Goal: Task Accomplishment & Management: Use online tool/utility

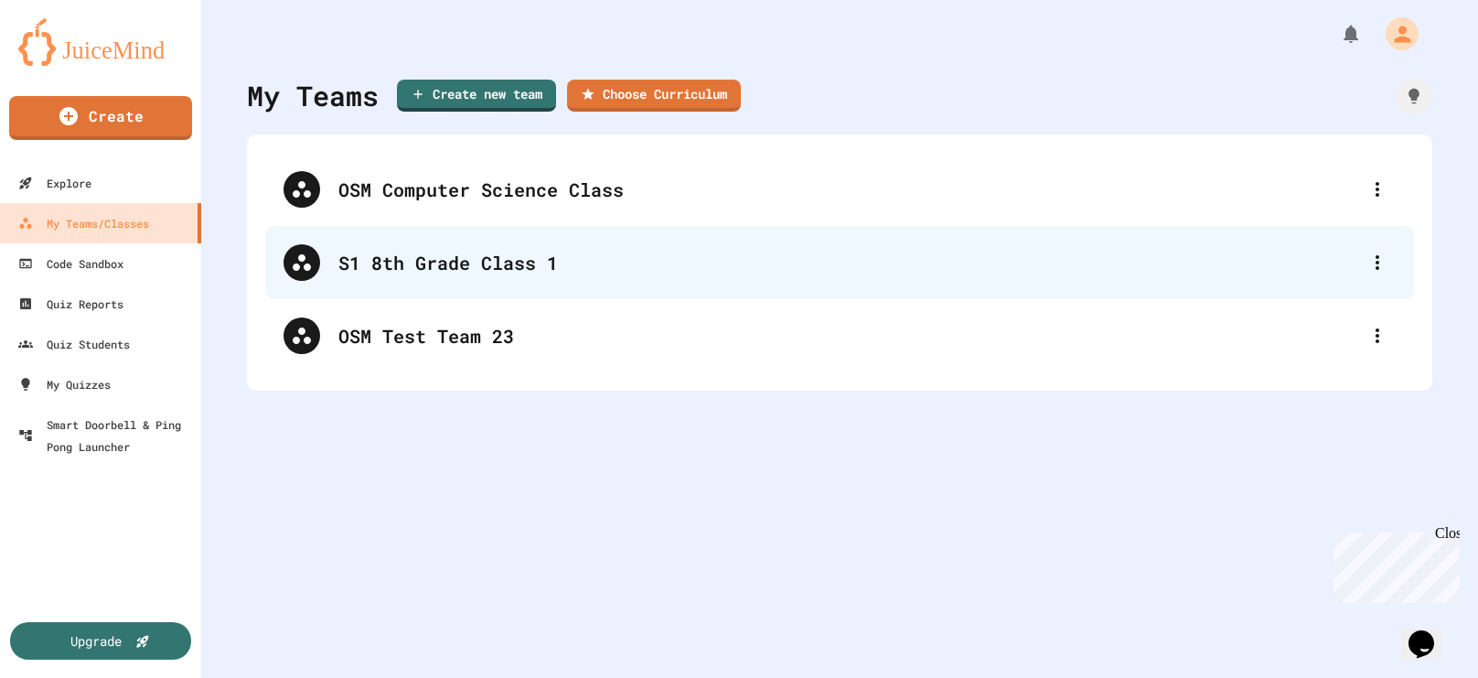
click at [443, 267] on div "S1 8th Grade Class 1" at bounding box center [848, 262] width 1021 height 27
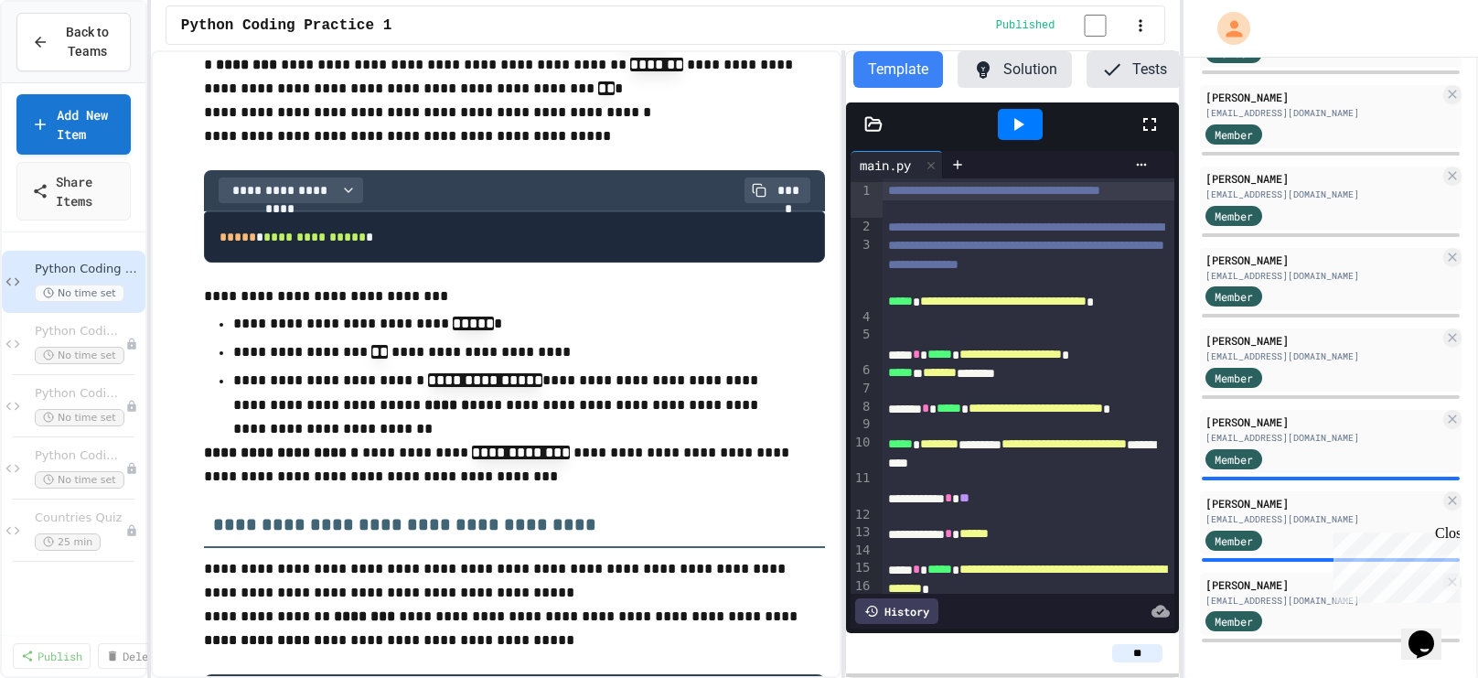
scroll to position [584, 0]
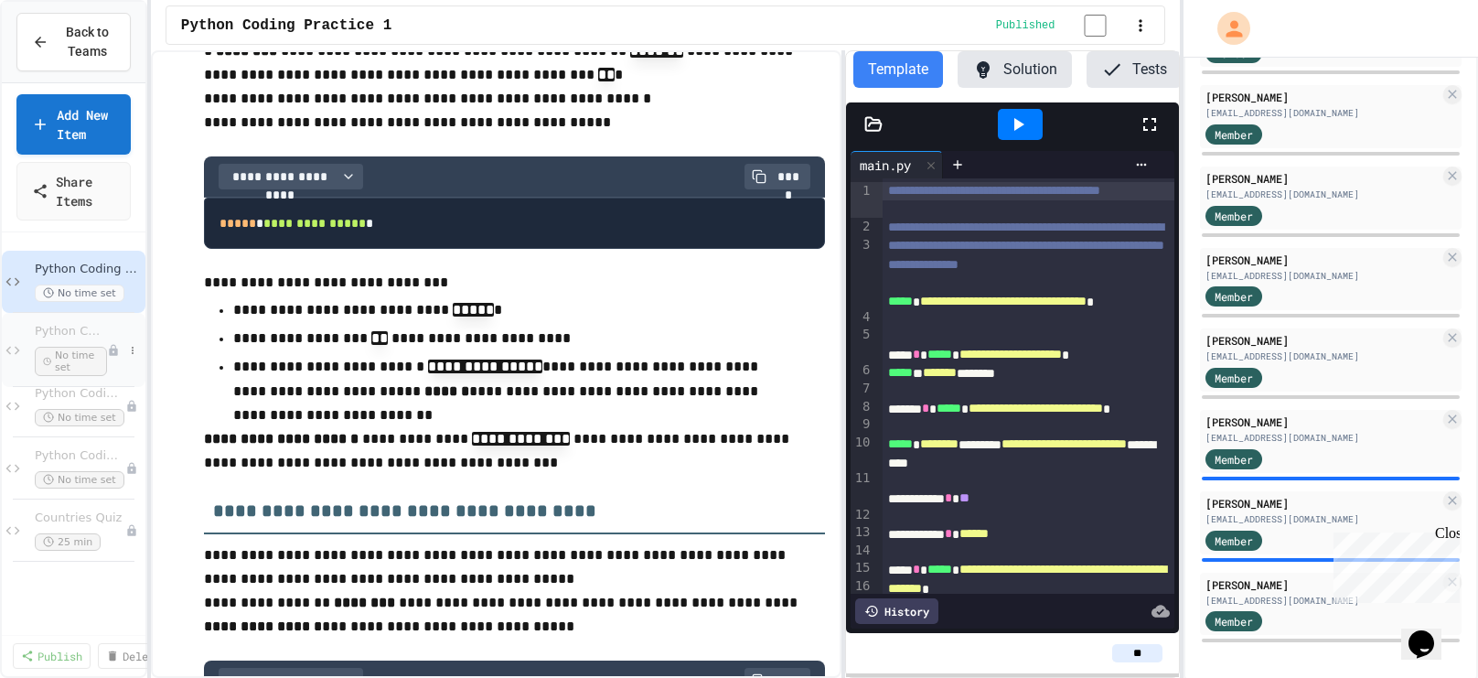
click at [83, 331] on span "Python Coding Practice 2" at bounding box center [71, 332] width 72 height 16
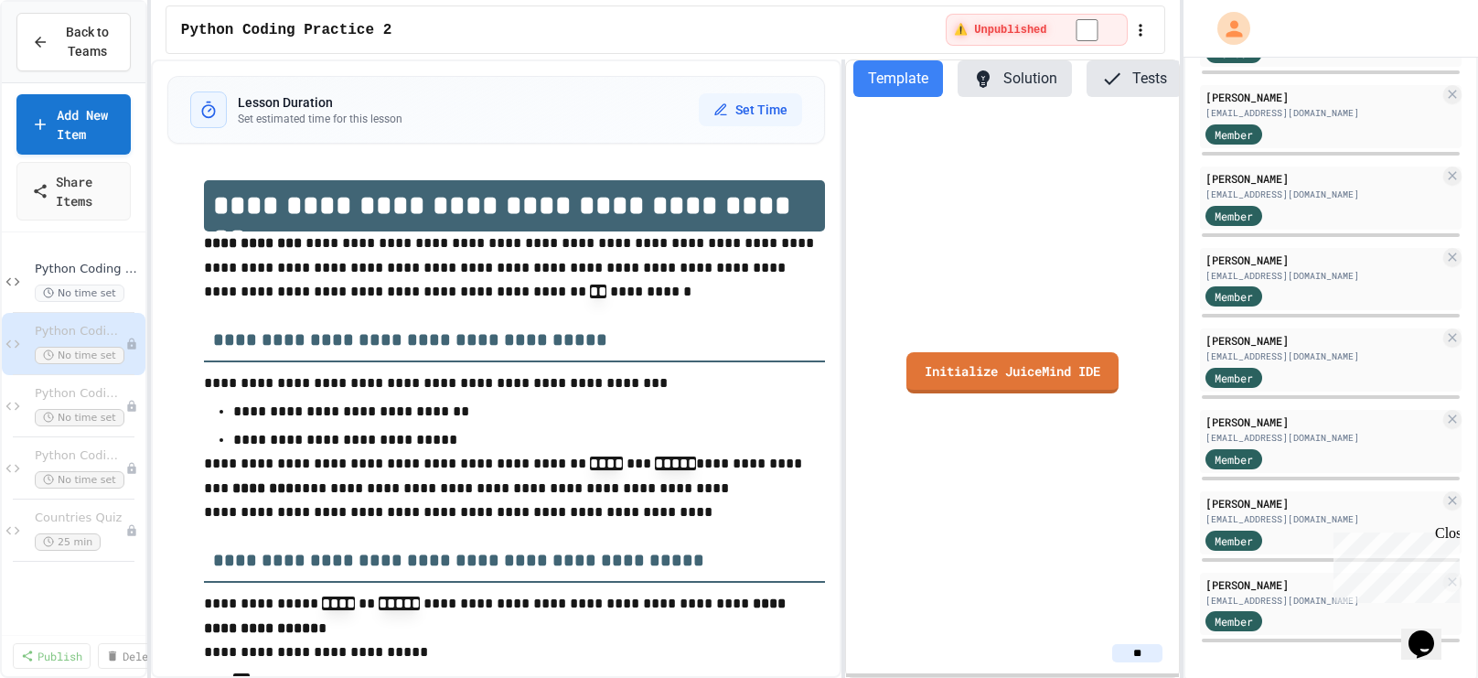
click at [908, 76] on button "Template" at bounding box center [898, 78] width 90 height 37
click at [979, 375] on link "Initialize JuiceMind IDE" at bounding box center [1012, 369] width 206 height 43
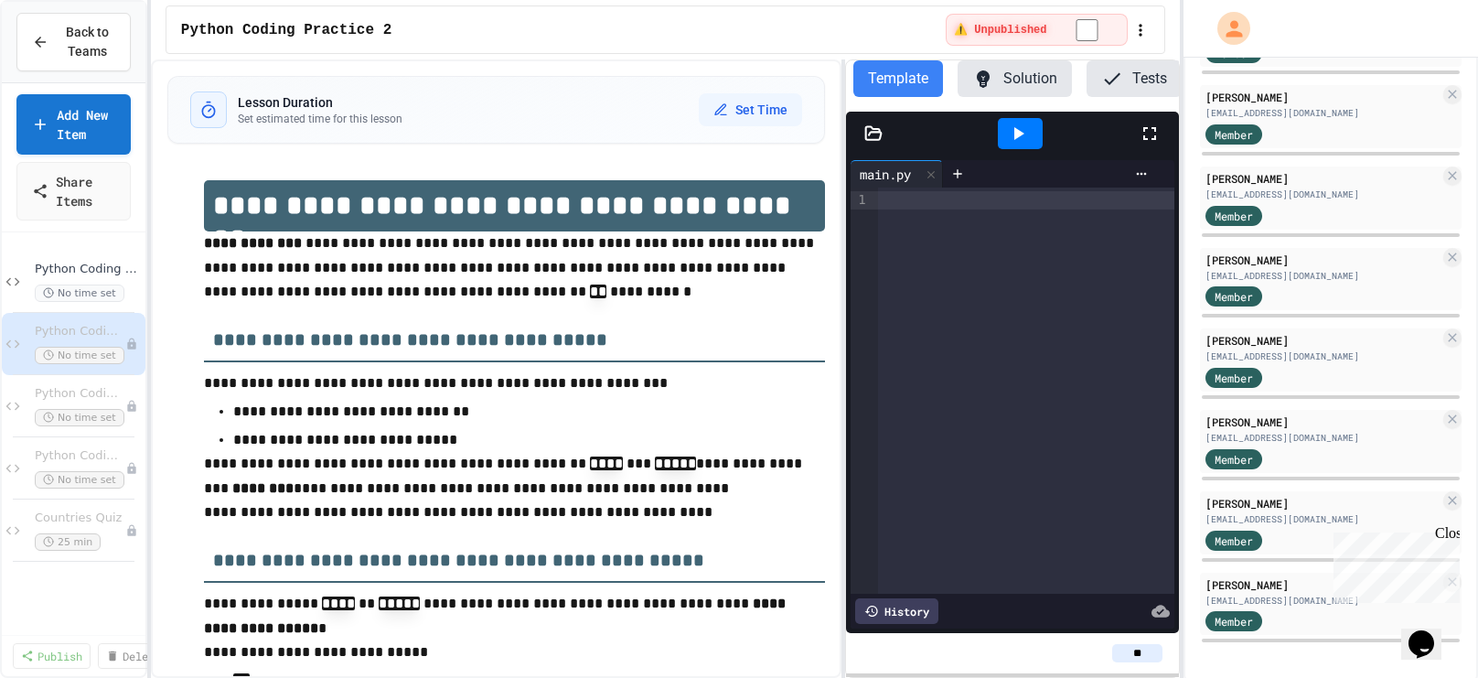
click at [908, 200] on div at bounding box center [1026, 200] width 296 height 18
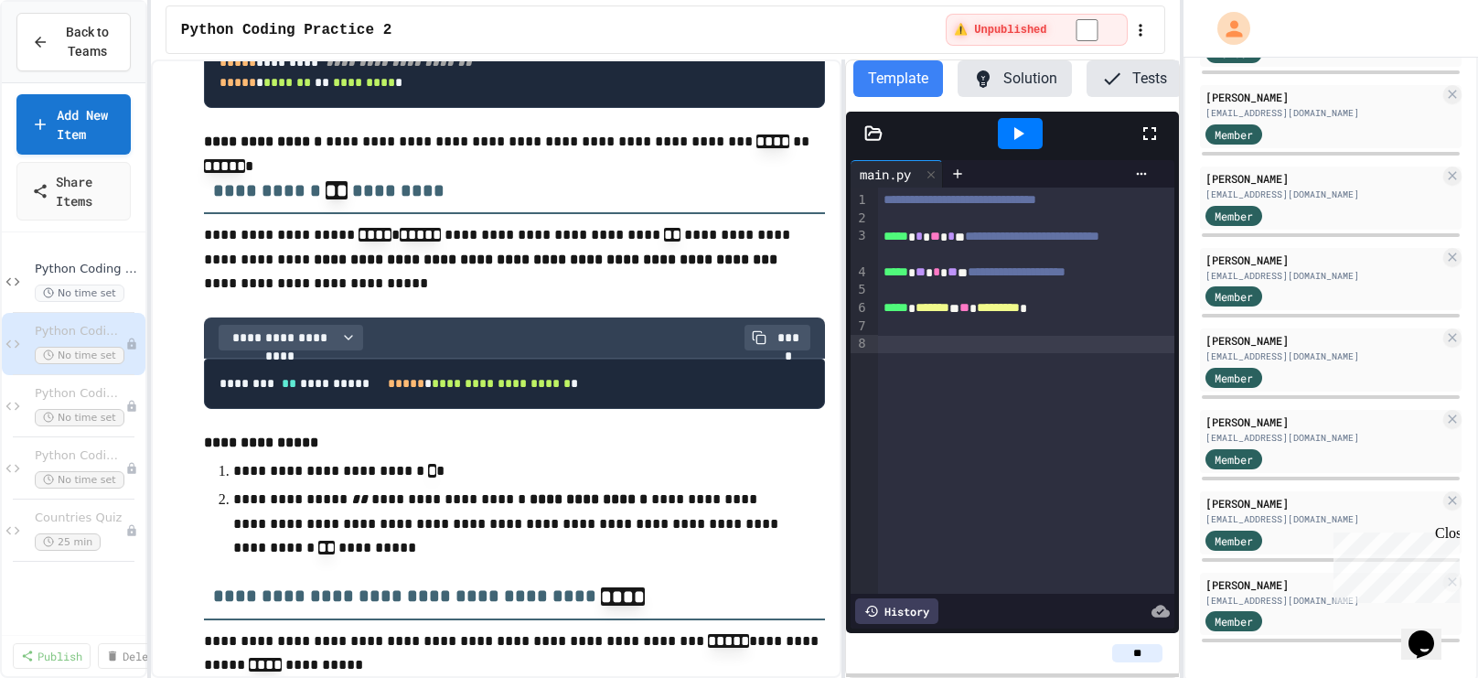
scroll to position [914, 0]
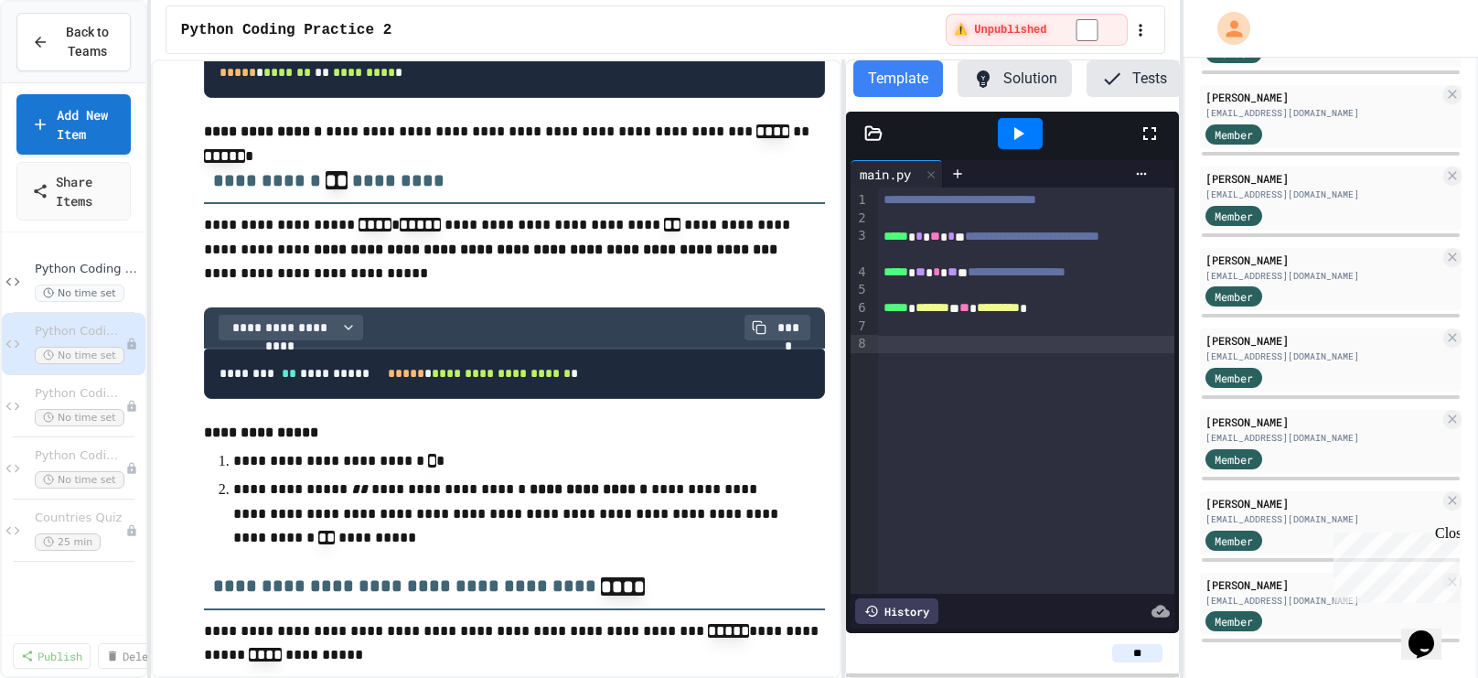
click at [1017, 128] on icon at bounding box center [1019, 133] width 10 height 13
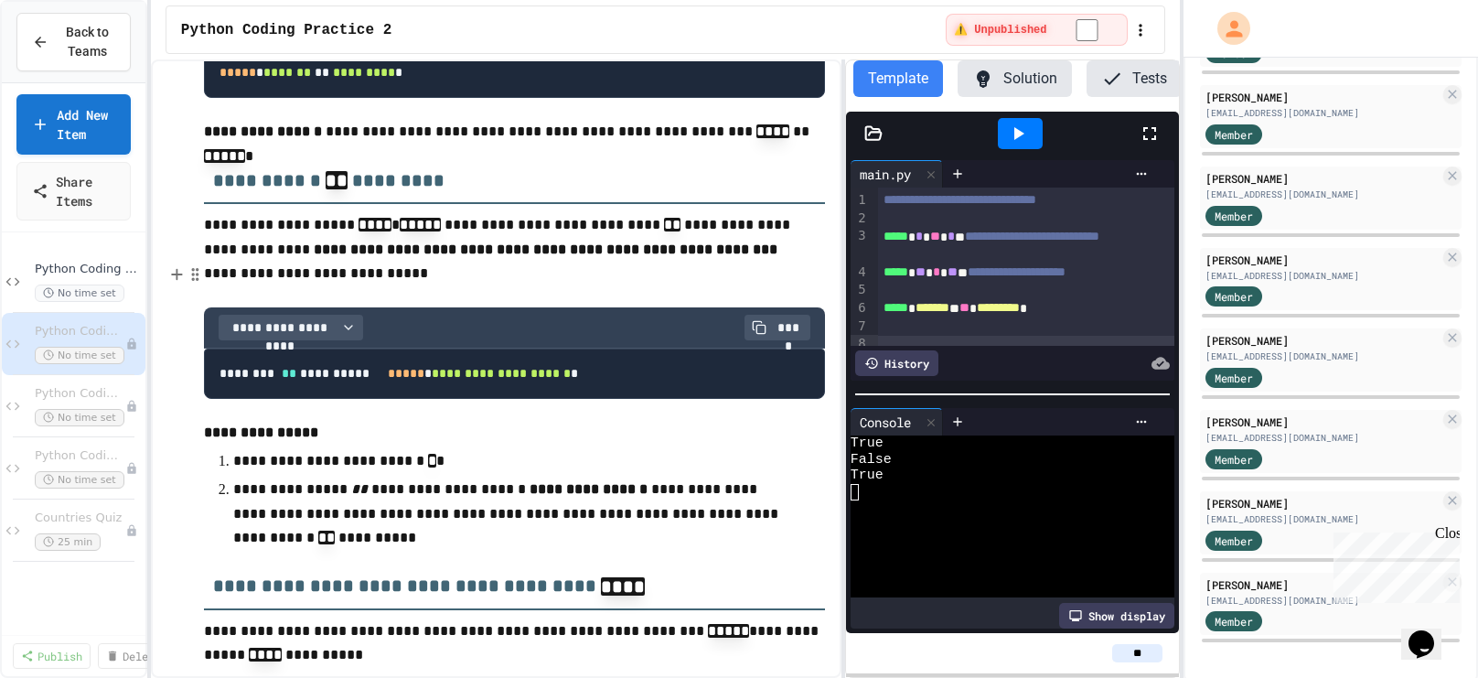
click at [575, 262] on p "**********" at bounding box center [514, 237] width 621 height 48
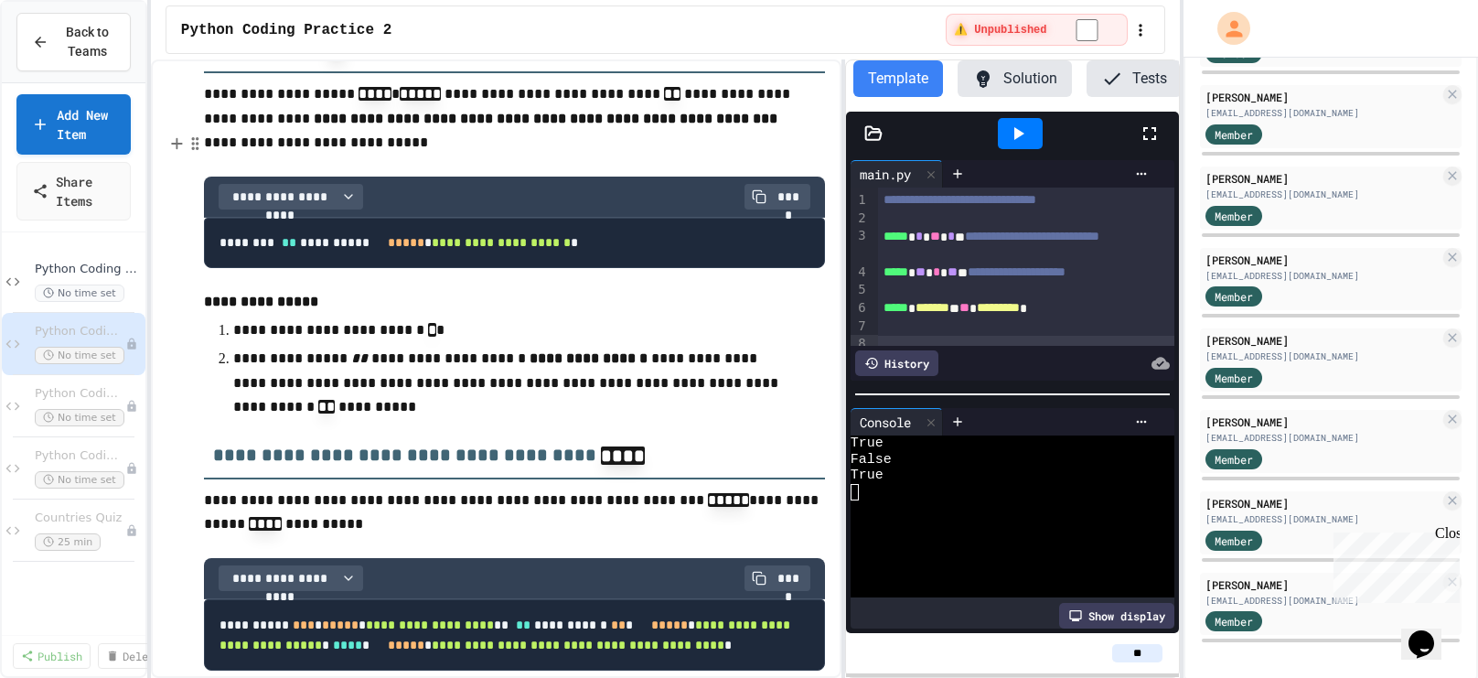
scroll to position [1045, 0]
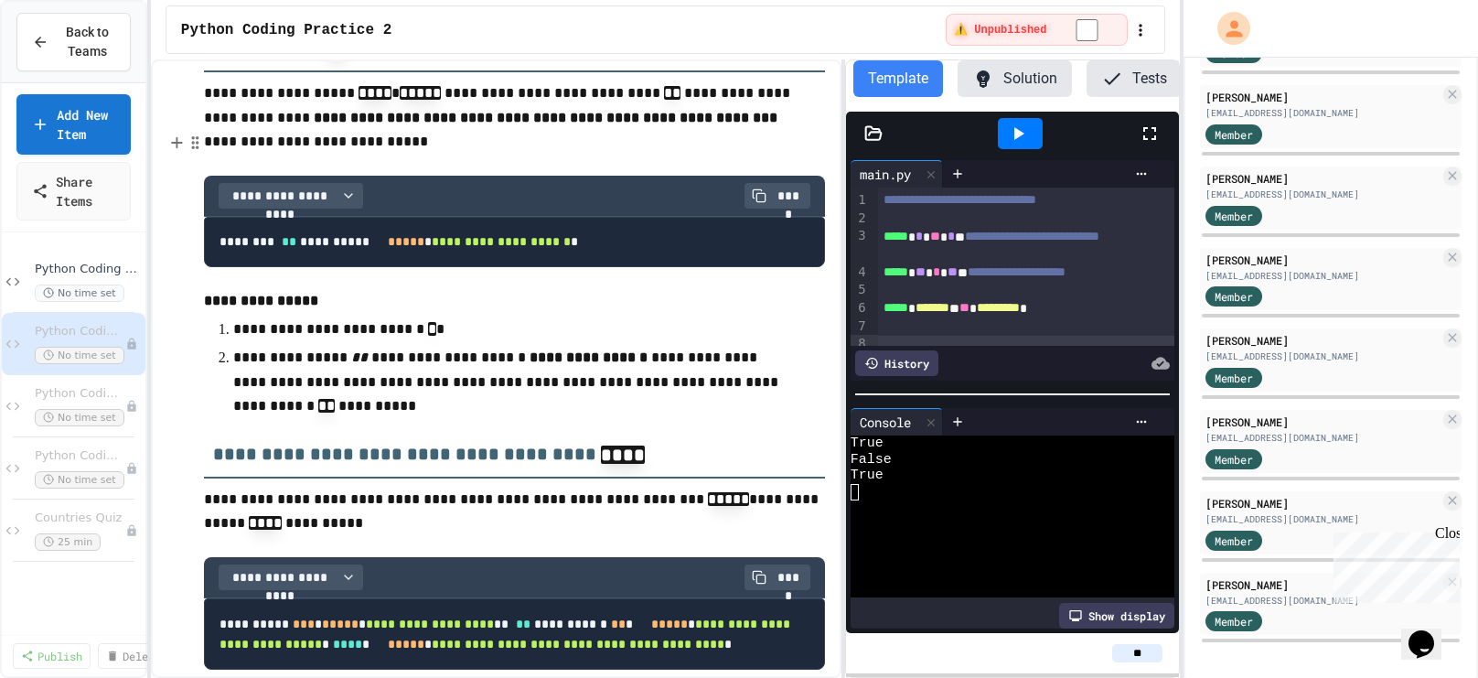
click at [575, 268] on pre "**********" at bounding box center [514, 242] width 621 height 51
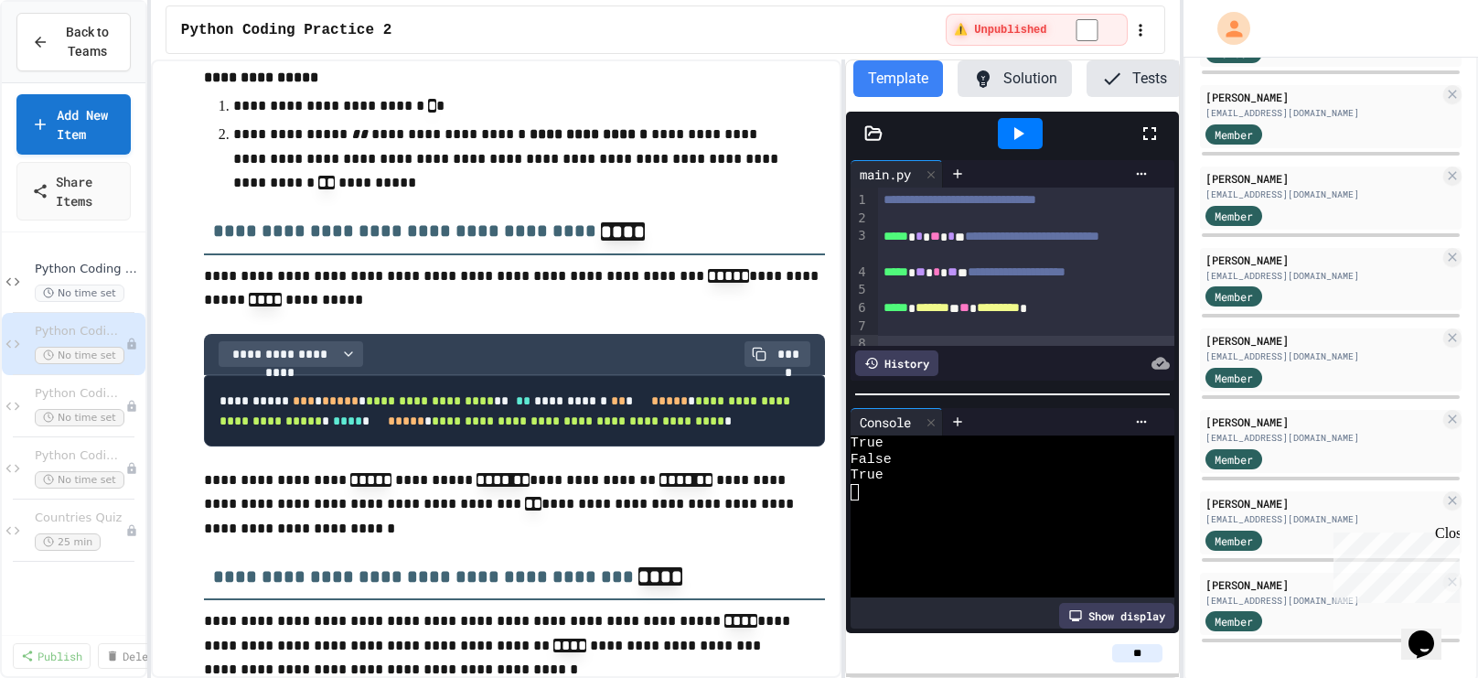
scroll to position [1269, 0]
click at [1127, 283] on div at bounding box center [1026, 291] width 297 height 18
click at [1112, 302] on div "***** * ******* ** ********* *" at bounding box center [1026, 308] width 297 height 18
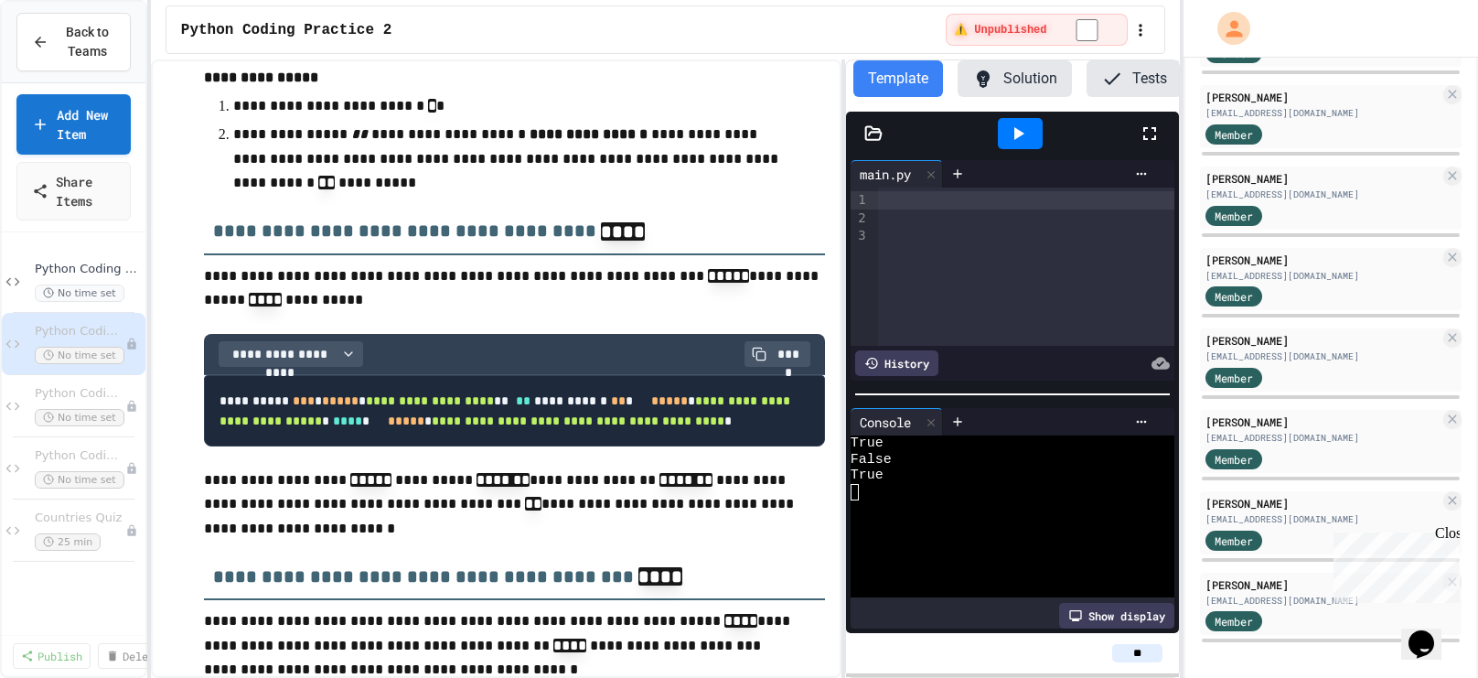
click at [993, 68] on icon at bounding box center [983, 79] width 22 height 22
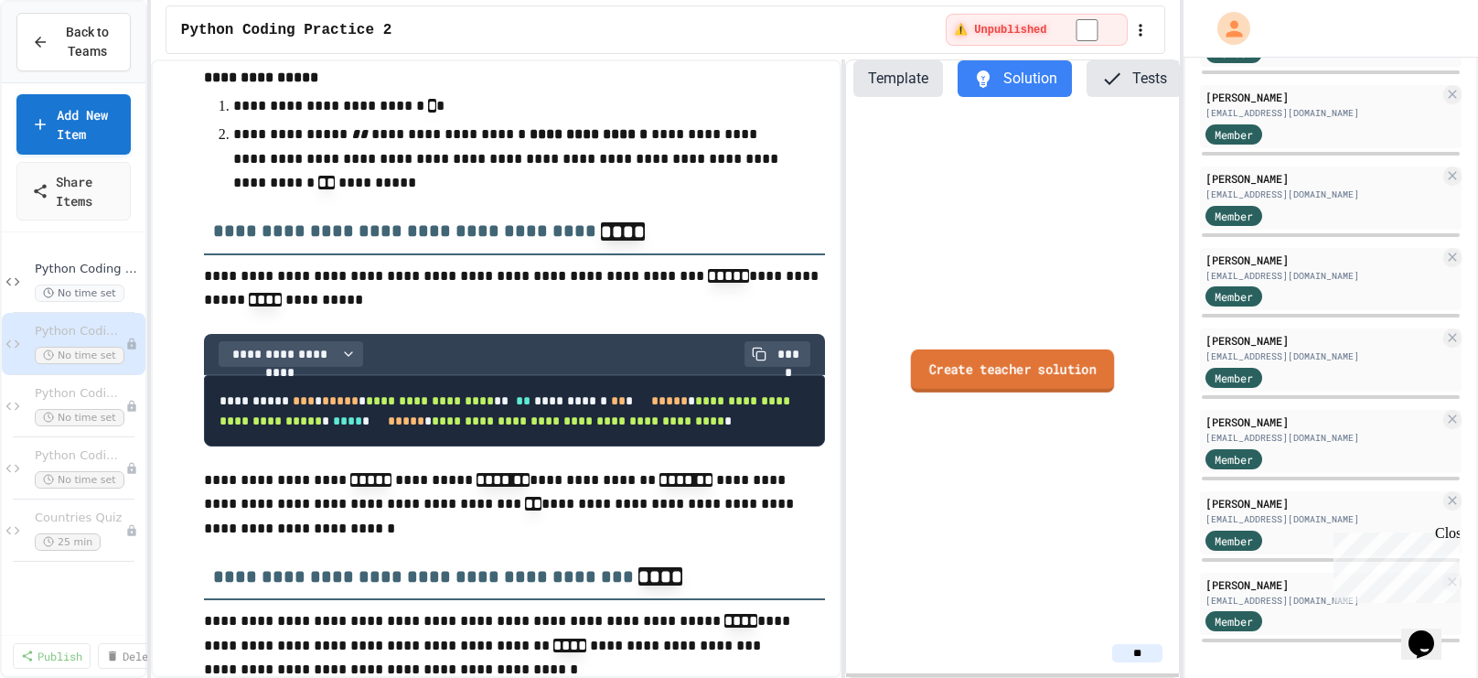
click at [969, 369] on link "Create teacher solution" at bounding box center [1012, 369] width 203 height 43
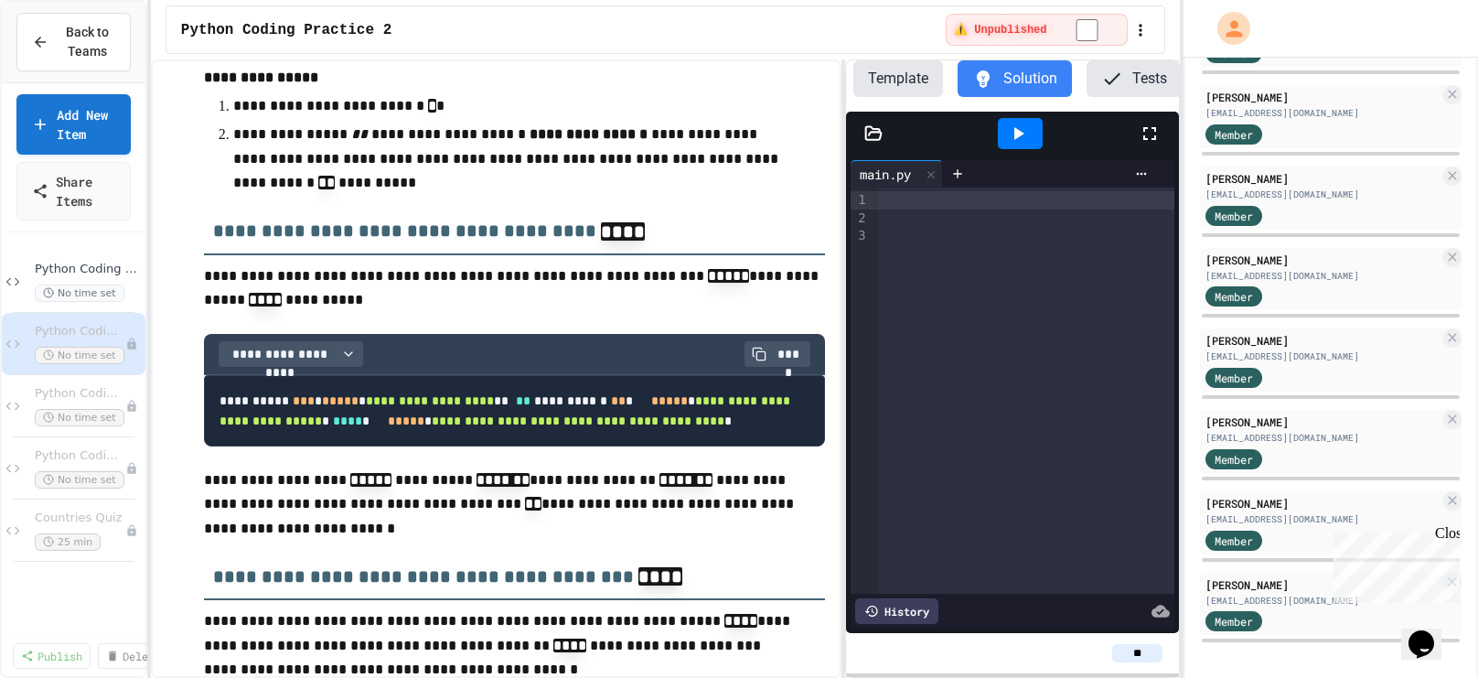
click at [910, 192] on div at bounding box center [1026, 200] width 296 height 18
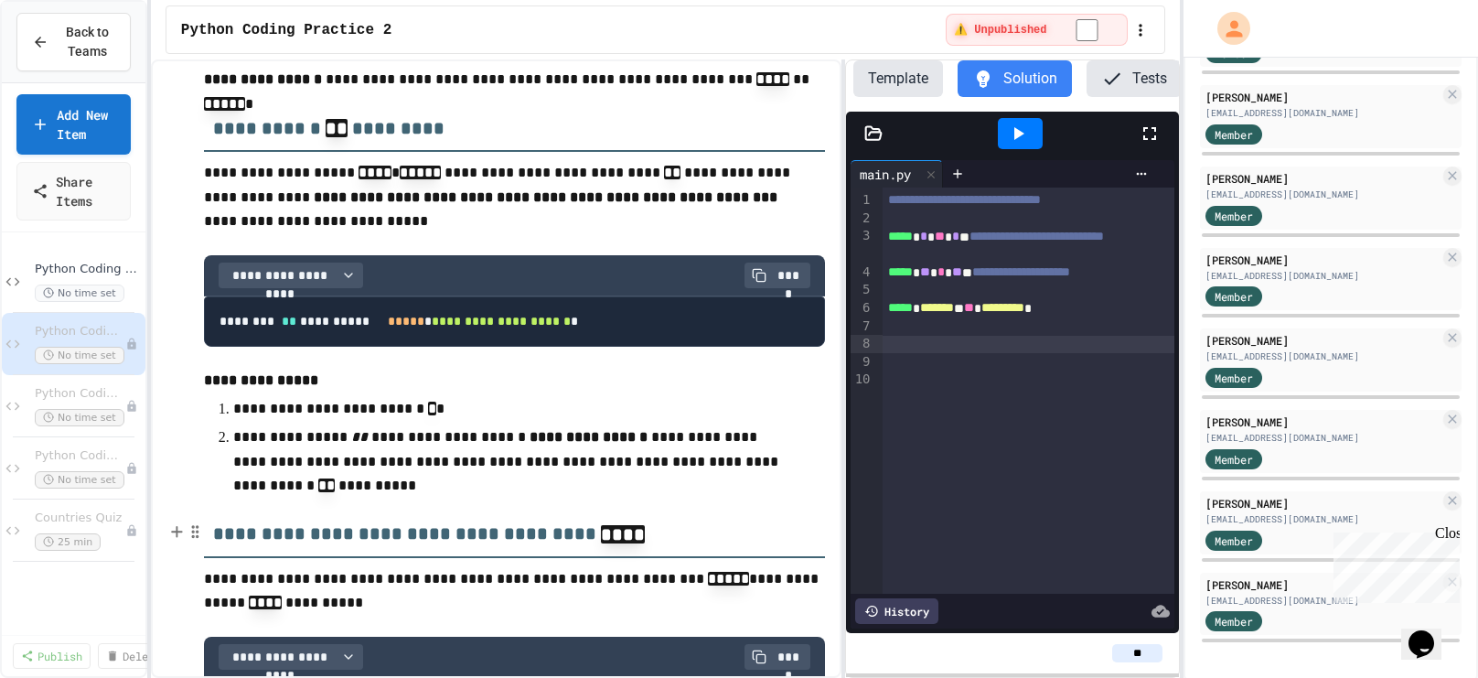
scroll to position [960, 0]
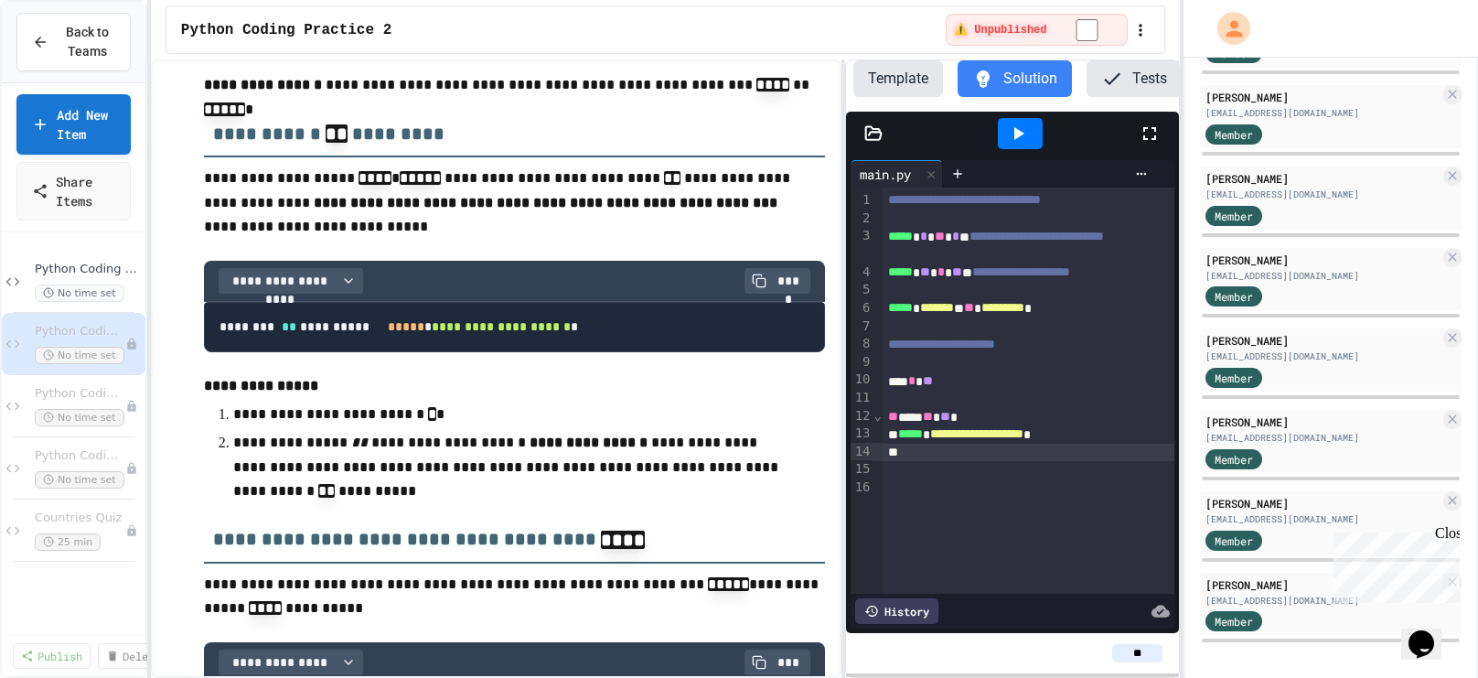
click at [1010, 131] on icon at bounding box center [1018, 134] width 22 height 22
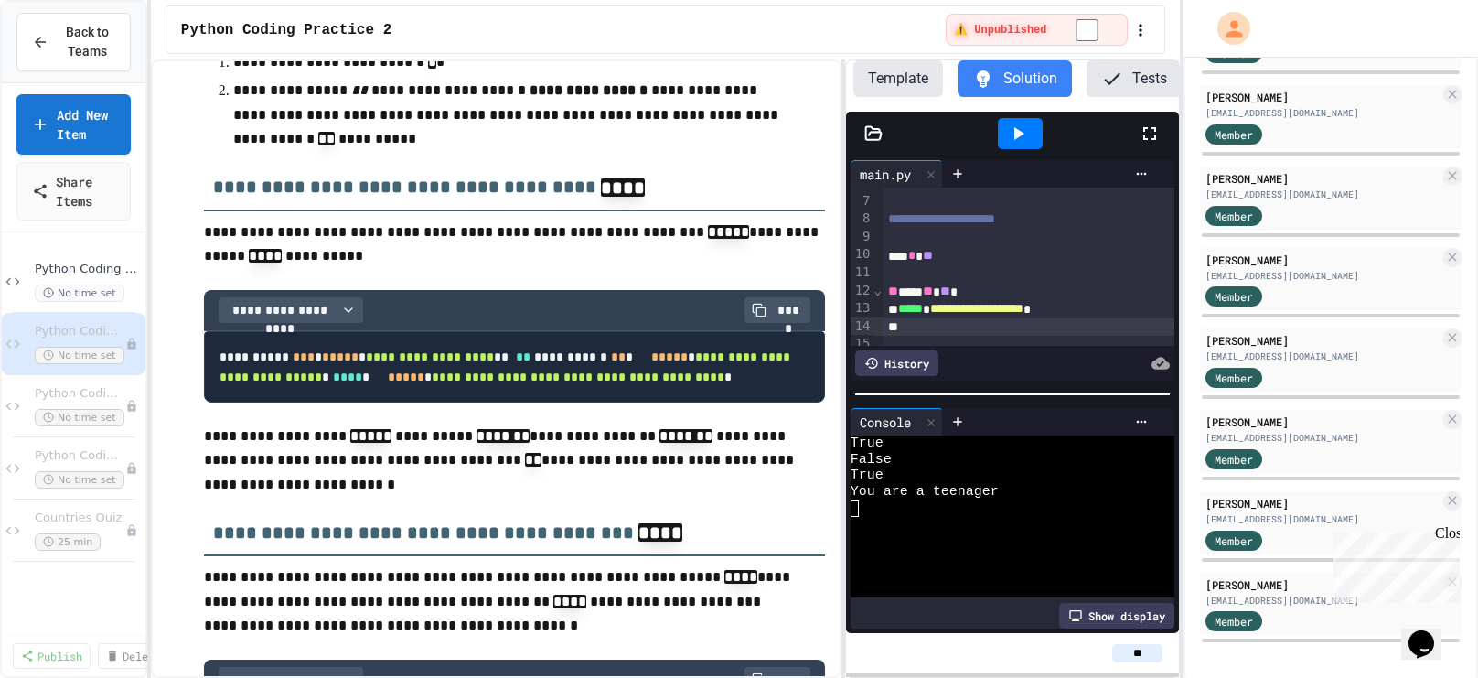
scroll to position [153, 0]
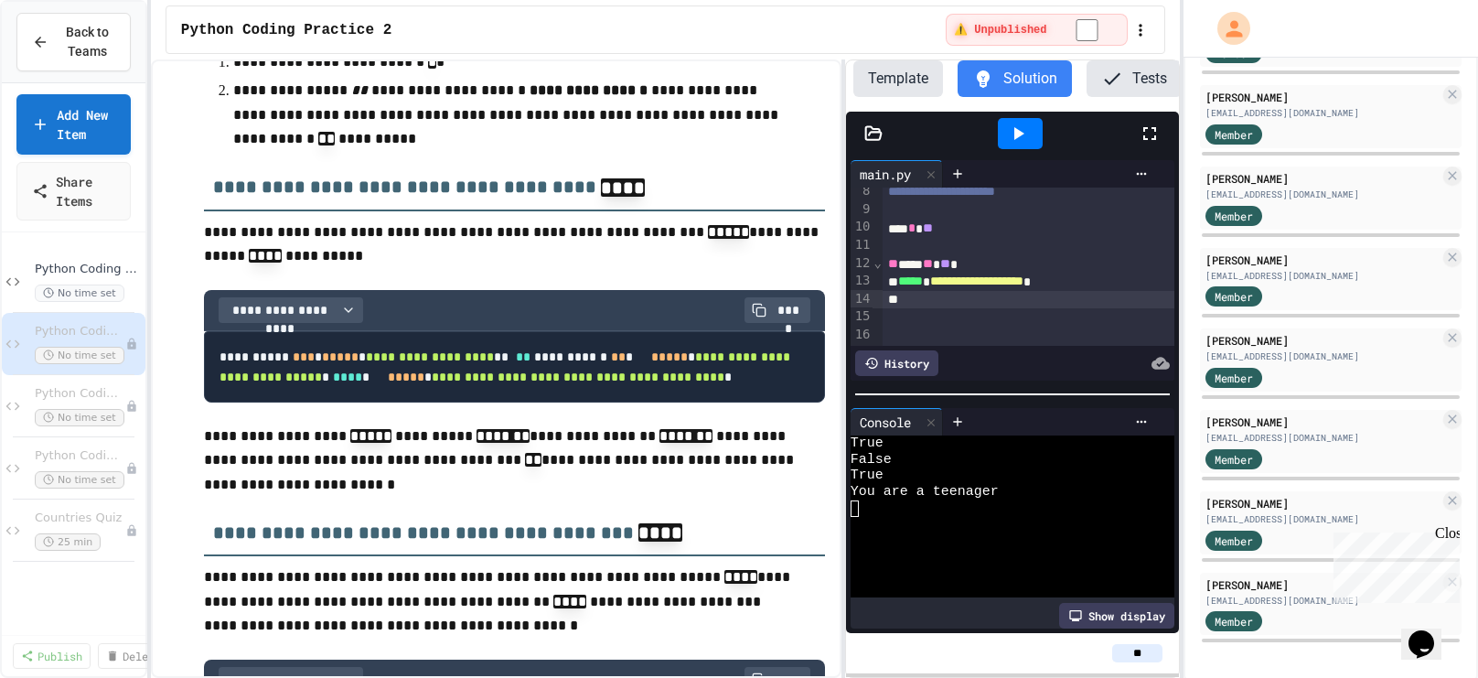
click at [901, 310] on div at bounding box center [1029, 317] width 293 height 18
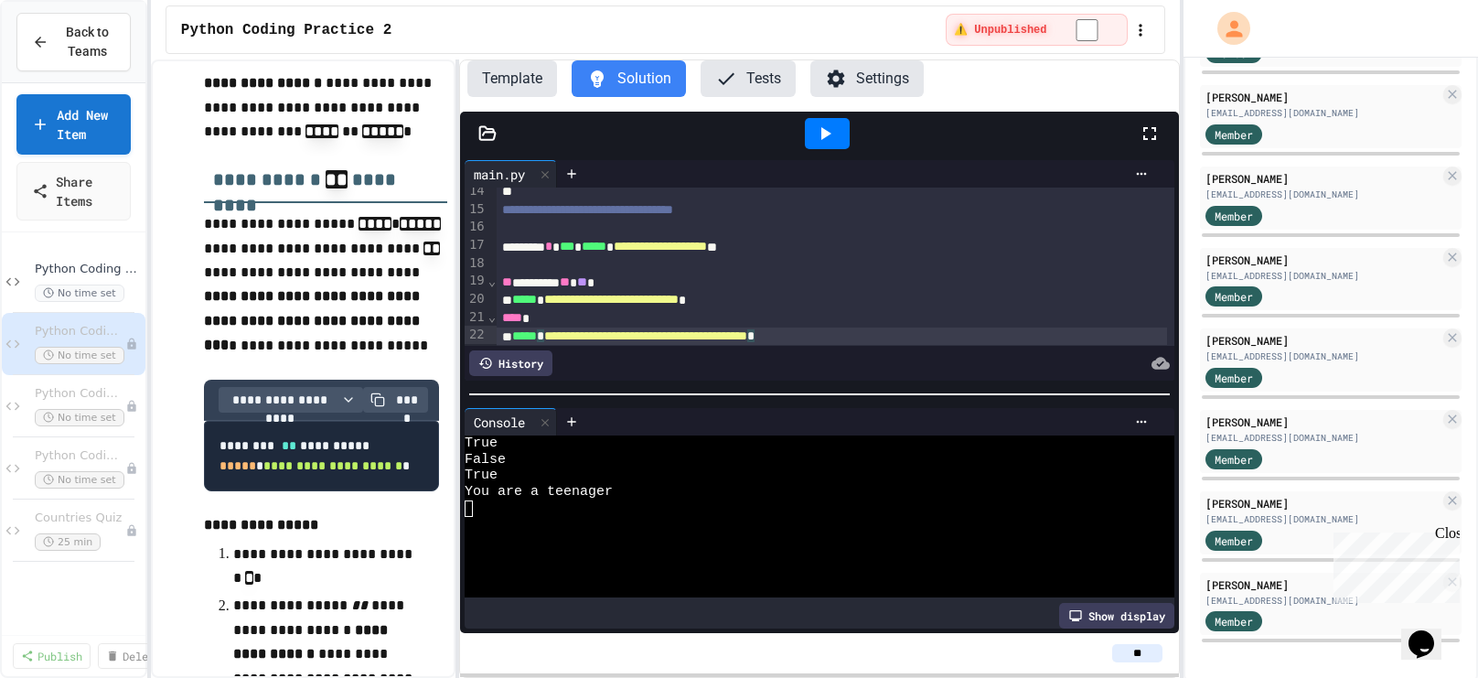
scroll to position [2173, 0]
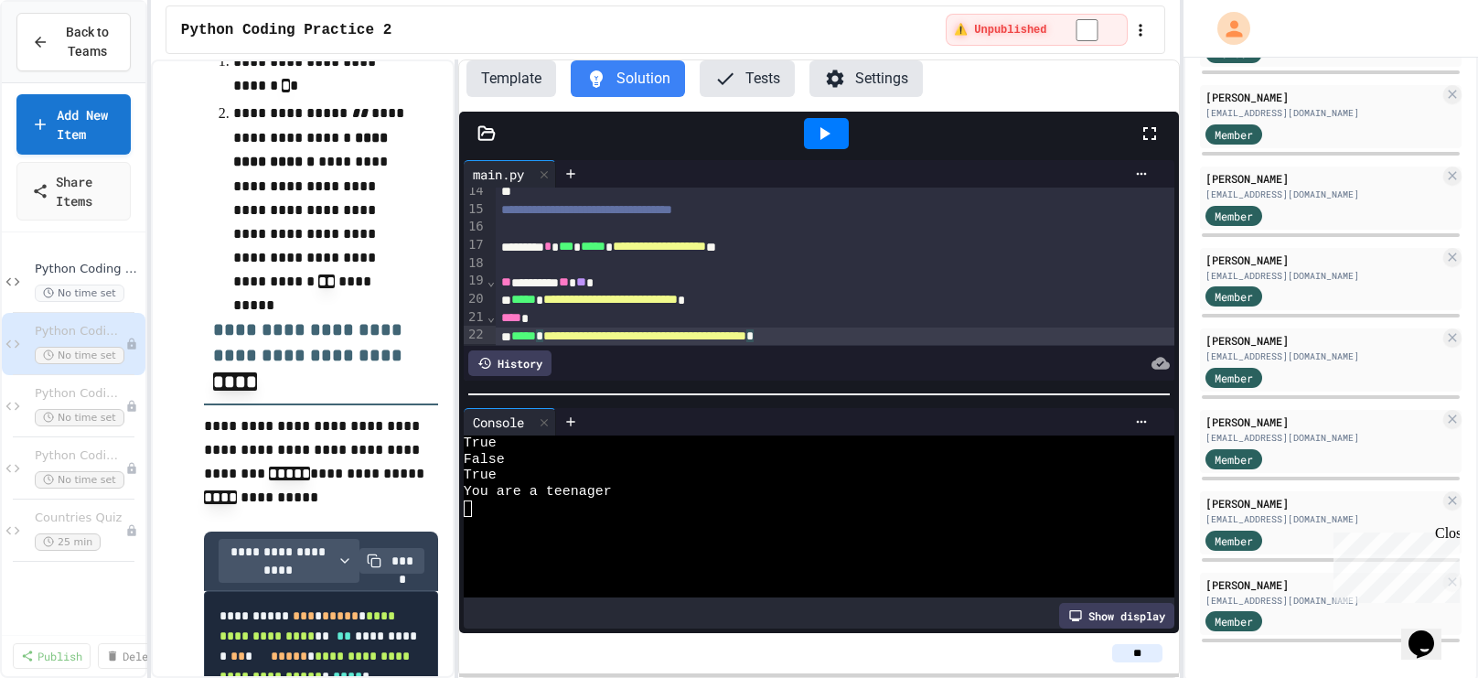
click at [452, 284] on div "**********" at bounding box center [666, 368] width 1030 height 618
click at [833, 124] on icon at bounding box center [824, 134] width 22 height 22
click at [613, 519] on div at bounding box center [809, 525] width 691 height 16
click at [827, 139] on icon at bounding box center [824, 134] width 22 height 22
click at [636, 523] on div at bounding box center [809, 525] width 691 height 16
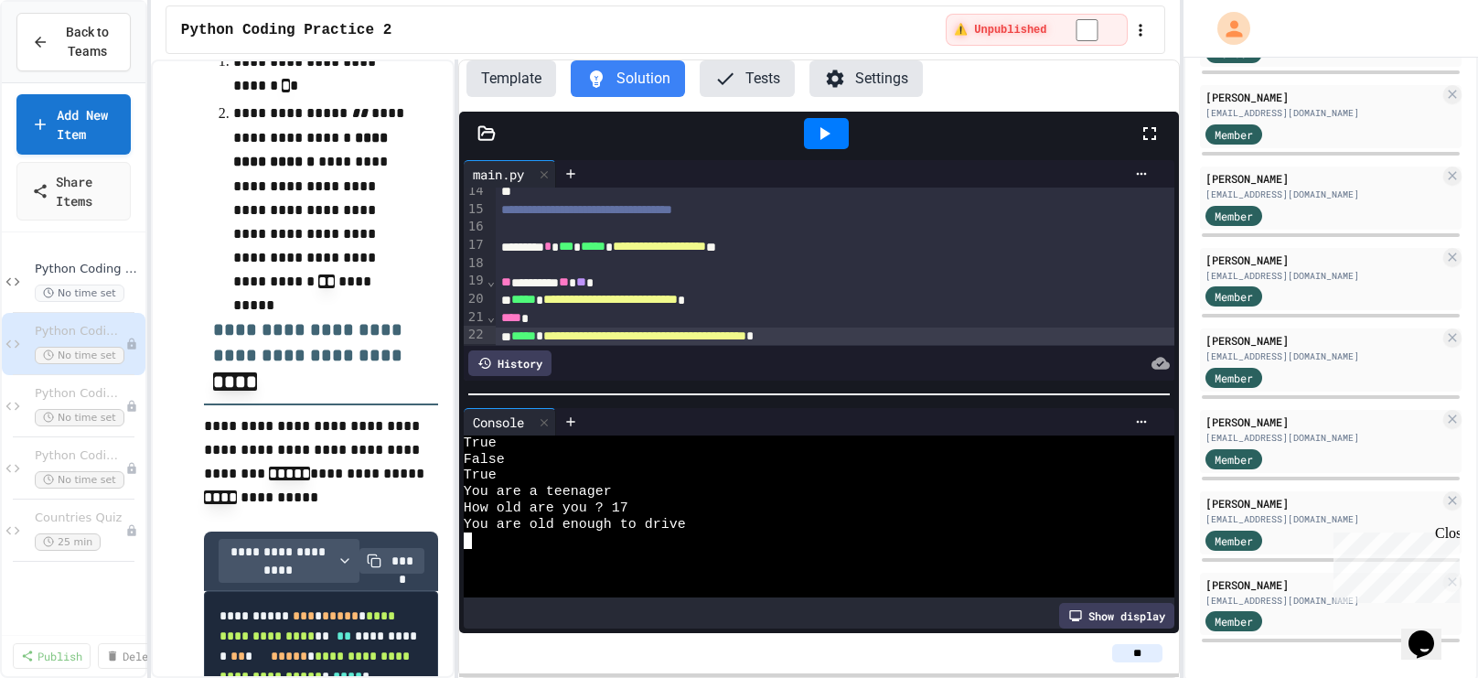
click at [831, 132] on icon at bounding box center [824, 134] width 22 height 22
click at [660, 493] on div "You are a teenager" at bounding box center [809, 492] width 691 height 16
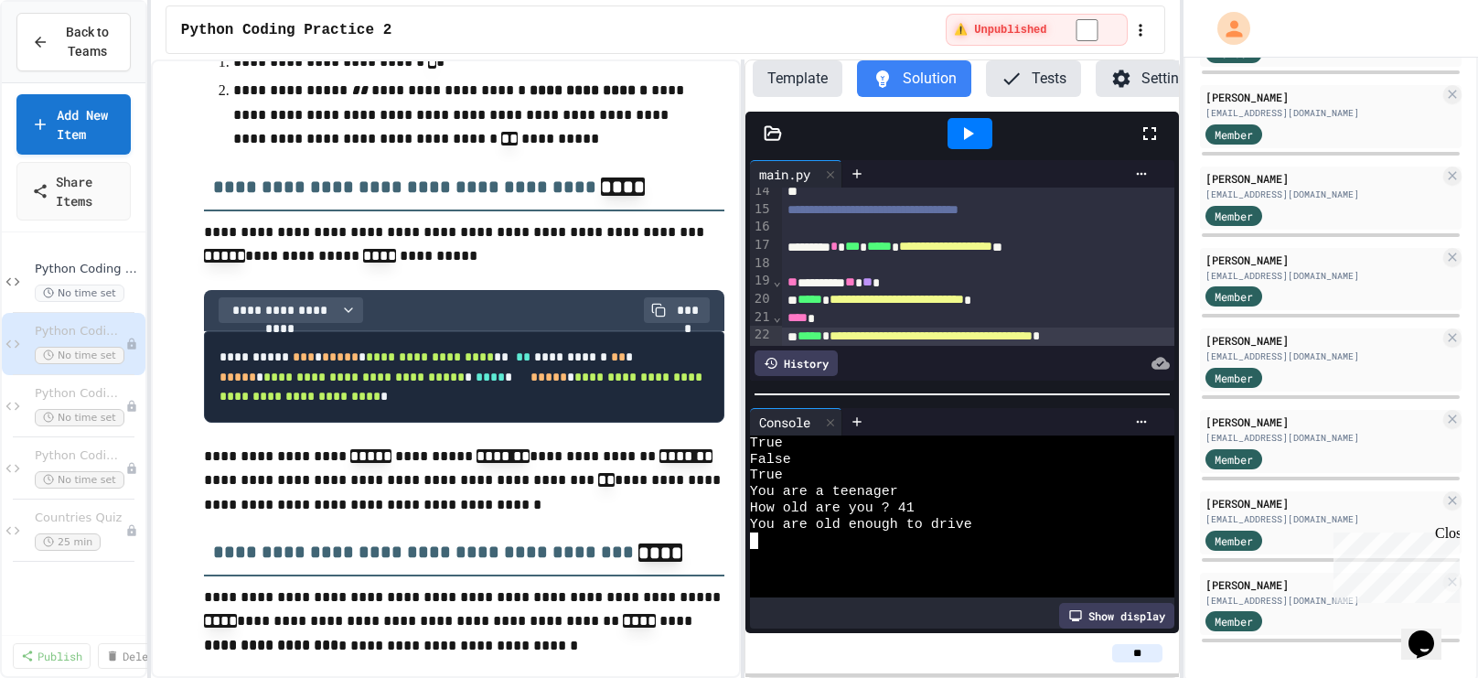
click at [745, 321] on div "**********" at bounding box center [666, 368] width 1030 height 618
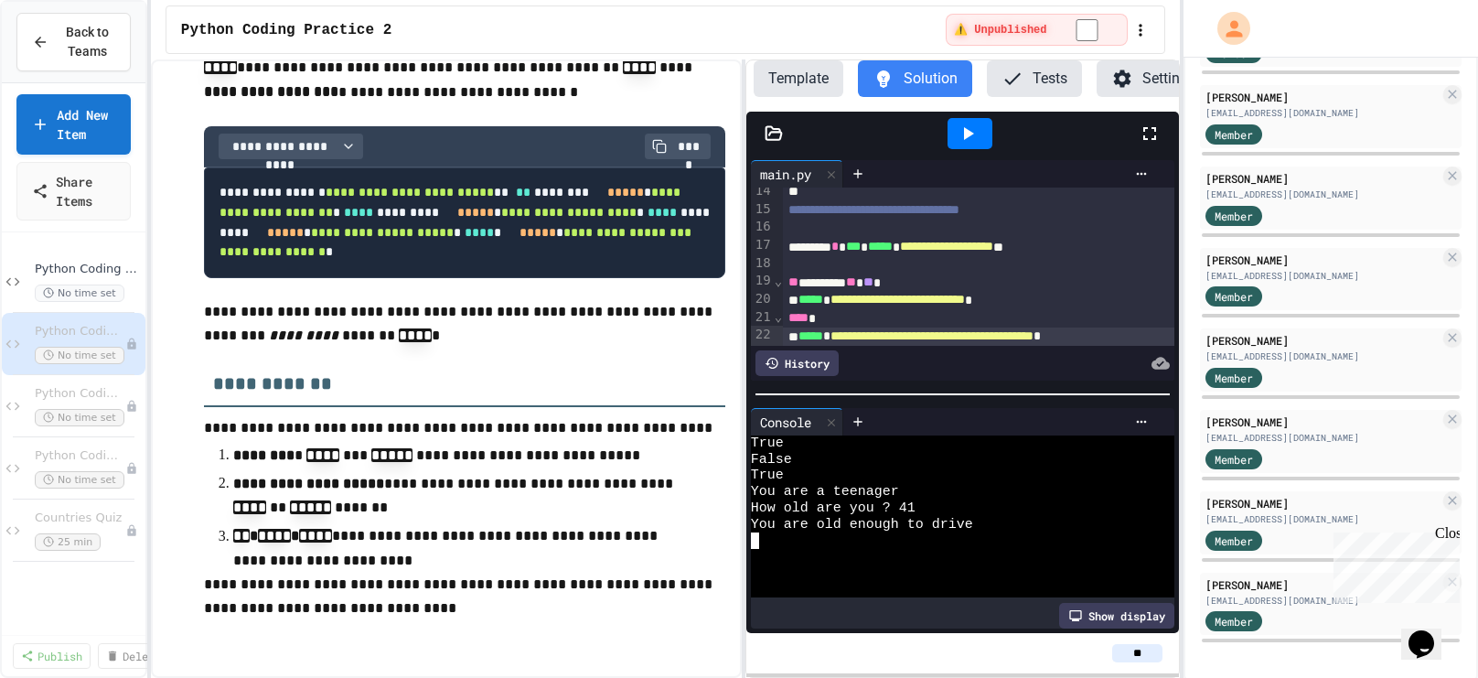
scroll to position [261, 0]
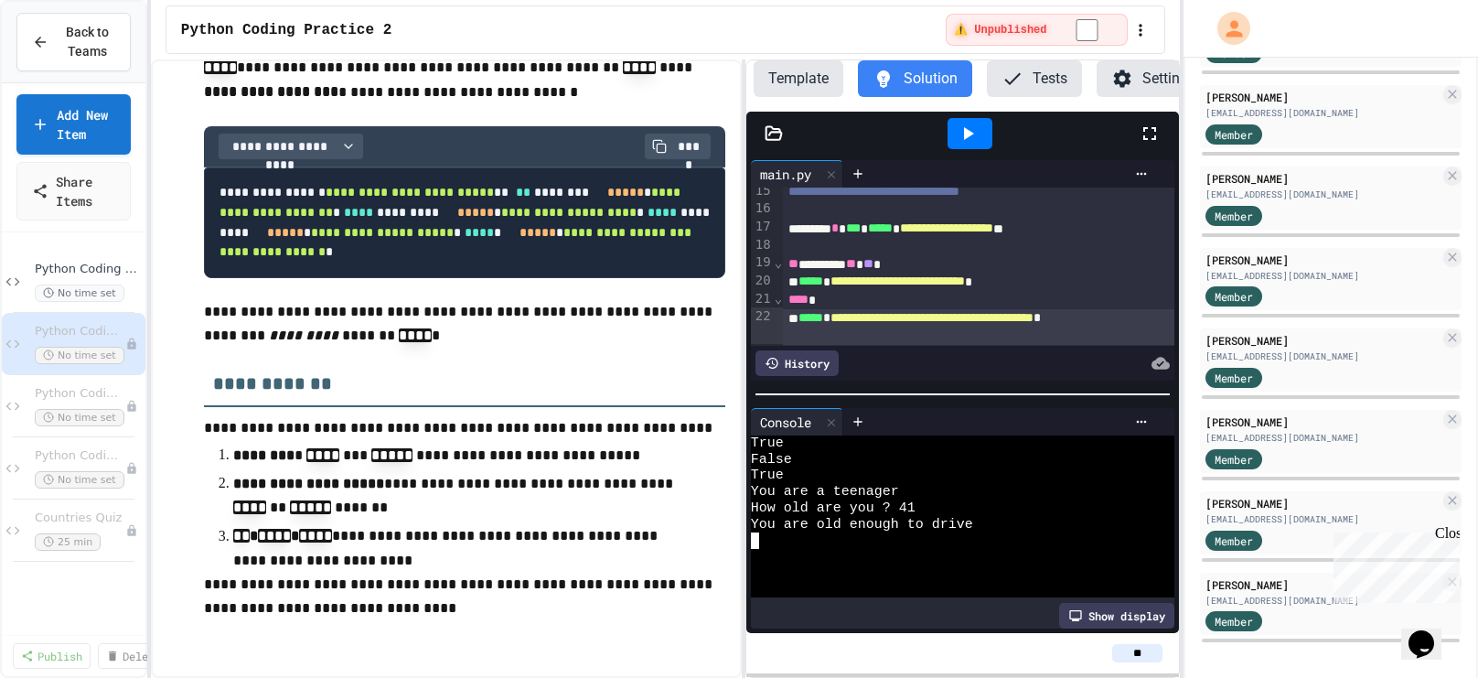
click at [950, 337] on div "**********" at bounding box center [979, 327] width 392 height 36
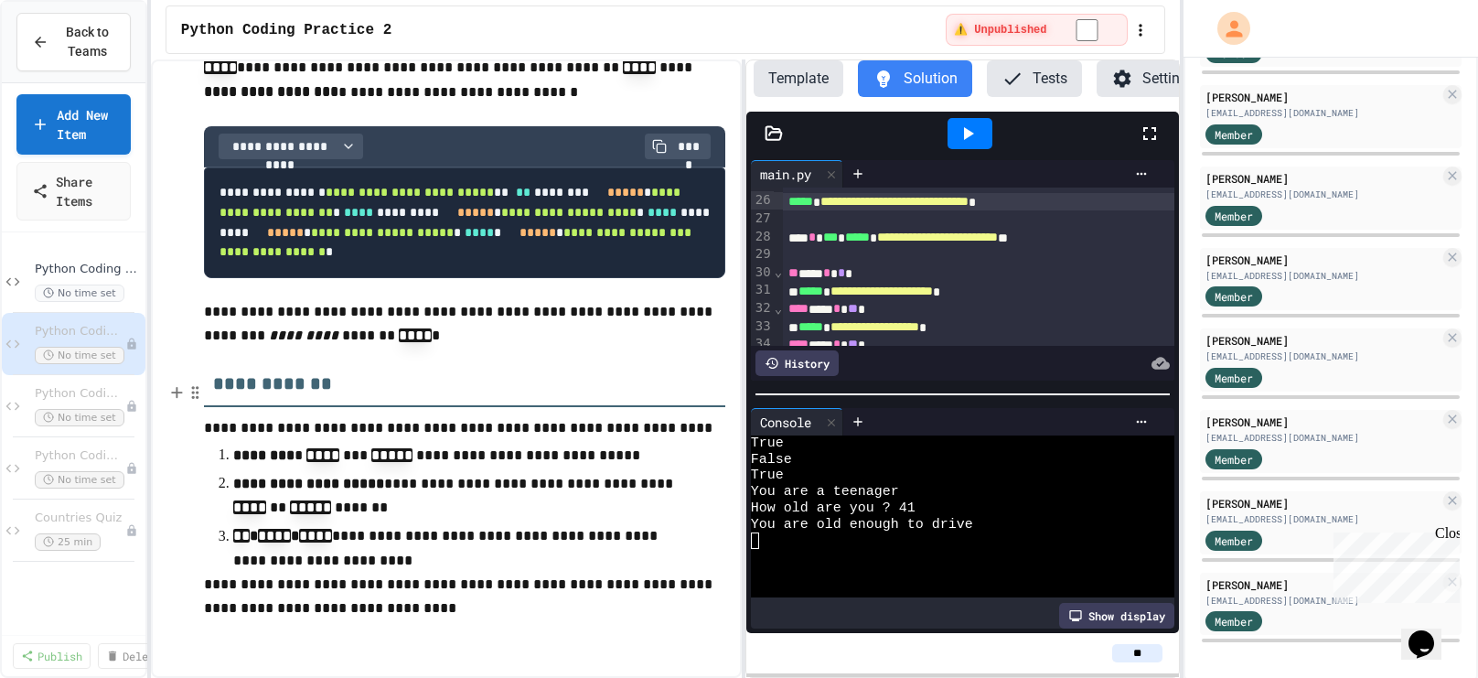
scroll to position [449, 0]
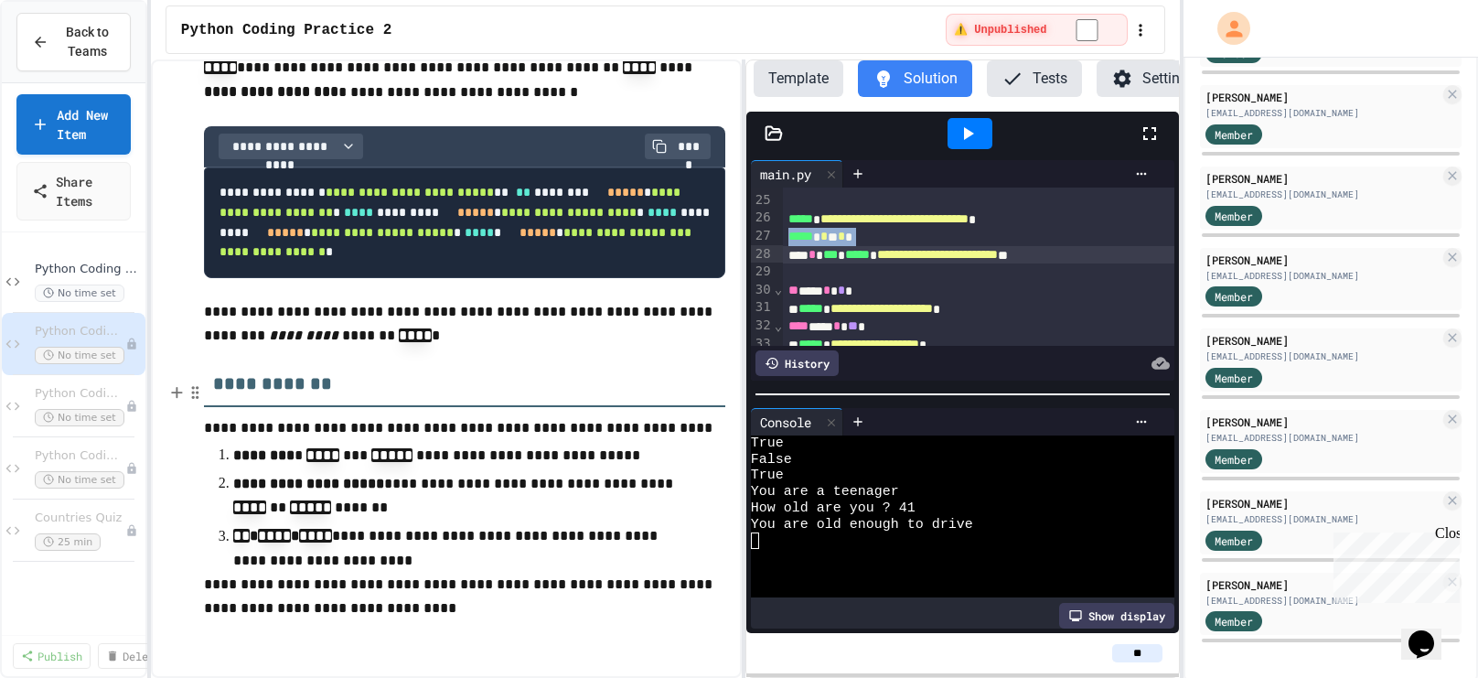
copy div "***** * * ** * *"
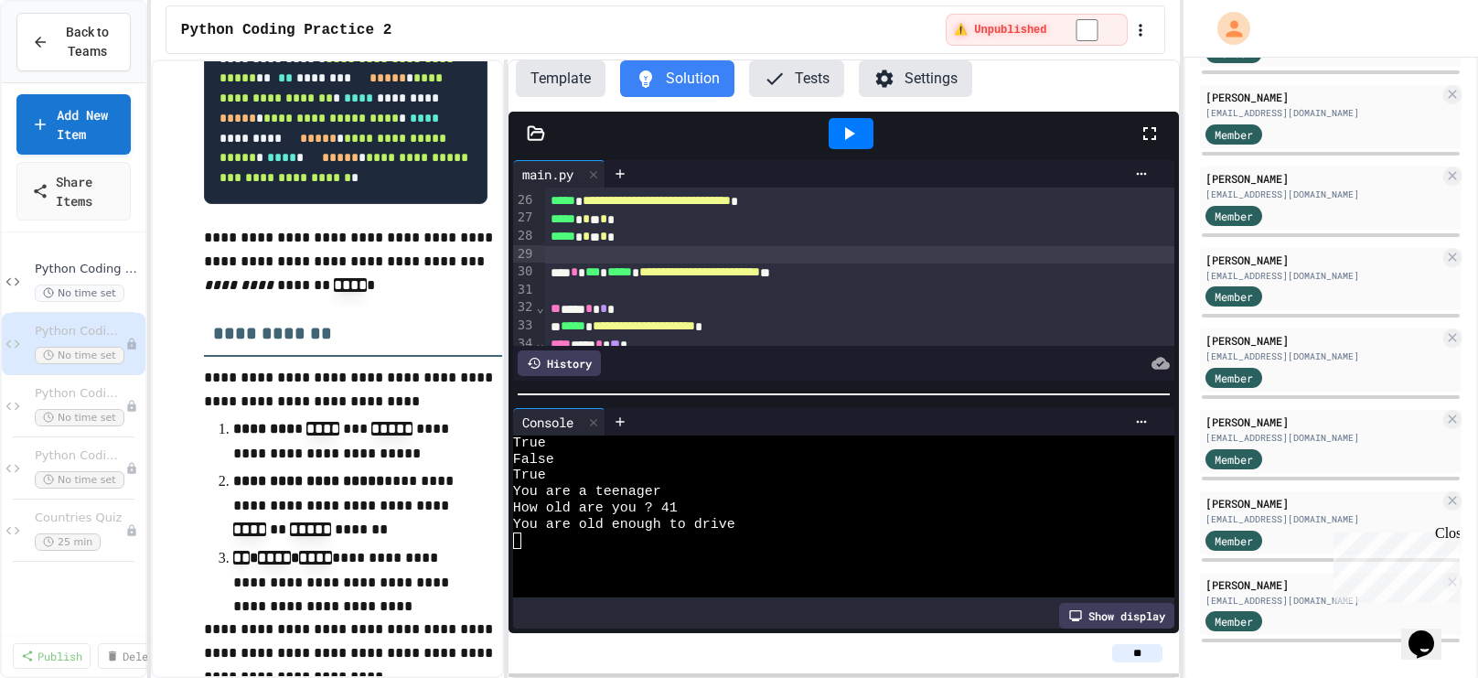
scroll to position [432, 0]
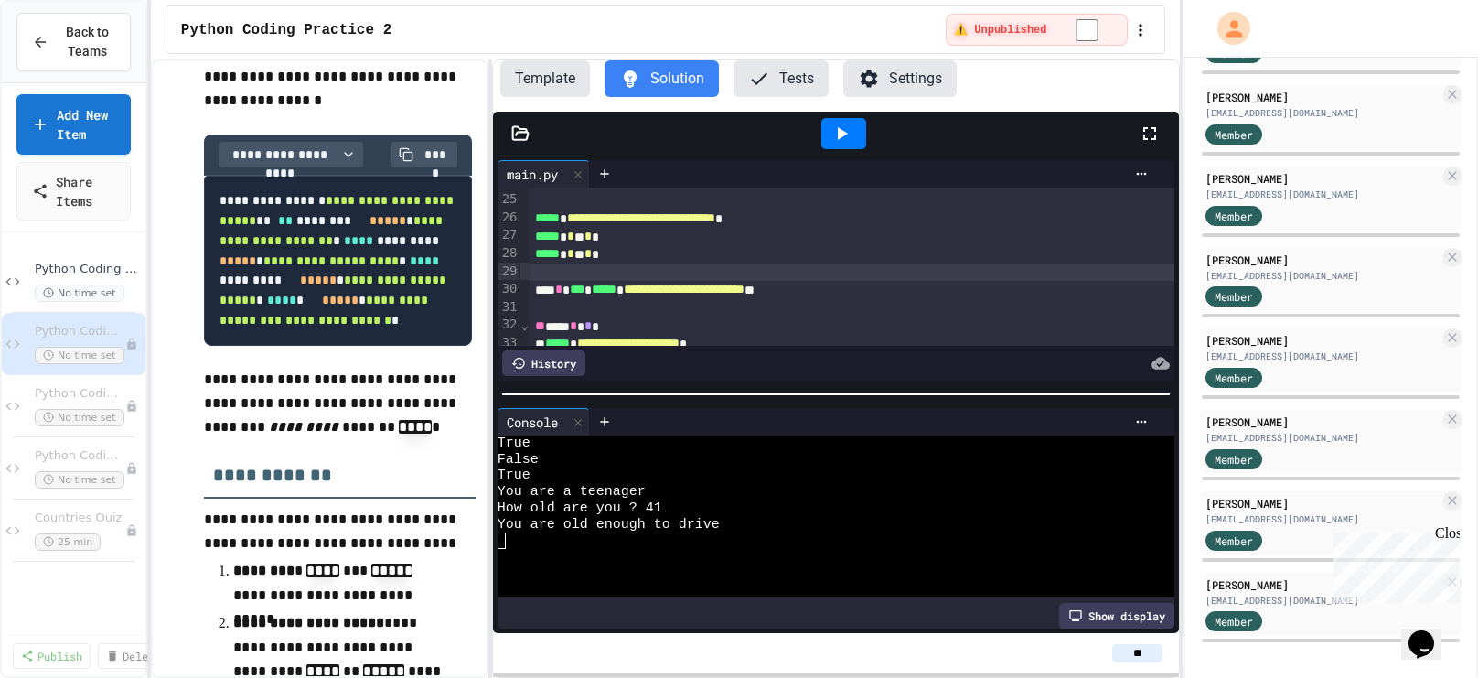
click at [479, 340] on div "**********" at bounding box center [666, 368] width 1030 height 618
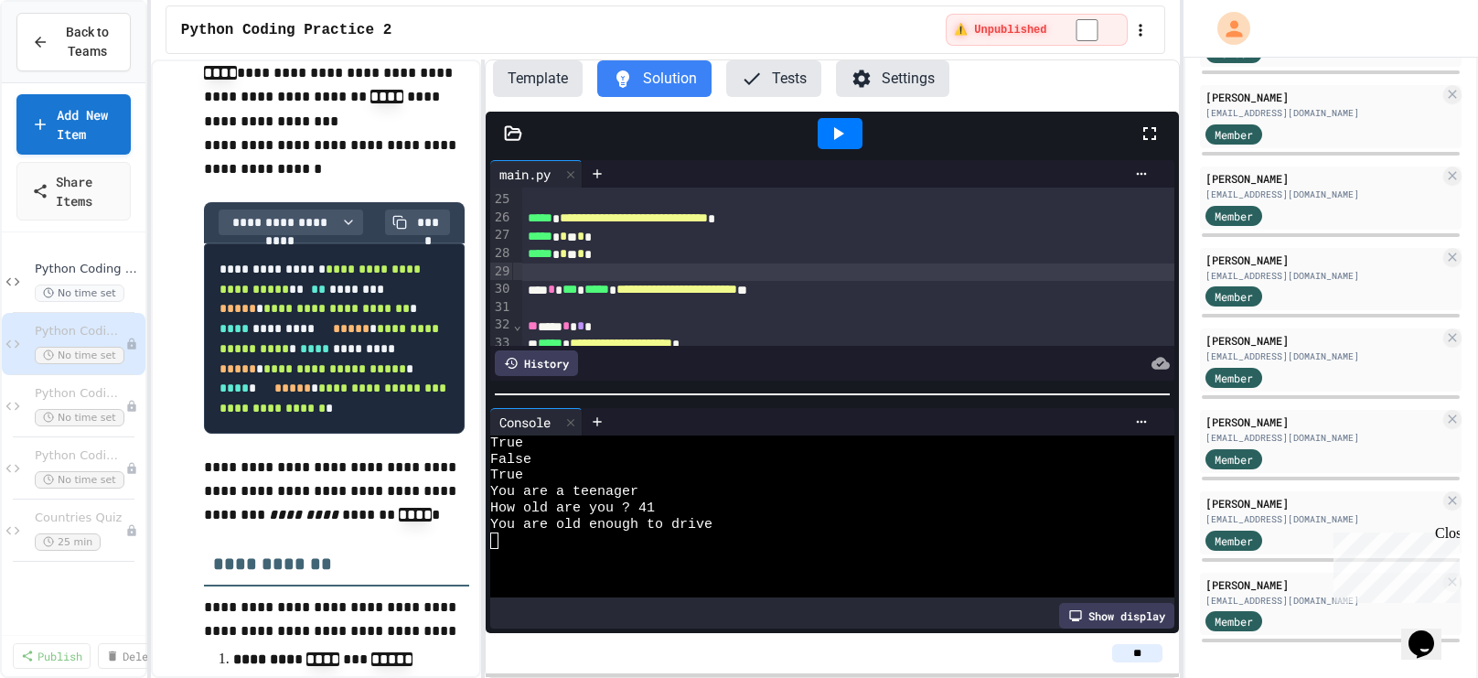
scroll to position [2879, 0]
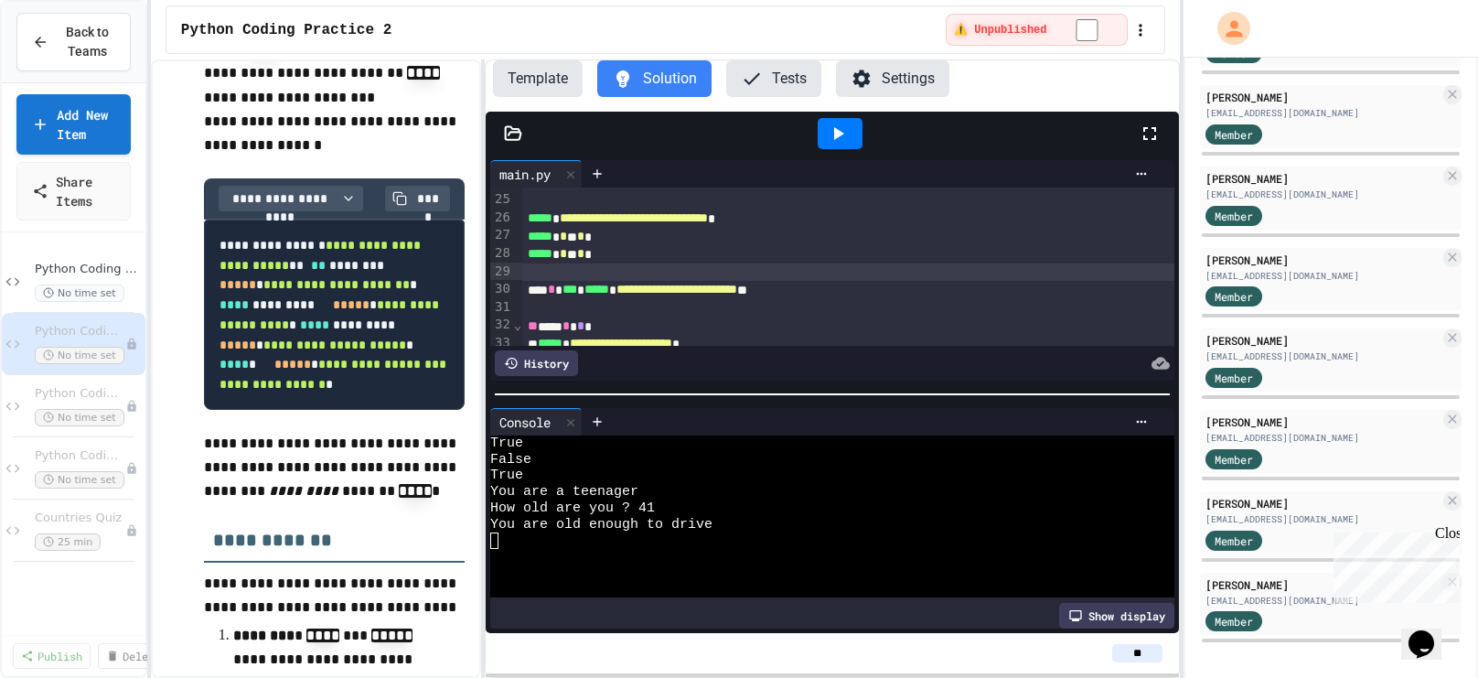
click at [838, 130] on icon at bounding box center [839, 133] width 10 height 13
click at [648, 503] on div "How old are you ?" at bounding box center [823, 508] width 667 height 16
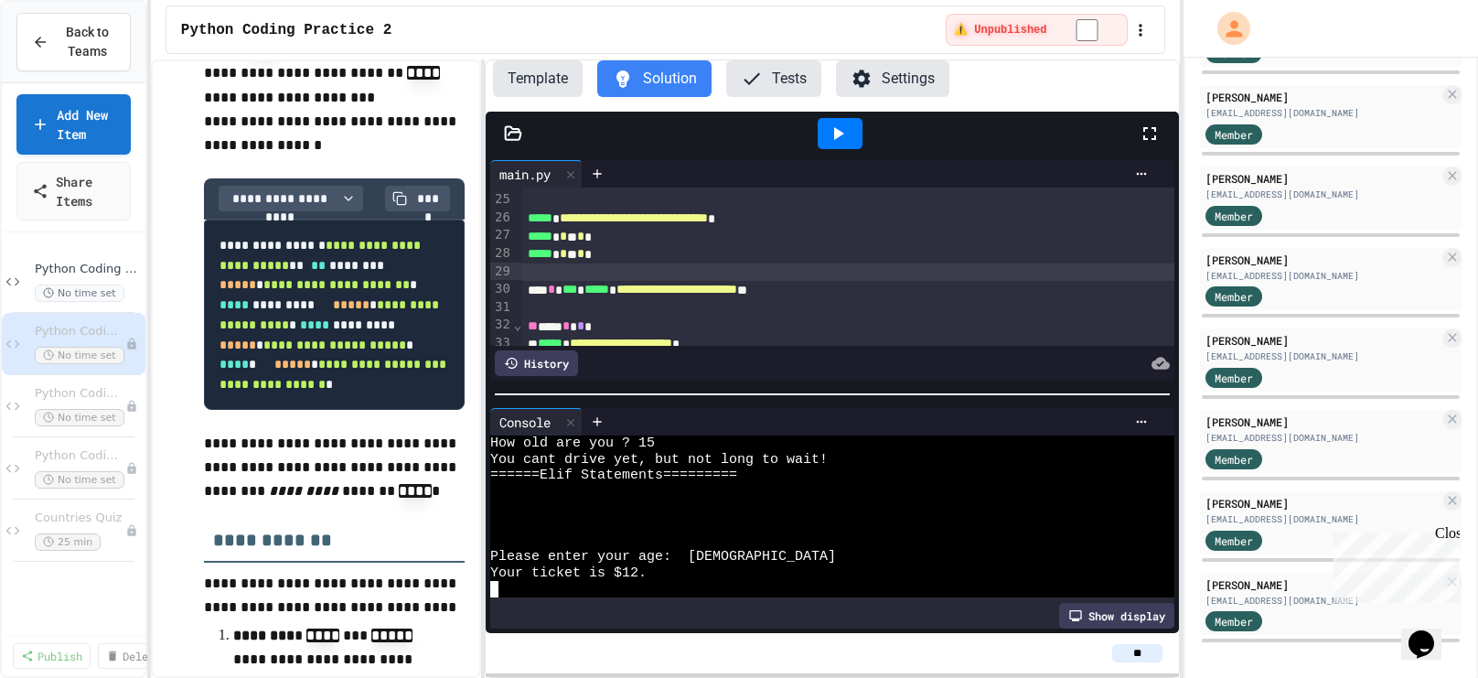
scroll to position [63, 0]
click at [838, 132] on icon at bounding box center [839, 133] width 10 height 13
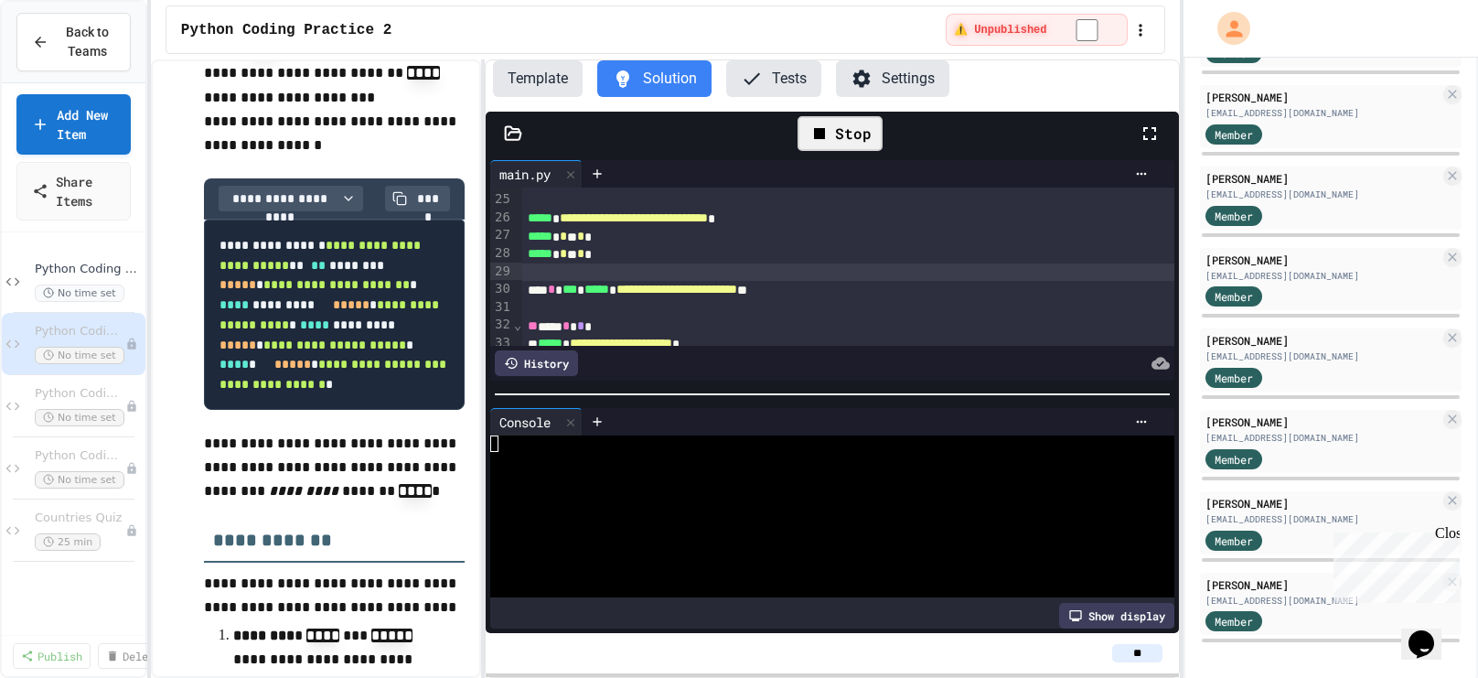
scroll to position [0, 0]
click at [699, 517] on div at bounding box center [823, 525] width 667 height 16
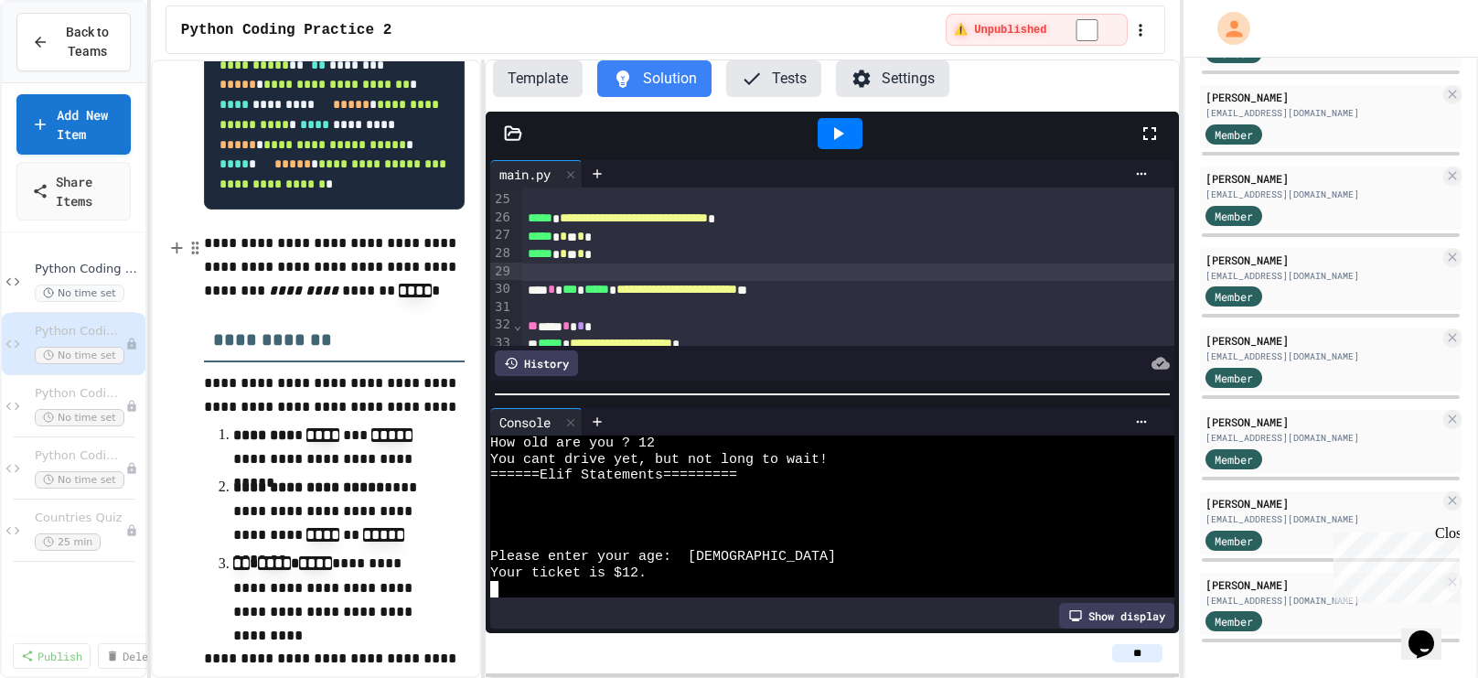
scroll to position [3081, 0]
click at [838, 134] on icon at bounding box center [839, 133] width 10 height 13
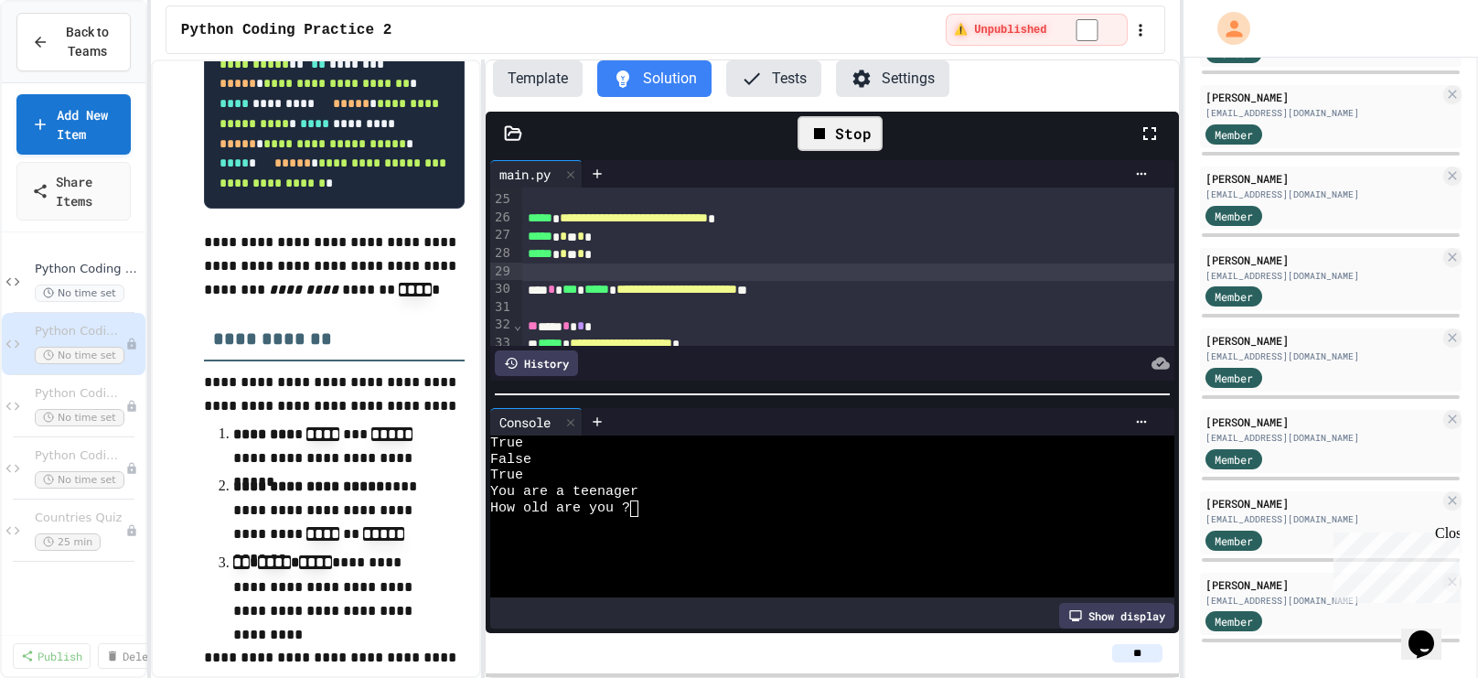
click at [680, 508] on div "How old are you ?" at bounding box center [823, 508] width 667 height 16
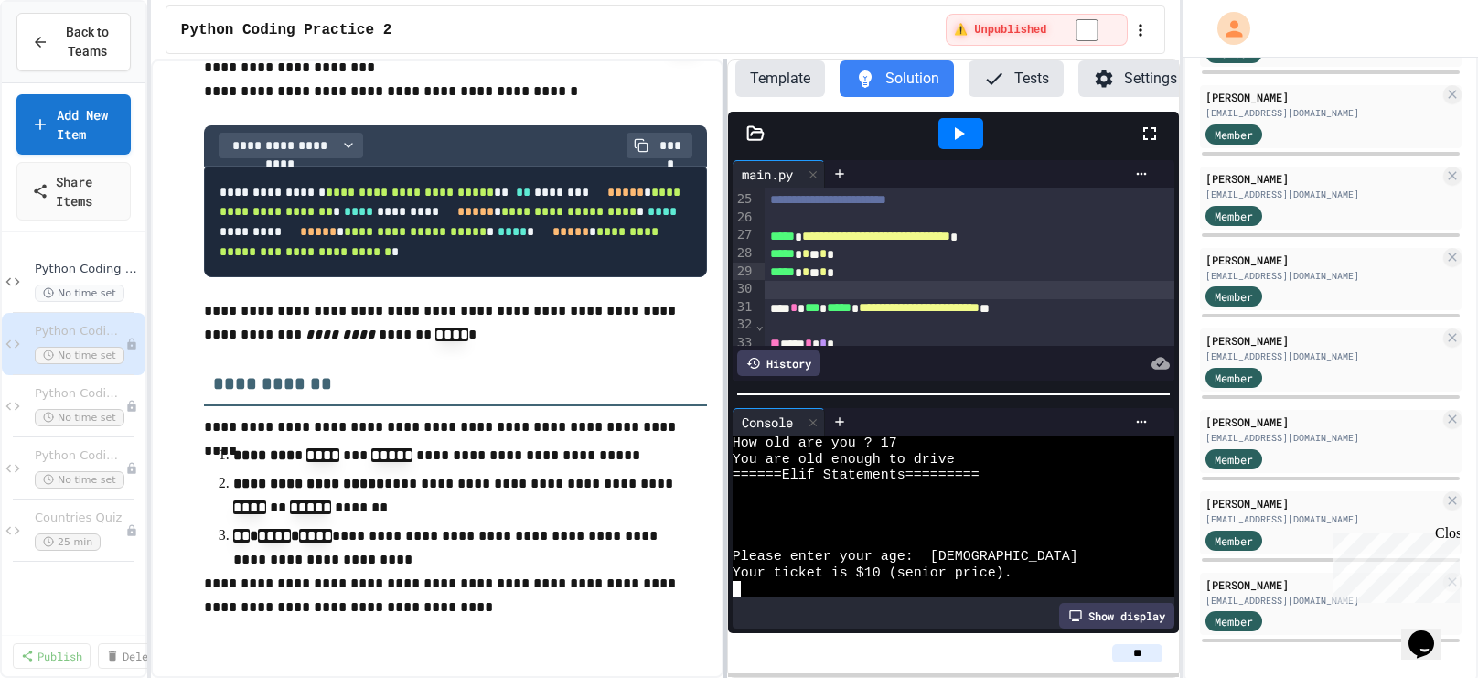
scroll to position [449, 0]
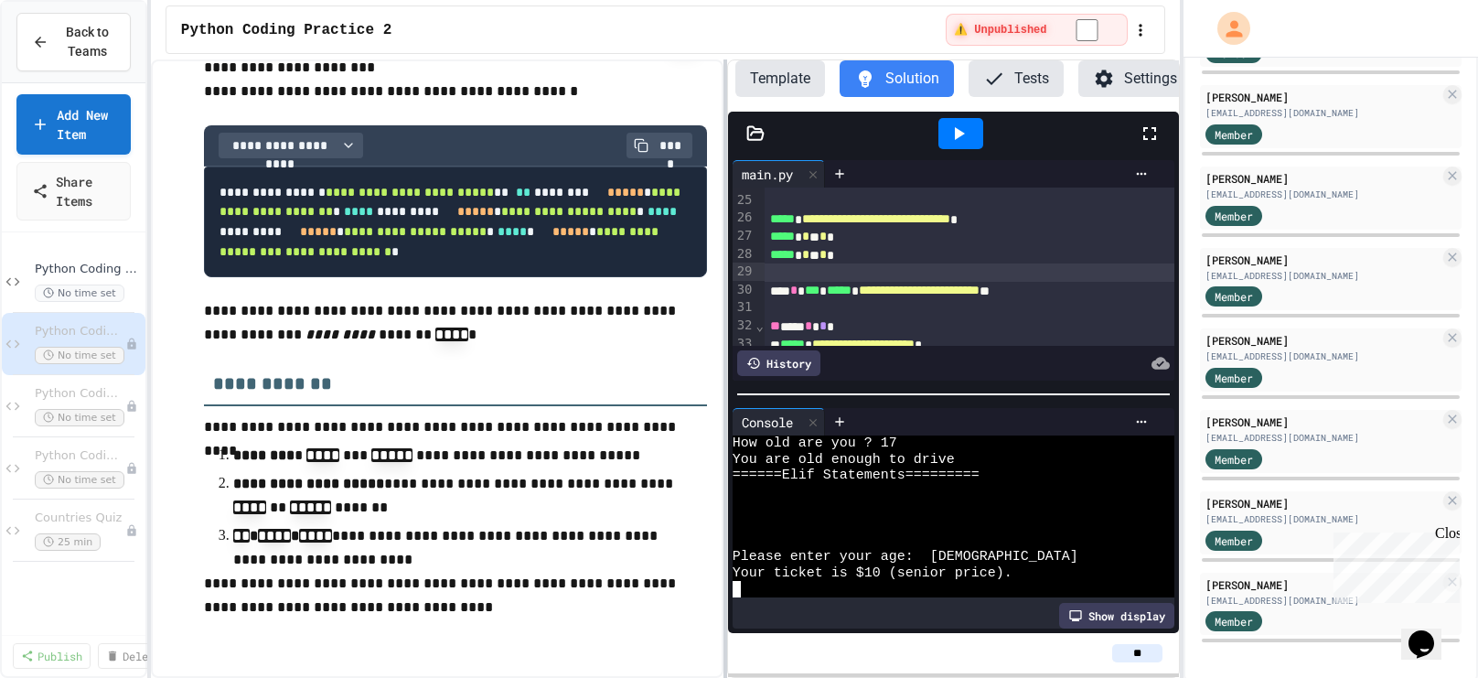
click at [725, 295] on div at bounding box center [726, 368] width 4 height 618
click at [726, 336] on div "**********" at bounding box center [666, 368] width 1030 height 618
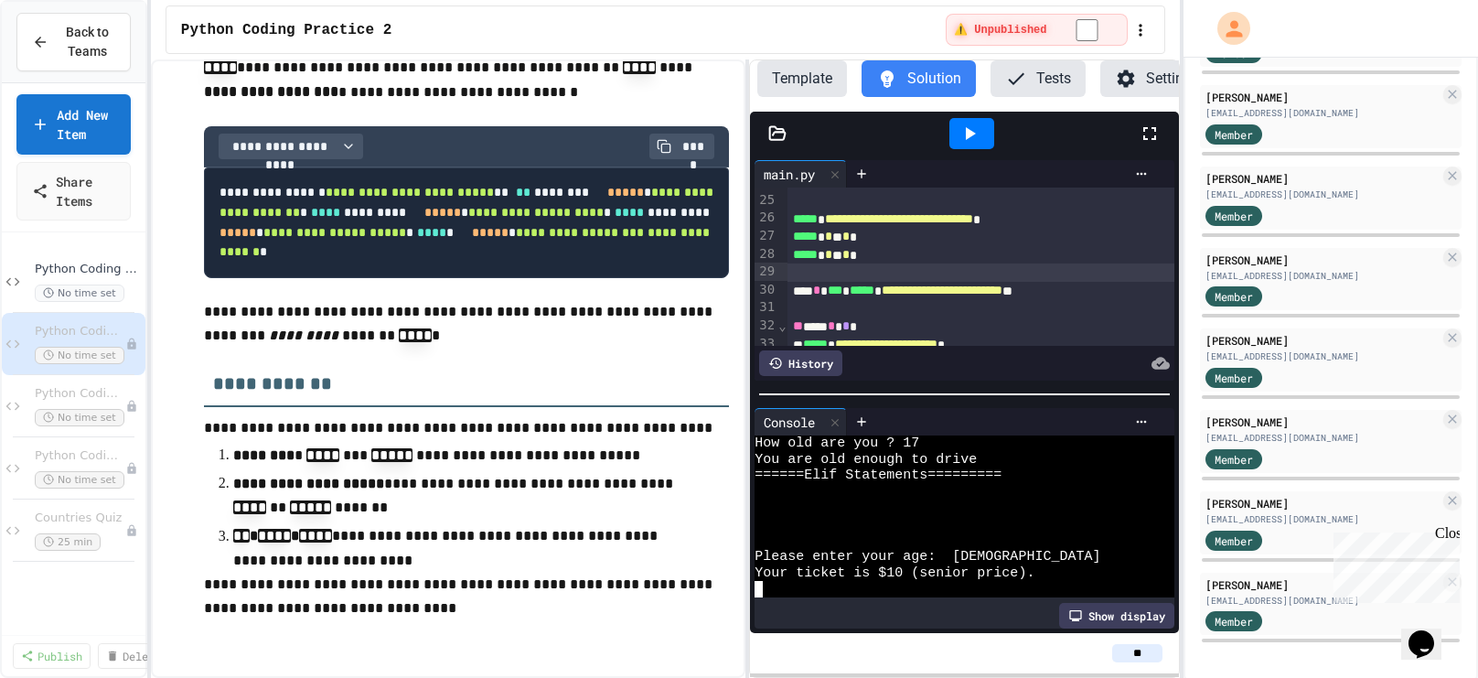
scroll to position [2366, 0]
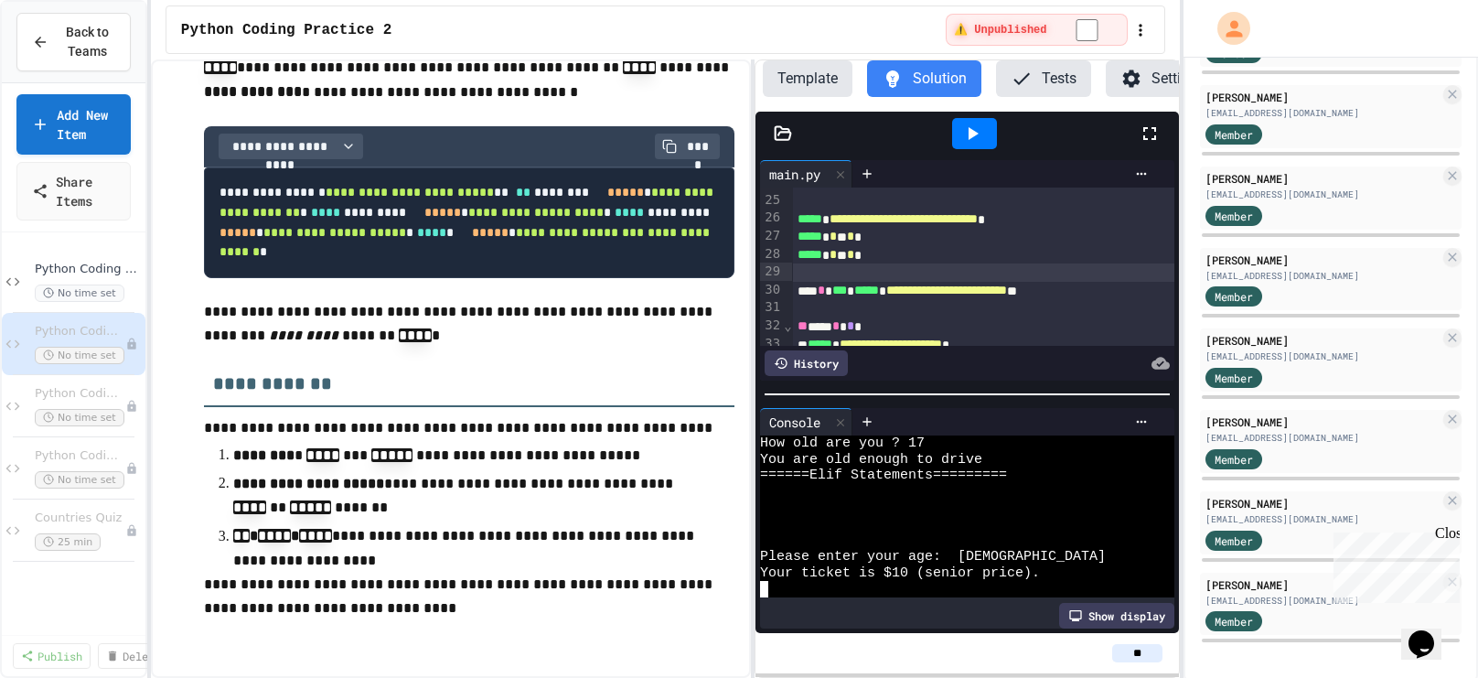
click at [756, 348] on div "**********" at bounding box center [666, 368] width 1030 height 618
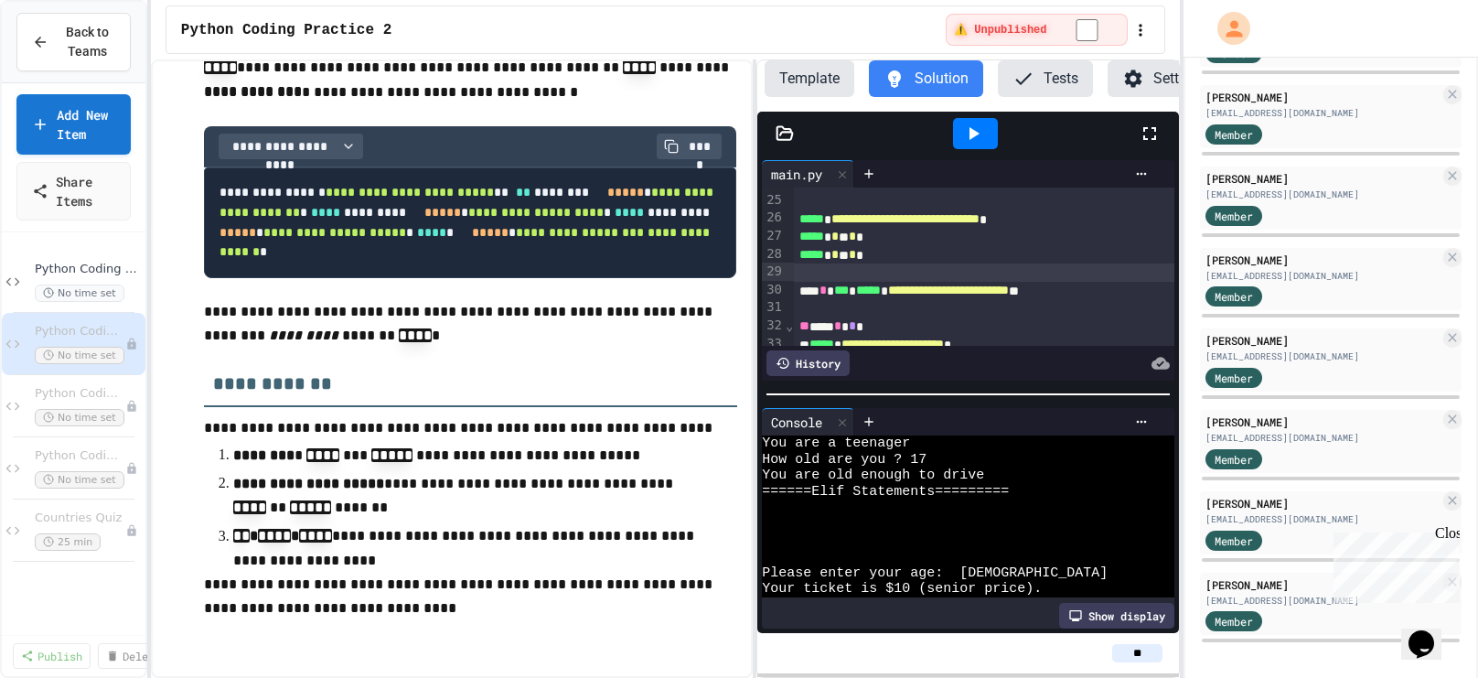
scroll to position [0, 0]
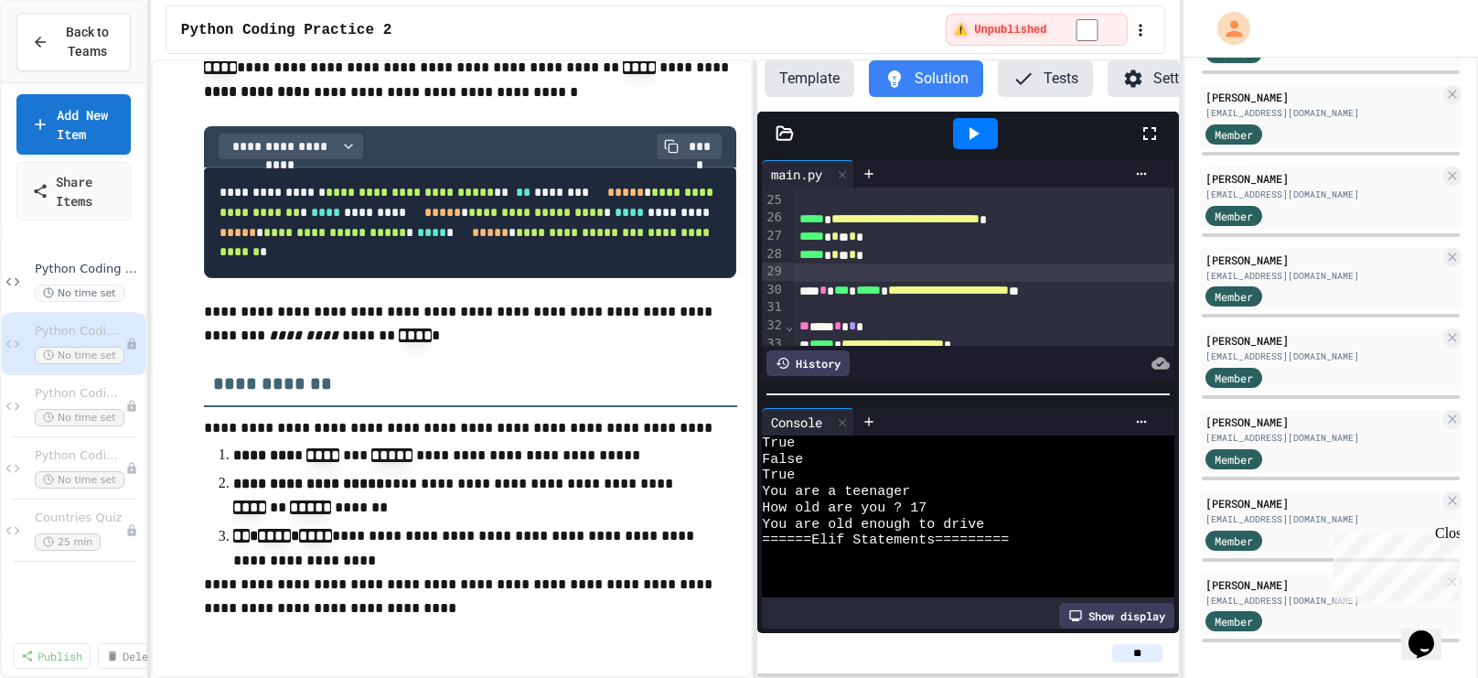
click at [897, 252] on div "***** * * ** * *" at bounding box center [984, 255] width 381 height 18
copy div "***** * * ** * * ***** * * ** * *"
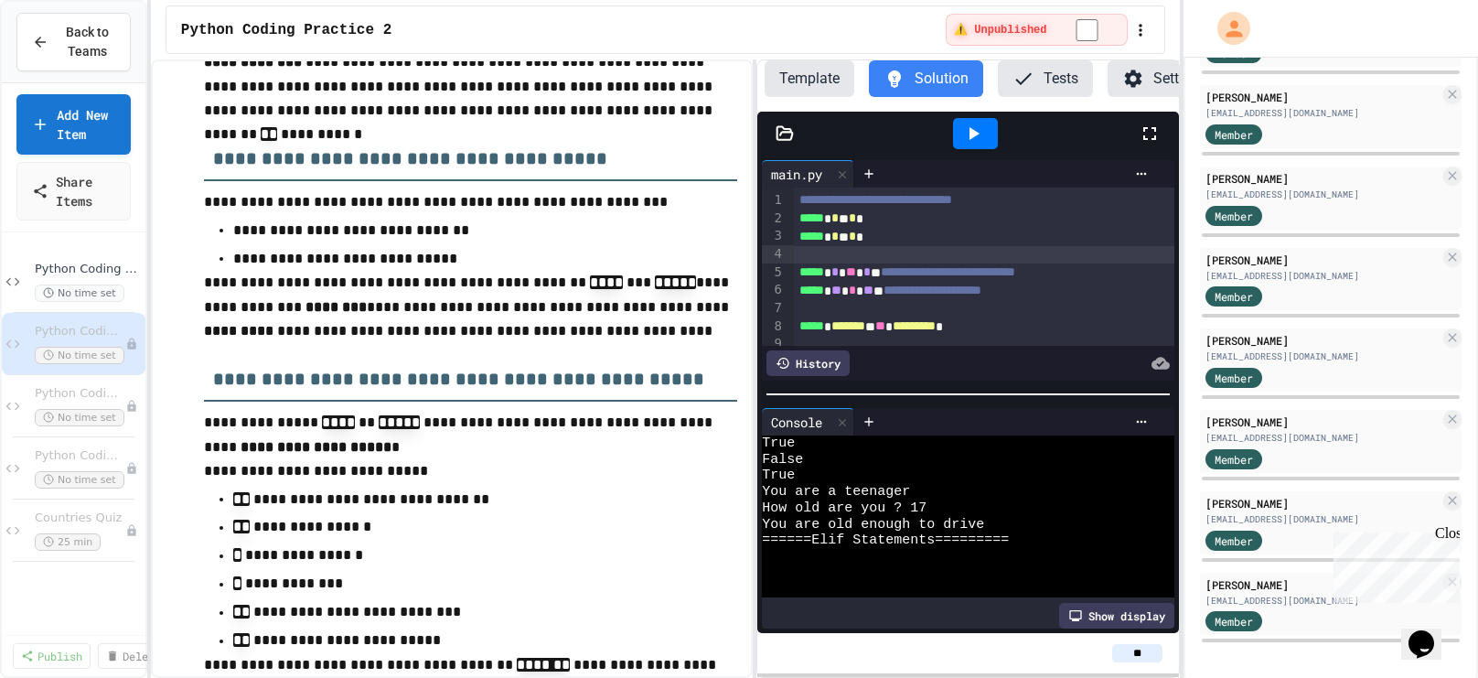
scroll to position [221, 0]
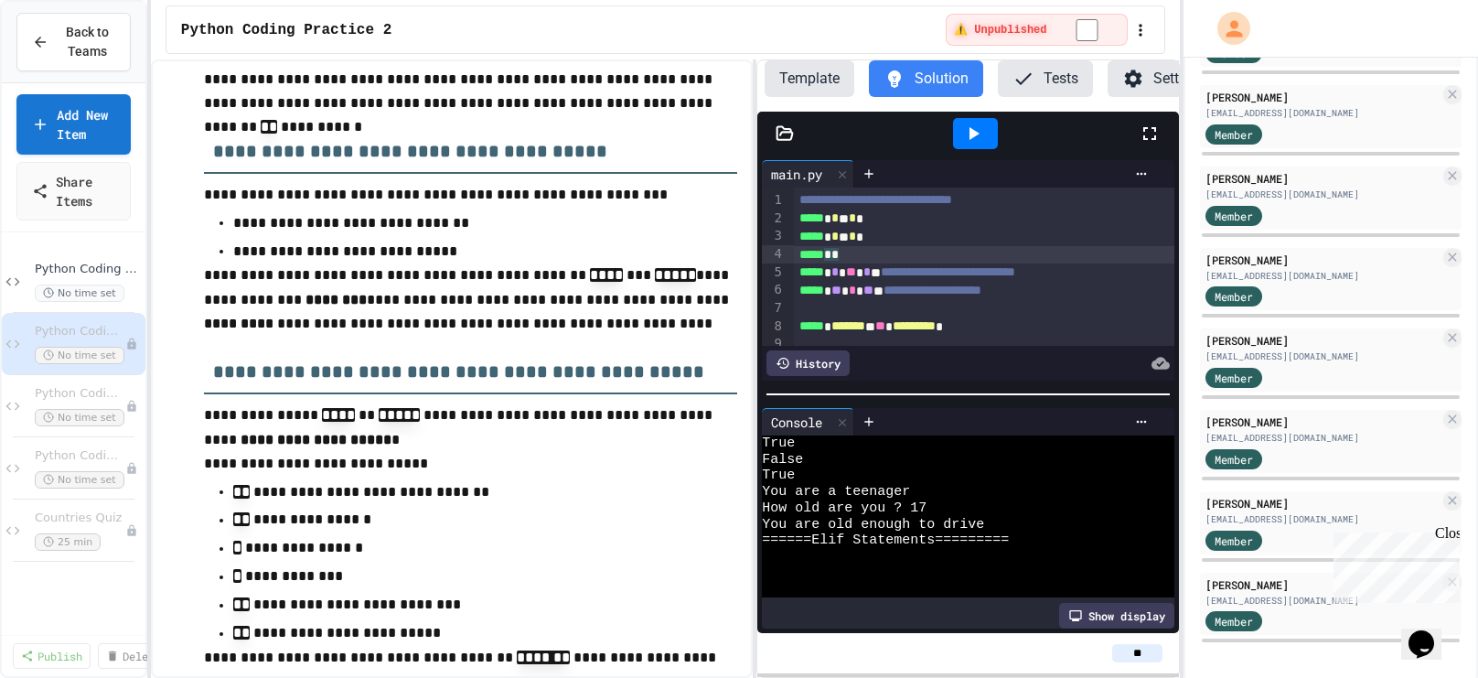
click at [1129, 74] on icon at bounding box center [1133, 78] width 17 height 17
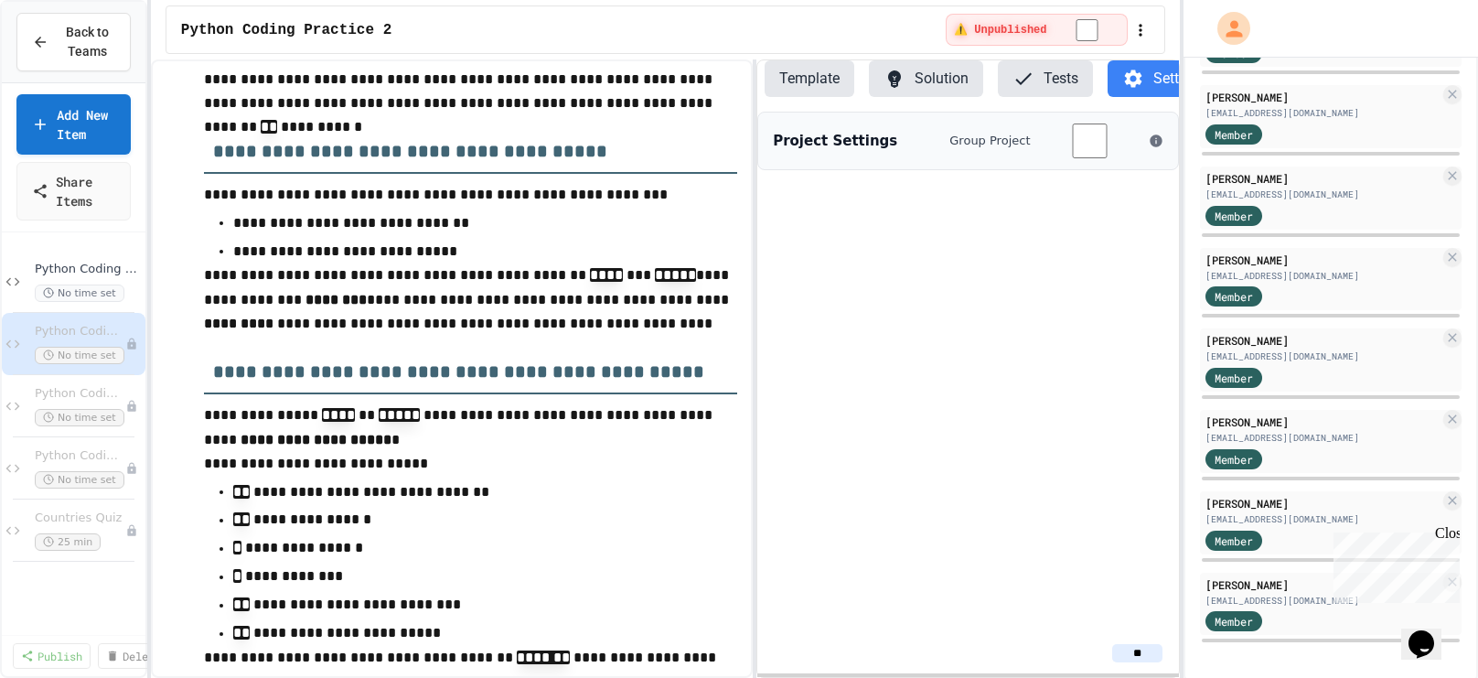
click at [1129, 74] on icon at bounding box center [1133, 78] width 17 height 17
click at [804, 88] on button "Template" at bounding box center [810, 78] width 90 height 37
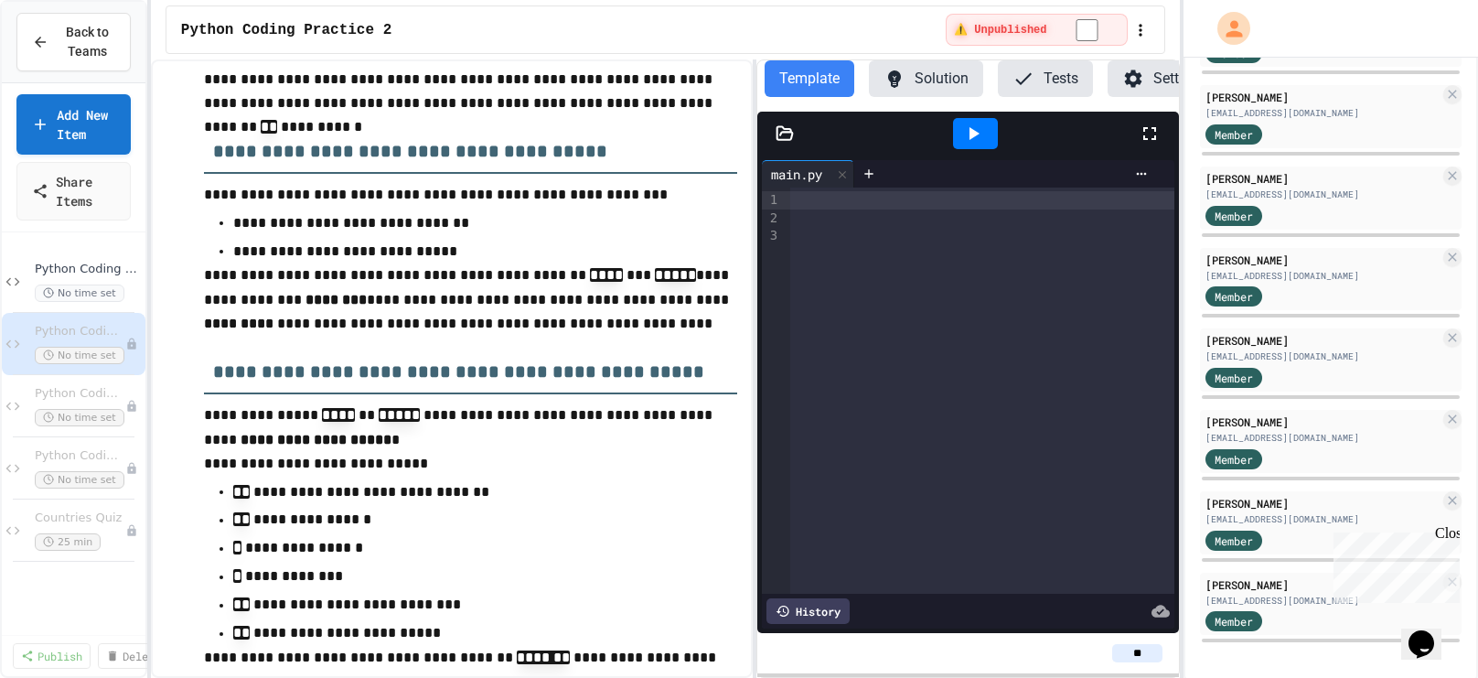
click at [907, 78] on button "Solution" at bounding box center [926, 78] width 114 height 37
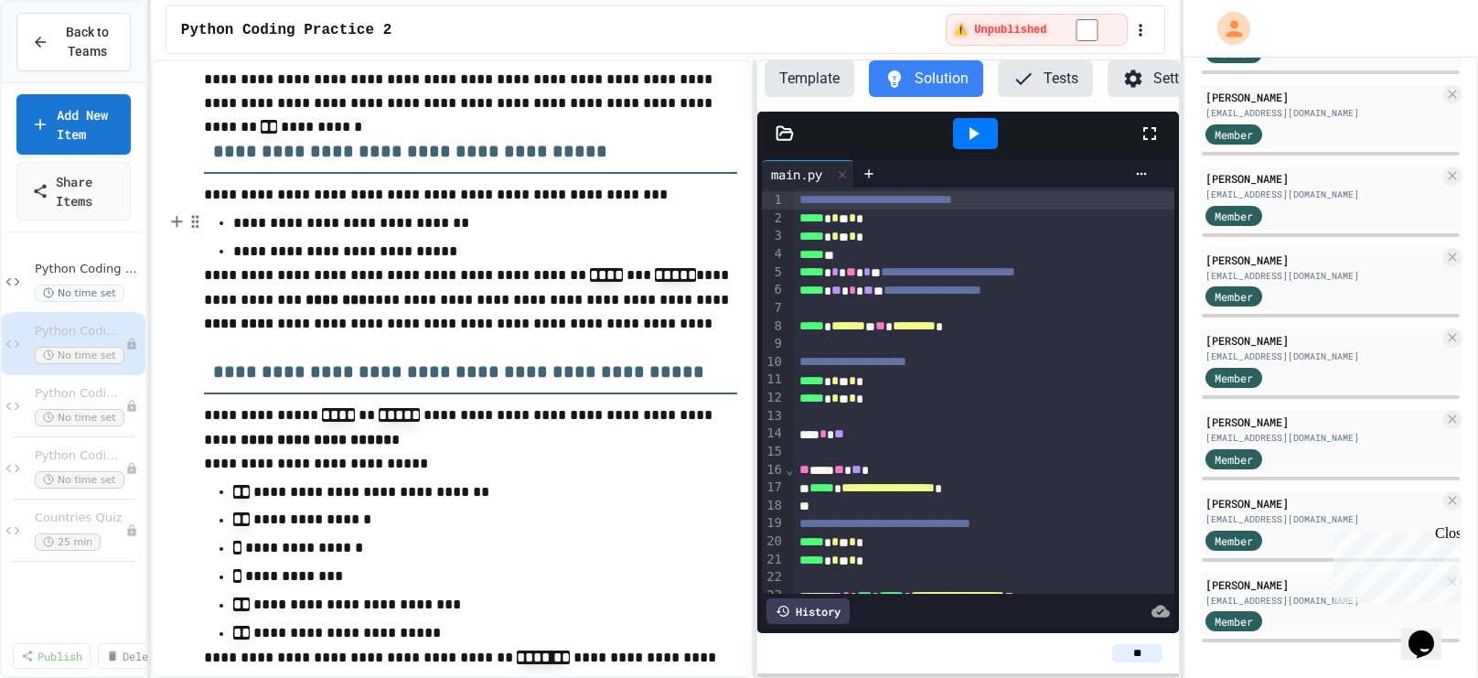
click at [459, 237] on li "**********" at bounding box center [470, 250] width 474 height 27
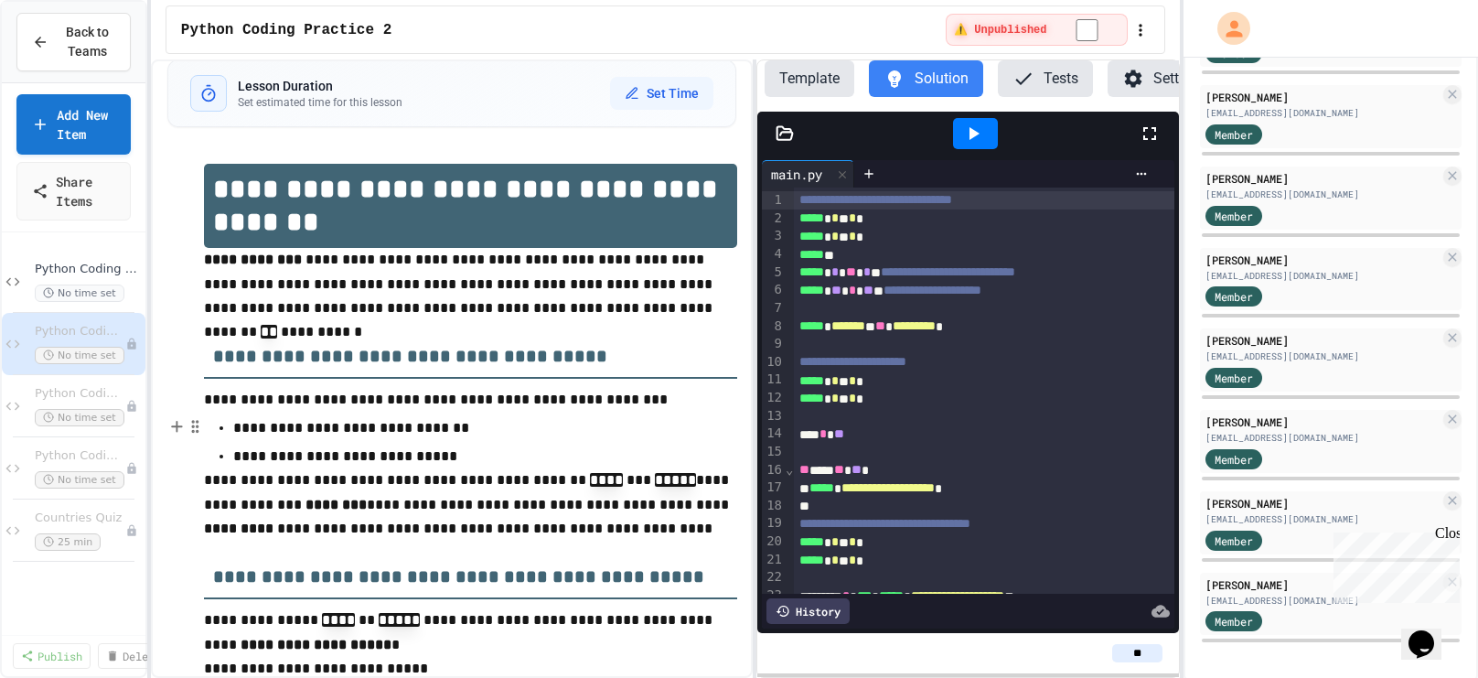
scroll to position [0, 0]
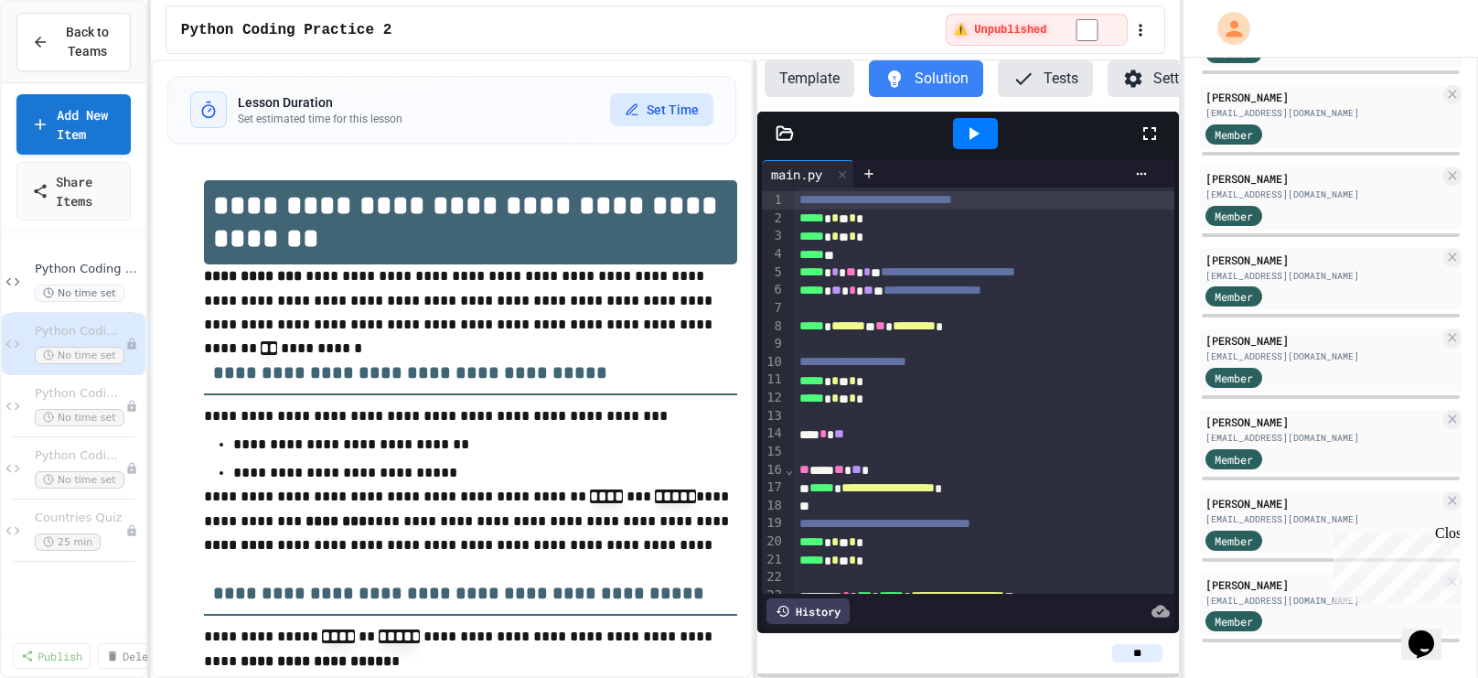
click at [649, 105] on button "Set Time" at bounding box center [661, 109] width 103 height 33
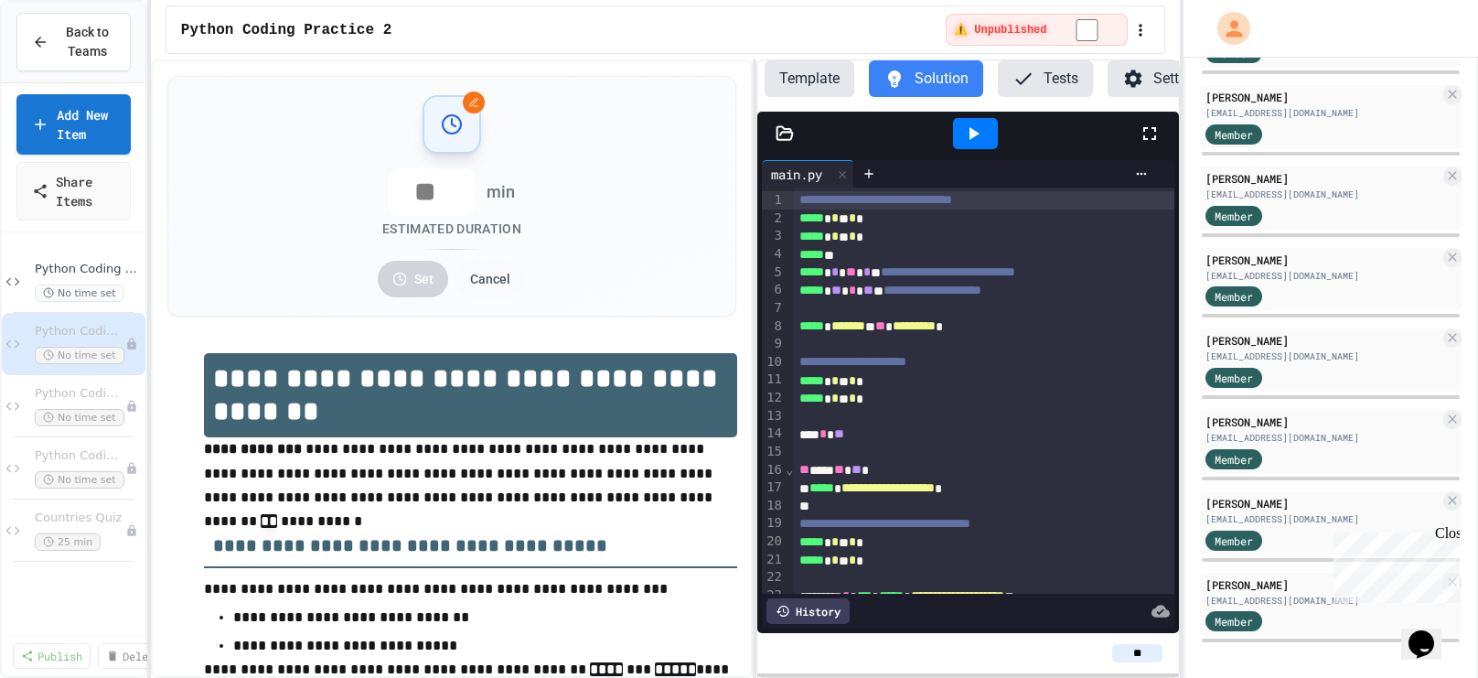
type input "*"
click at [414, 283] on button "Set" at bounding box center [413, 279] width 70 height 37
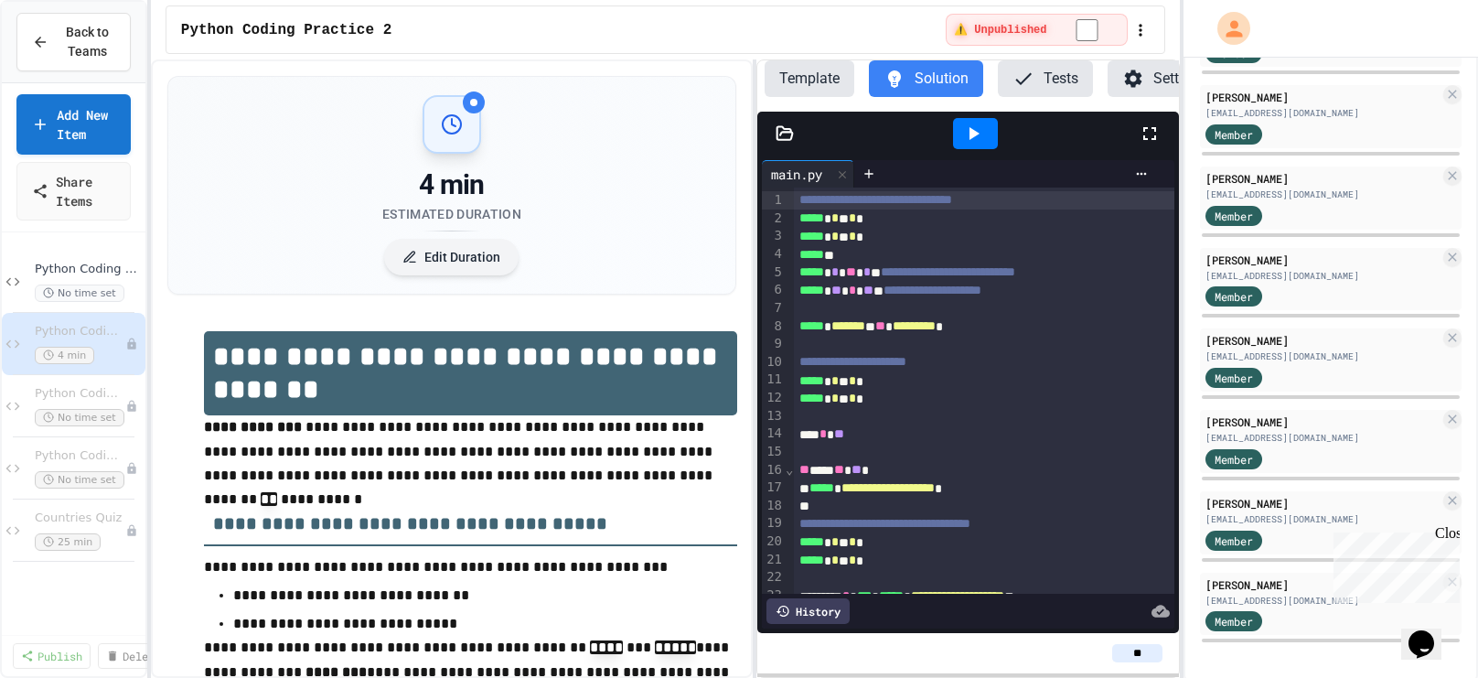
click at [434, 251] on button "Edit Duration" at bounding box center [451, 257] width 134 height 37
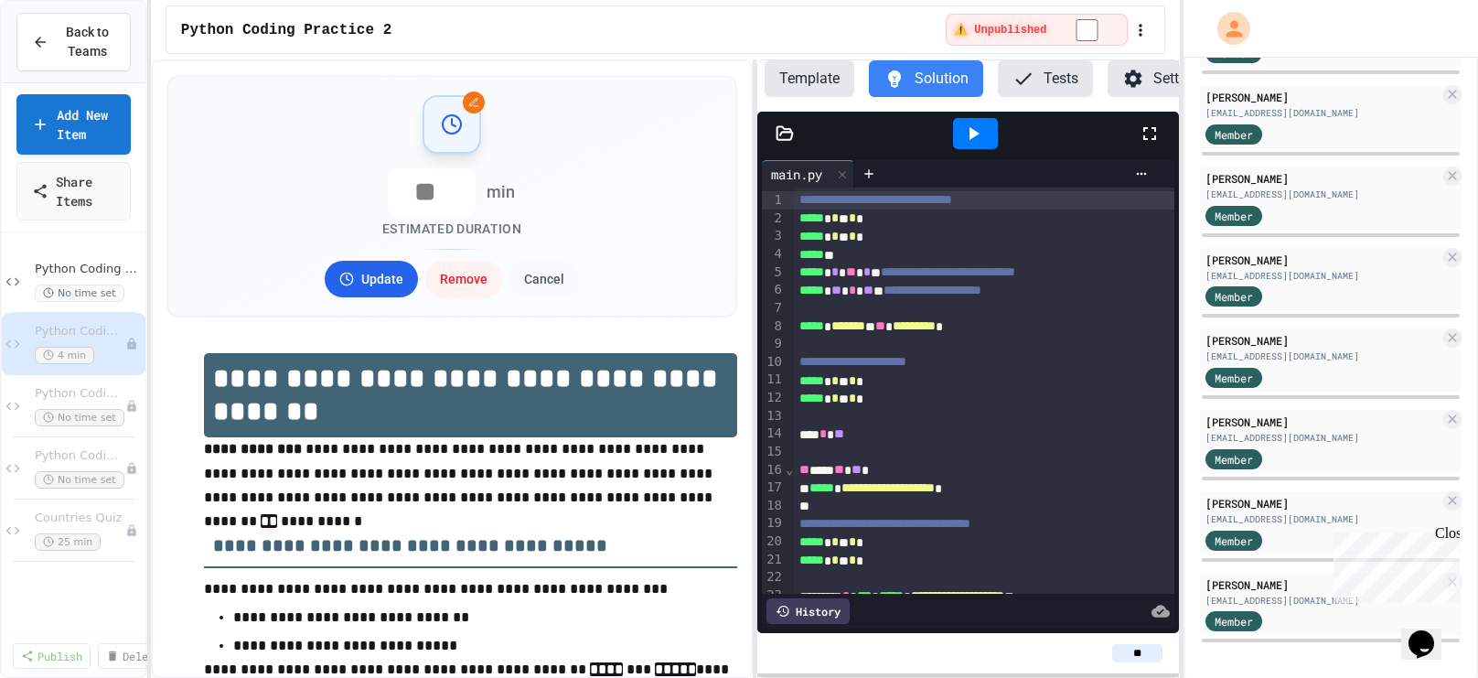
type input "**"
click at [381, 263] on button "Update" at bounding box center [371, 279] width 93 height 37
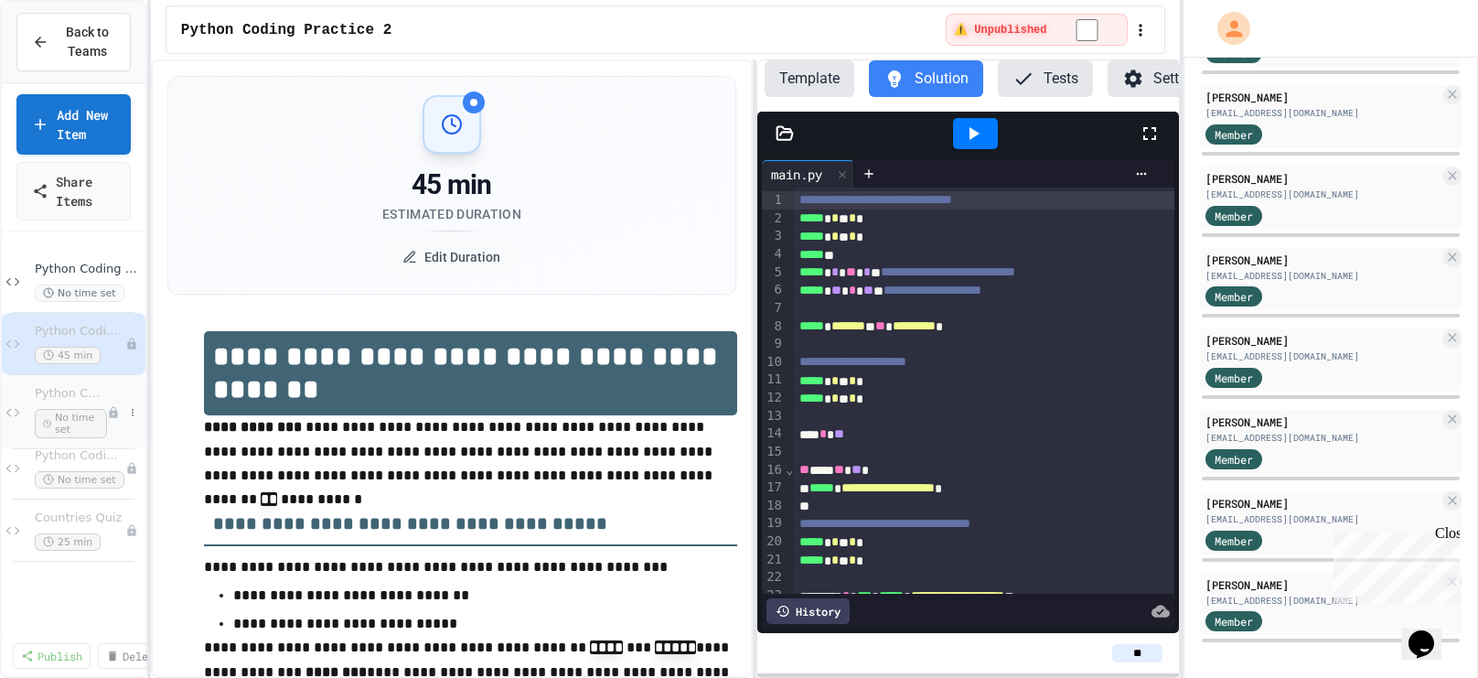
click at [74, 391] on span "Python Coding Practice 3" at bounding box center [71, 394] width 72 height 16
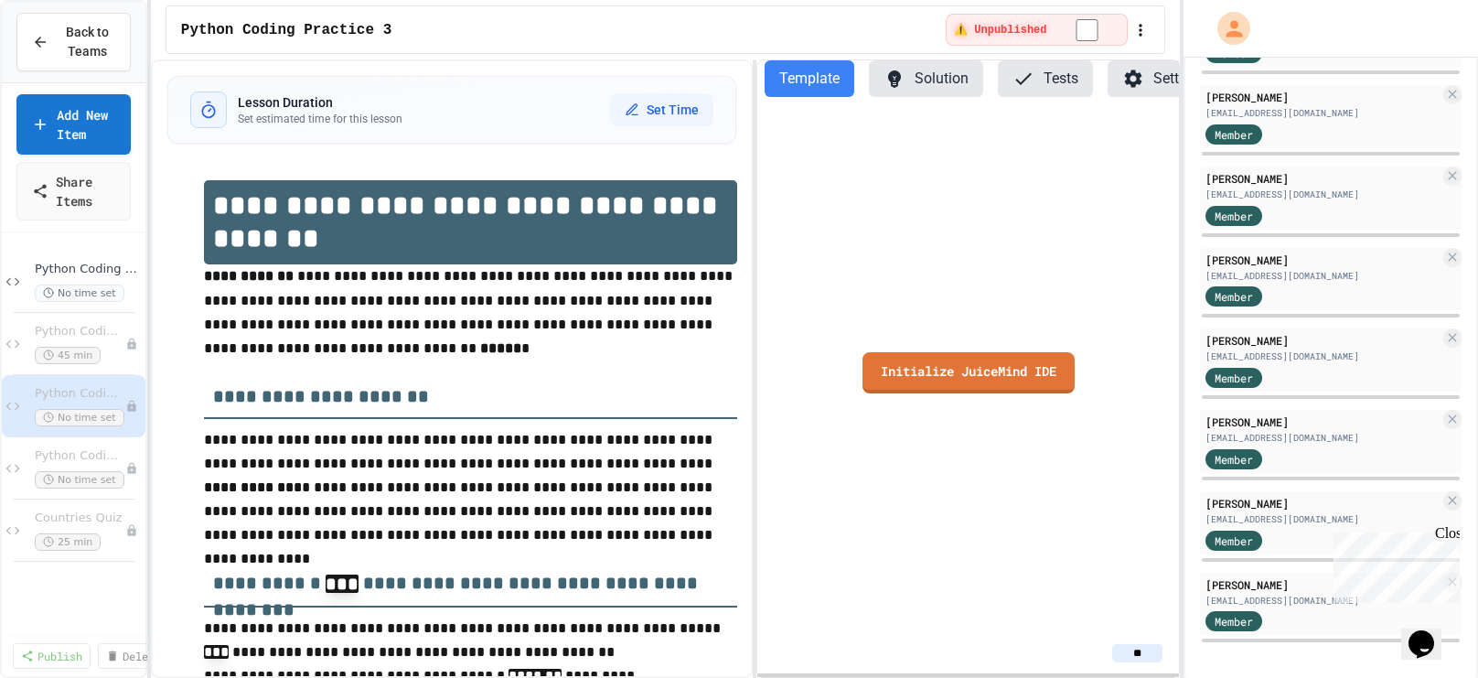
click at [916, 70] on button "Solution" at bounding box center [926, 78] width 114 height 37
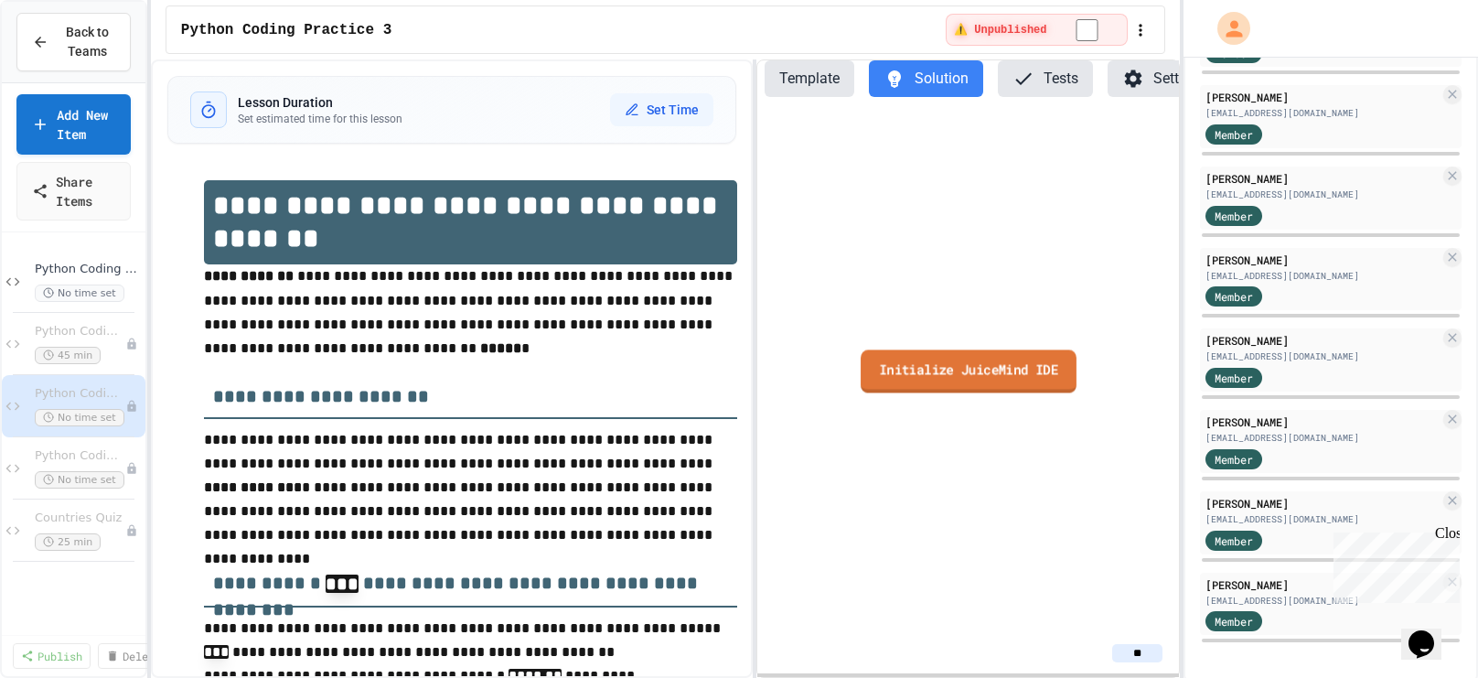
click at [901, 359] on link "Initialize JuiceMind IDE" at bounding box center [969, 370] width 216 height 43
click at [908, 367] on link "Create teacher solution" at bounding box center [968, 369] width 198 height 43
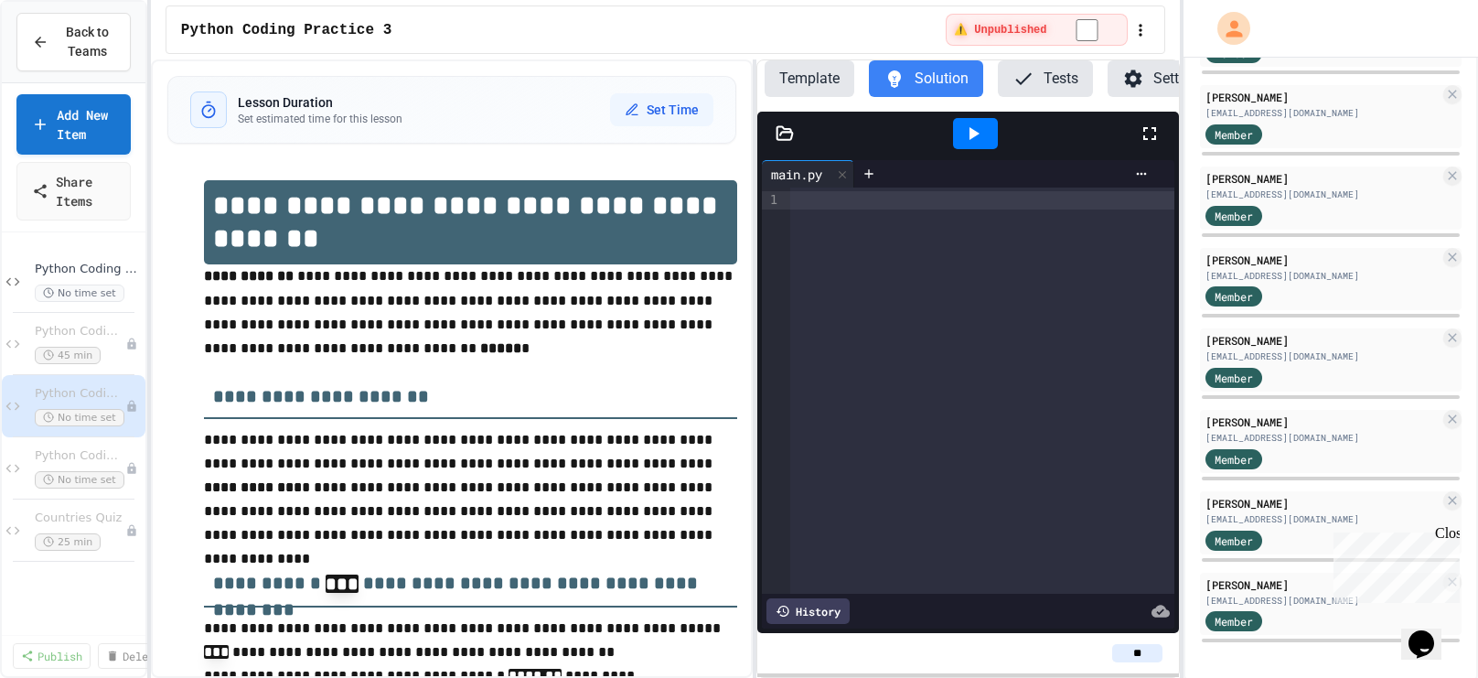
click at [939, 268] on div at bounding box center [982, 391] width 385 height 406
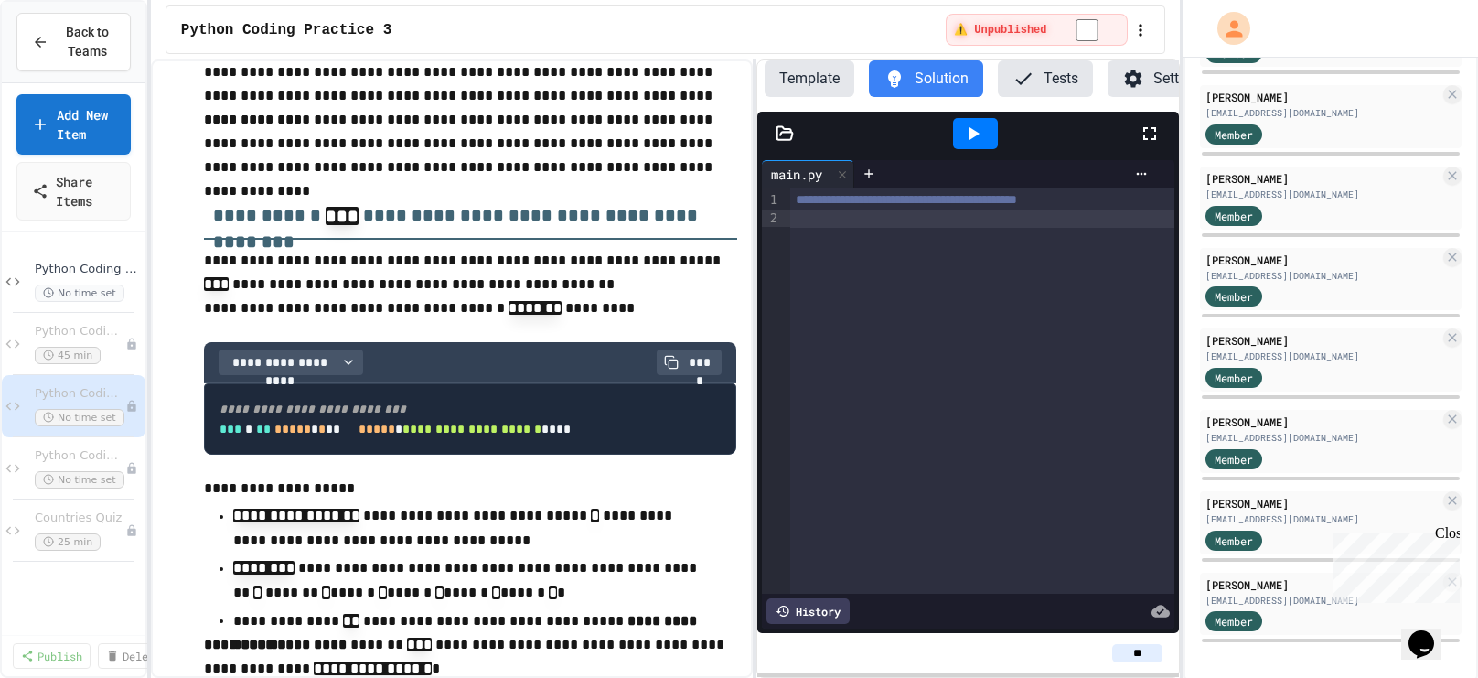
scroll to position [377, 0]
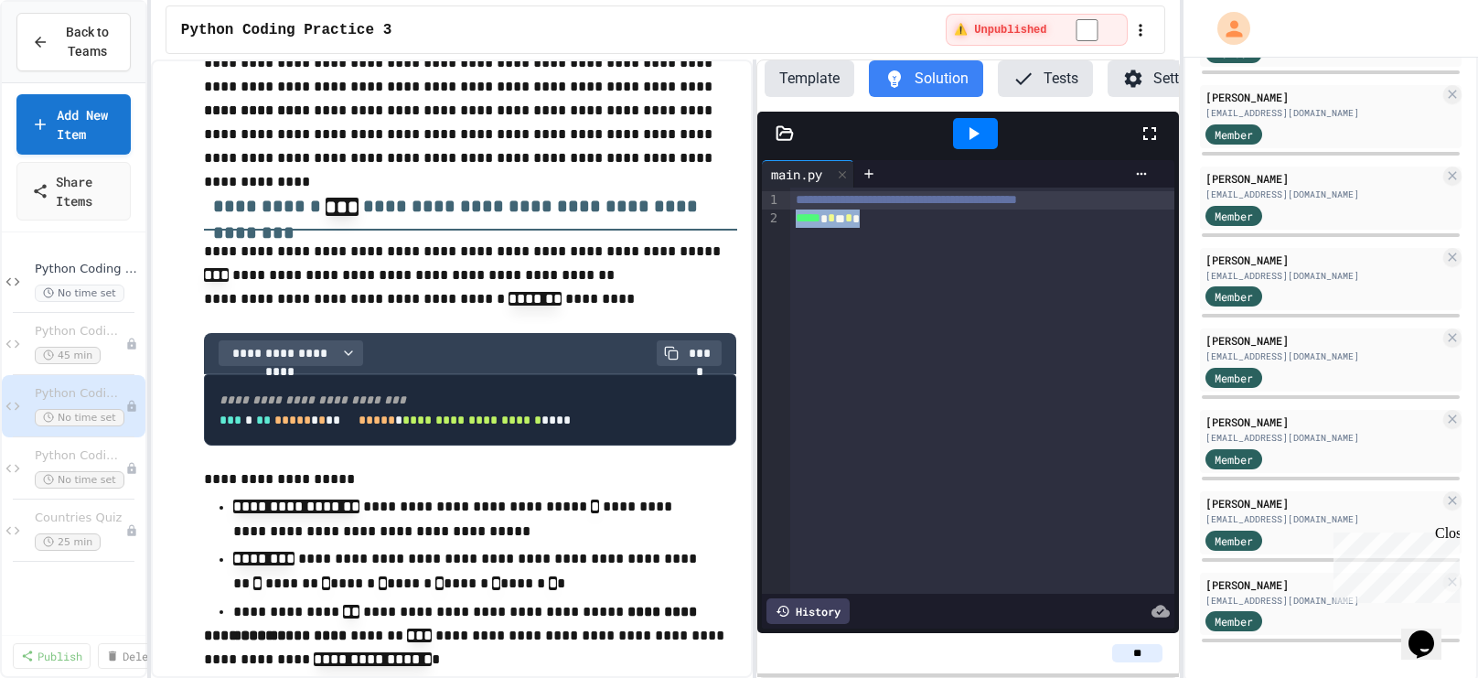
copy div "***** * * ** * *"
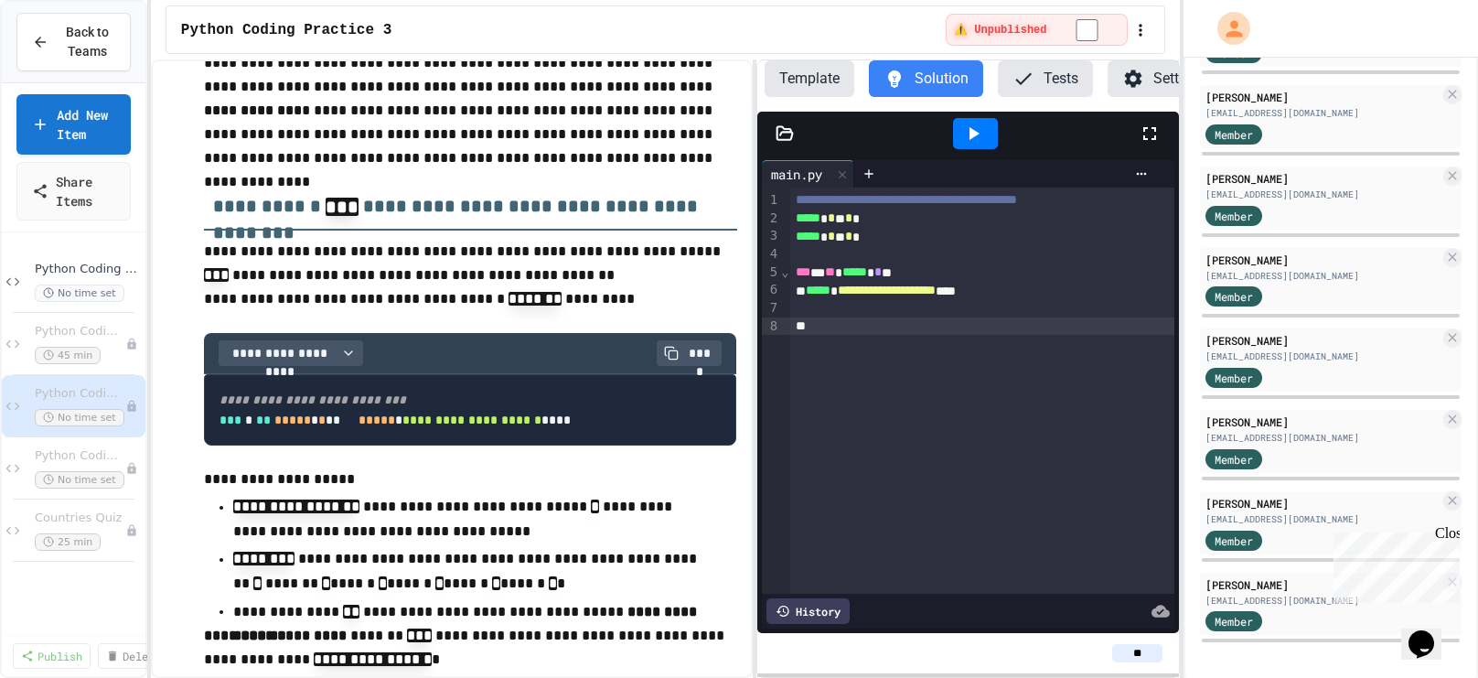
click at [972, 138] on icon at bounding box center [973, 134] width 22 height 22
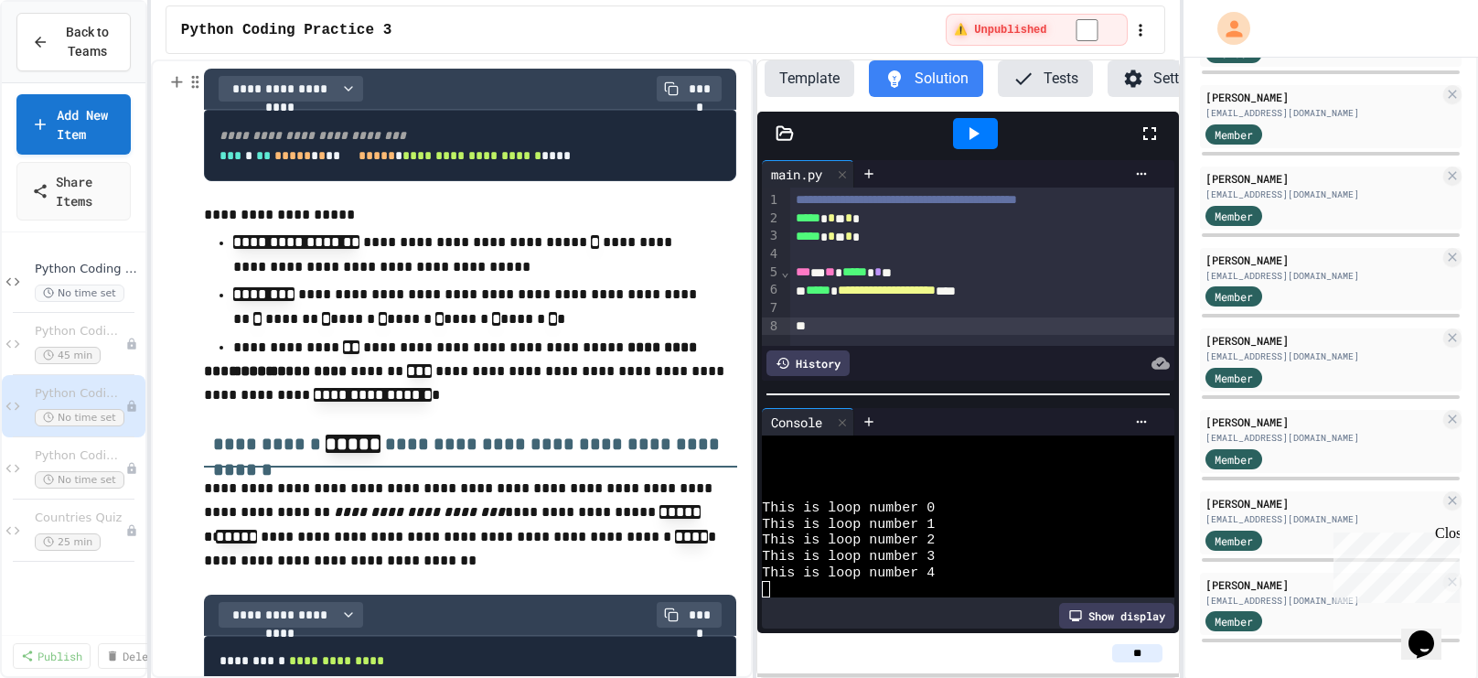
scroll to position [670, 0]
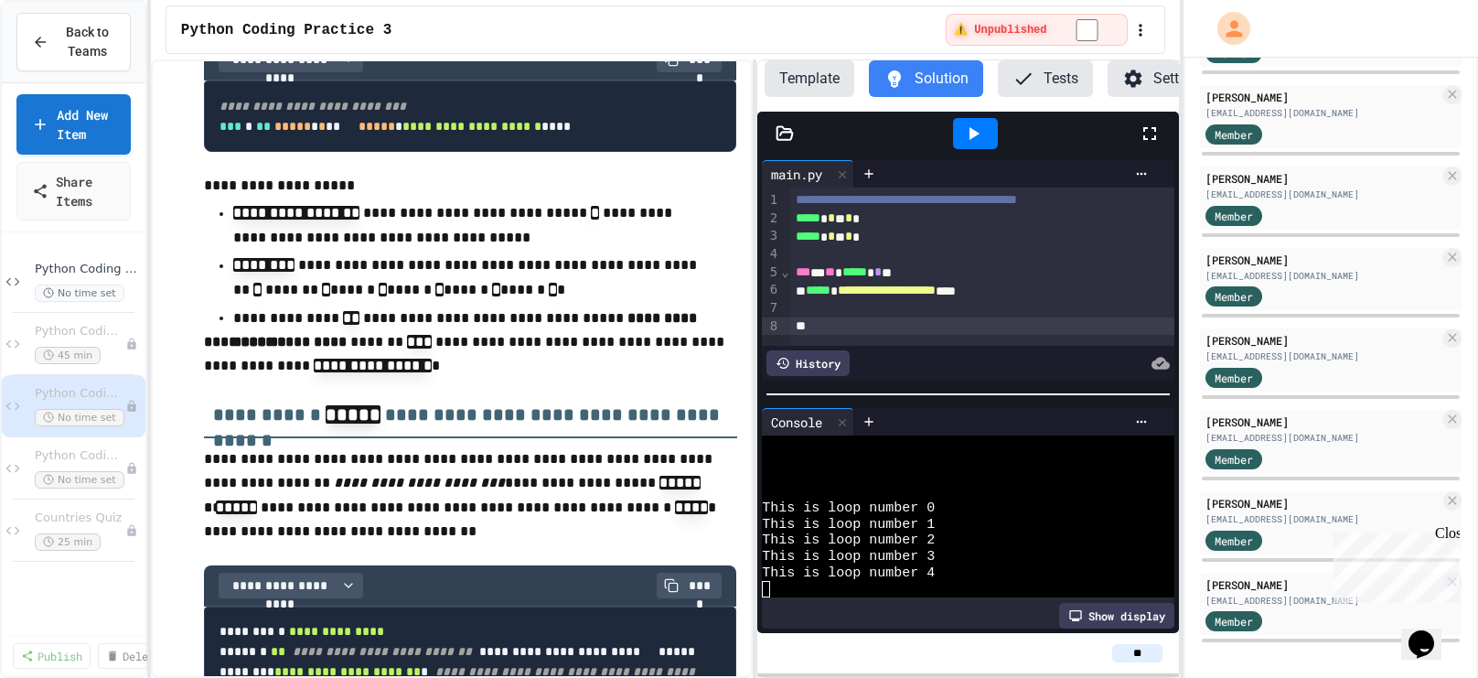
click at [903, 330] on div at bounding box center [982, 326] width 385 height 18
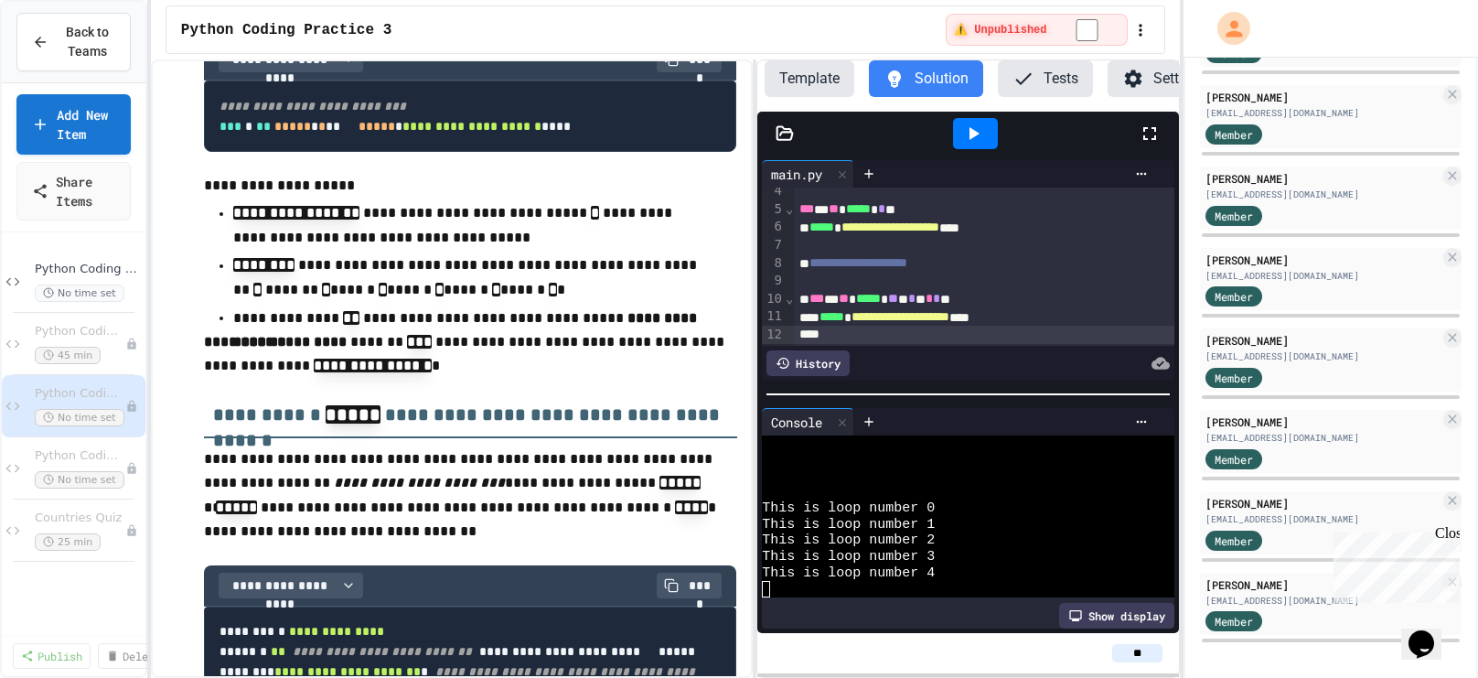
scroll to position [80, 0]
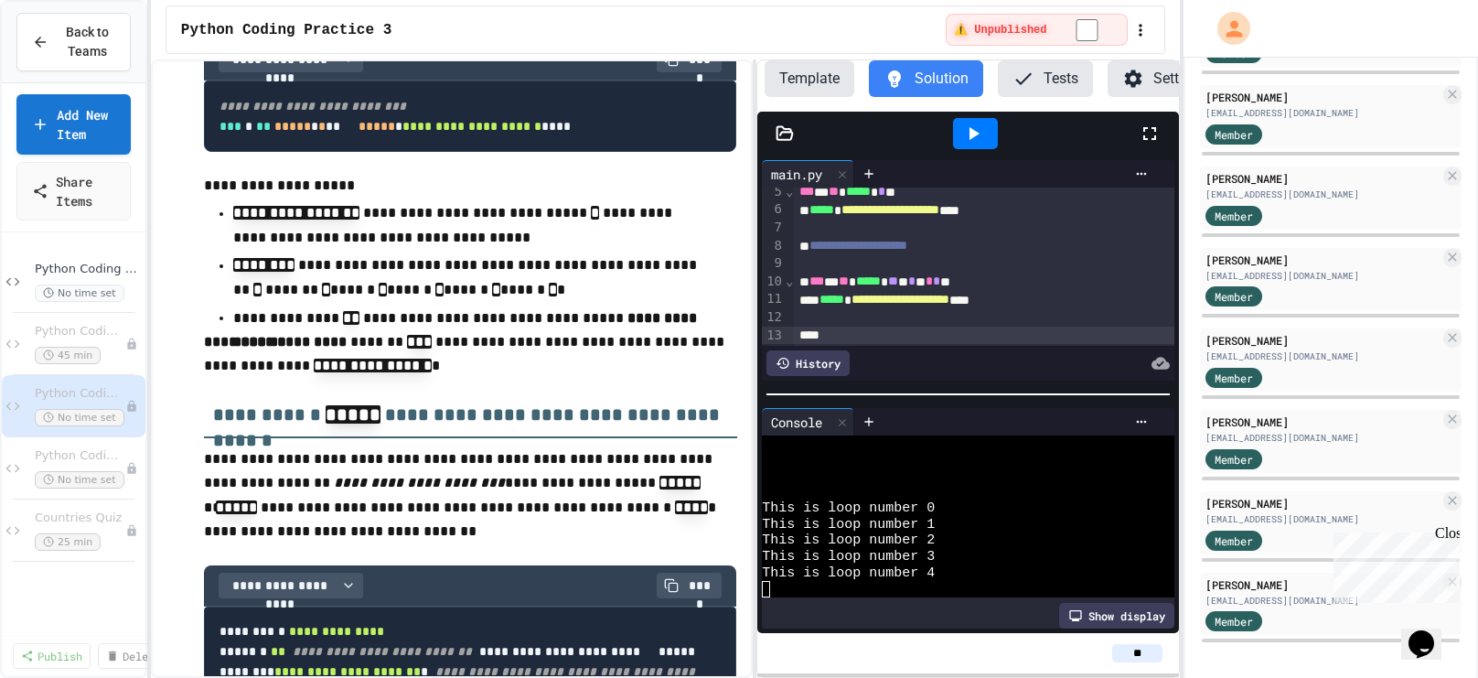
click at [974, 138] on icon at bounding box center [973, 134] width 22 height 22
click at [927, 255] on div at bounding box center [984, 264] width 381 height 18
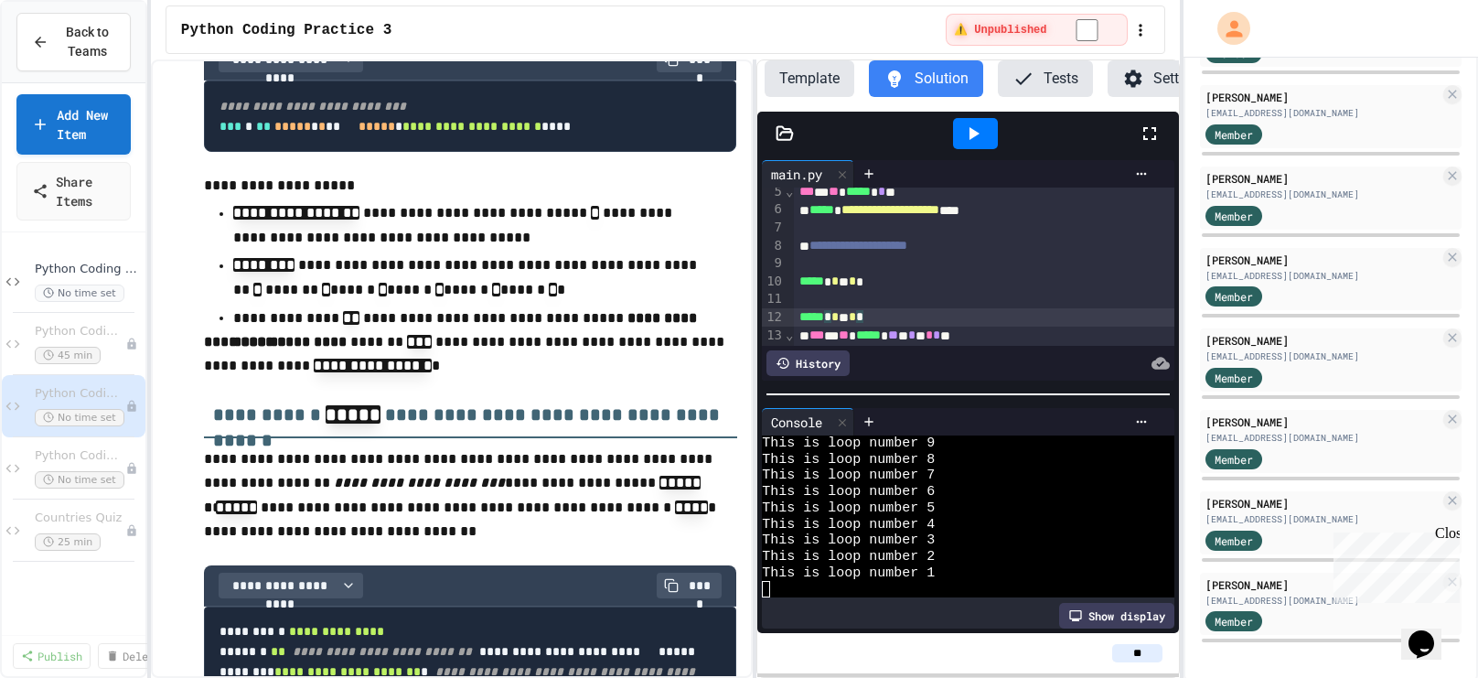
click at [972, 130] on icon at bounding box center [975, 133] width 10 height 13
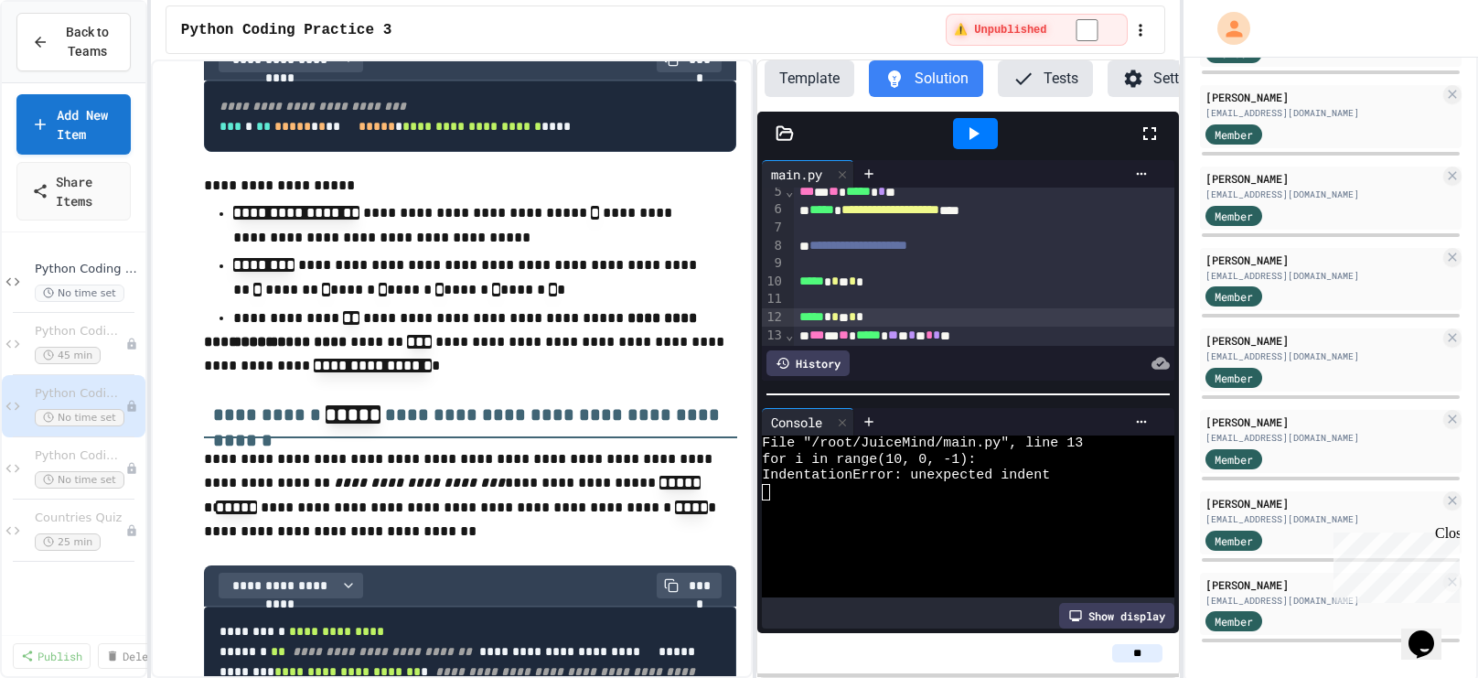
click at [799, 315] on span "*****" at bounding box center [811, 316] width 25 height 13
click at [970, 137] on icon at bounding box center [973, 134] width 22 height 22
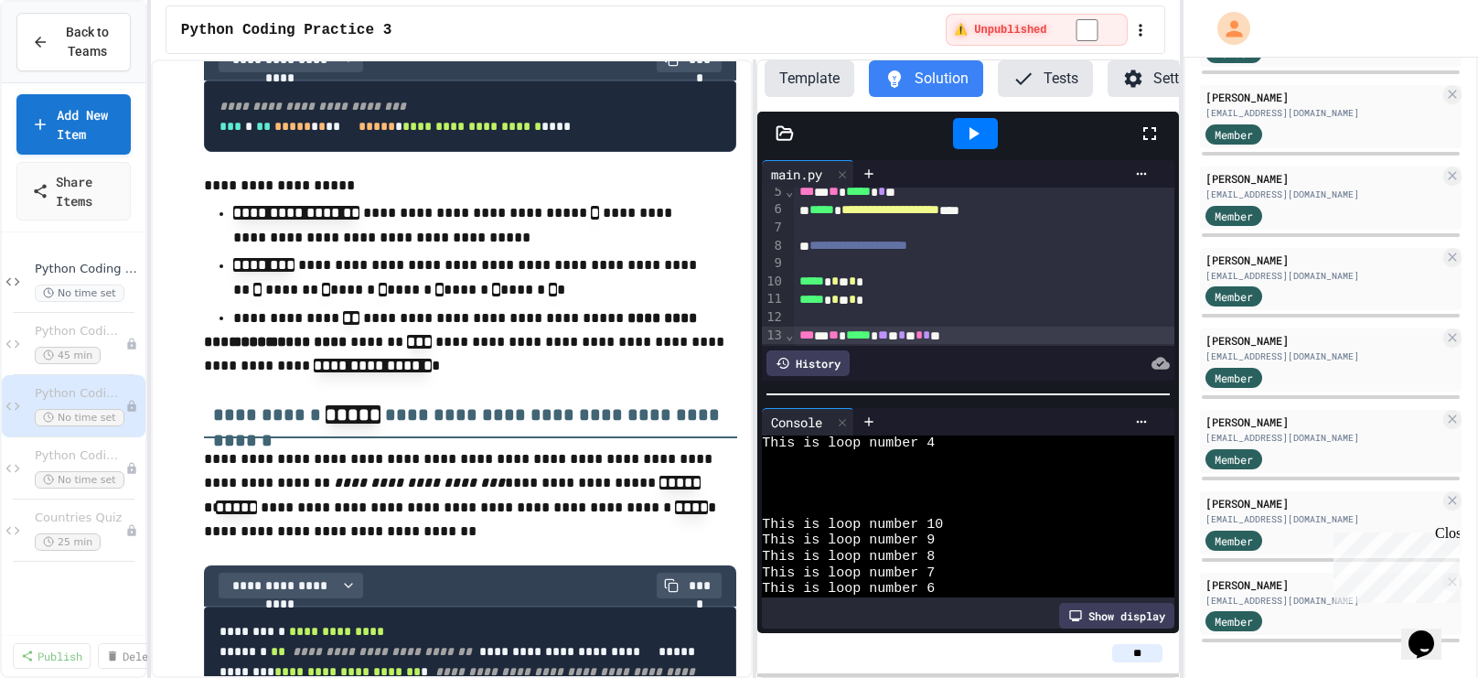
scroll to position [142, 0]
click at [561, 379] on p "**********" at bounding box center [470, 354] width 533 height 48
click at [798, 333] on div "*** * ** ***** * ** * * * * * **" at bounding box center [984, 336] width 381 height 18
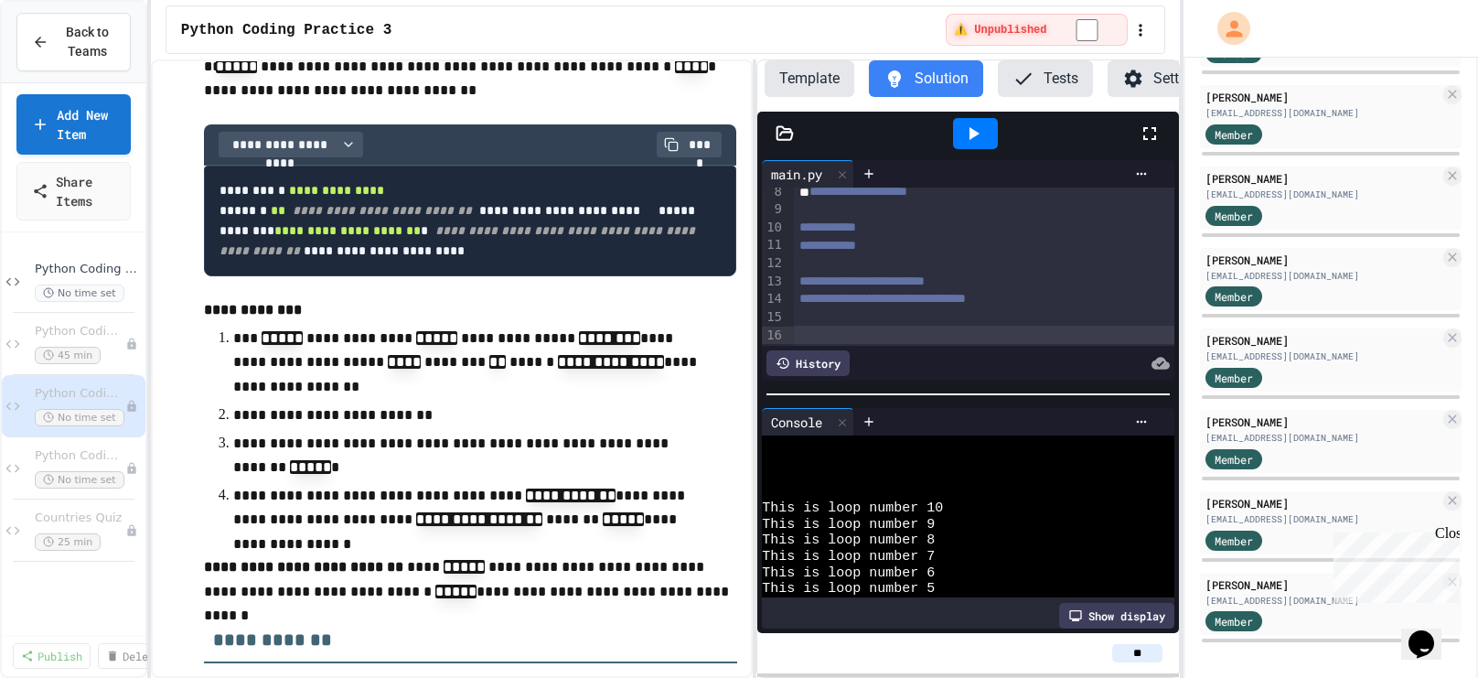
scroll to position [1116, 0]
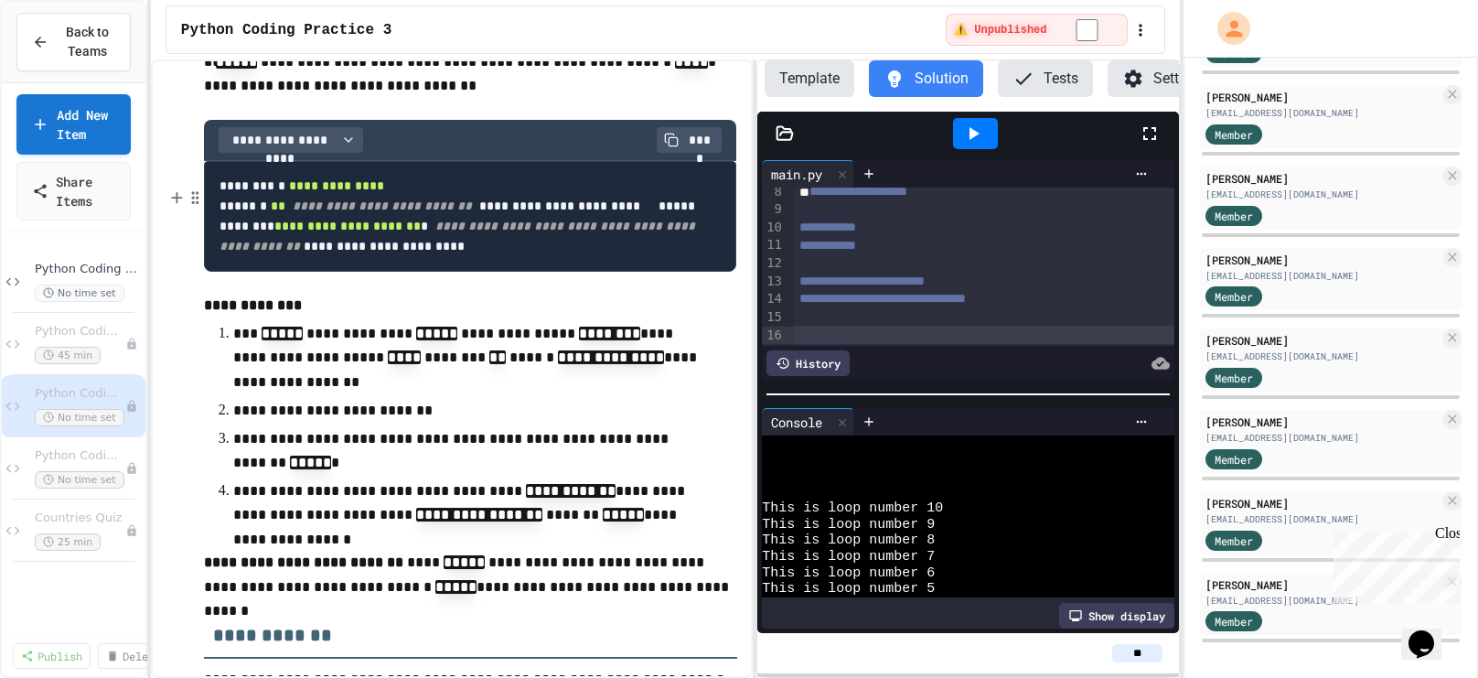
click at [384, 192] on span "**********" at bounding box center [336, 185] width 95 height 13
click at [809, 337] on div at bounding box center [984, 335] width 381 height 18
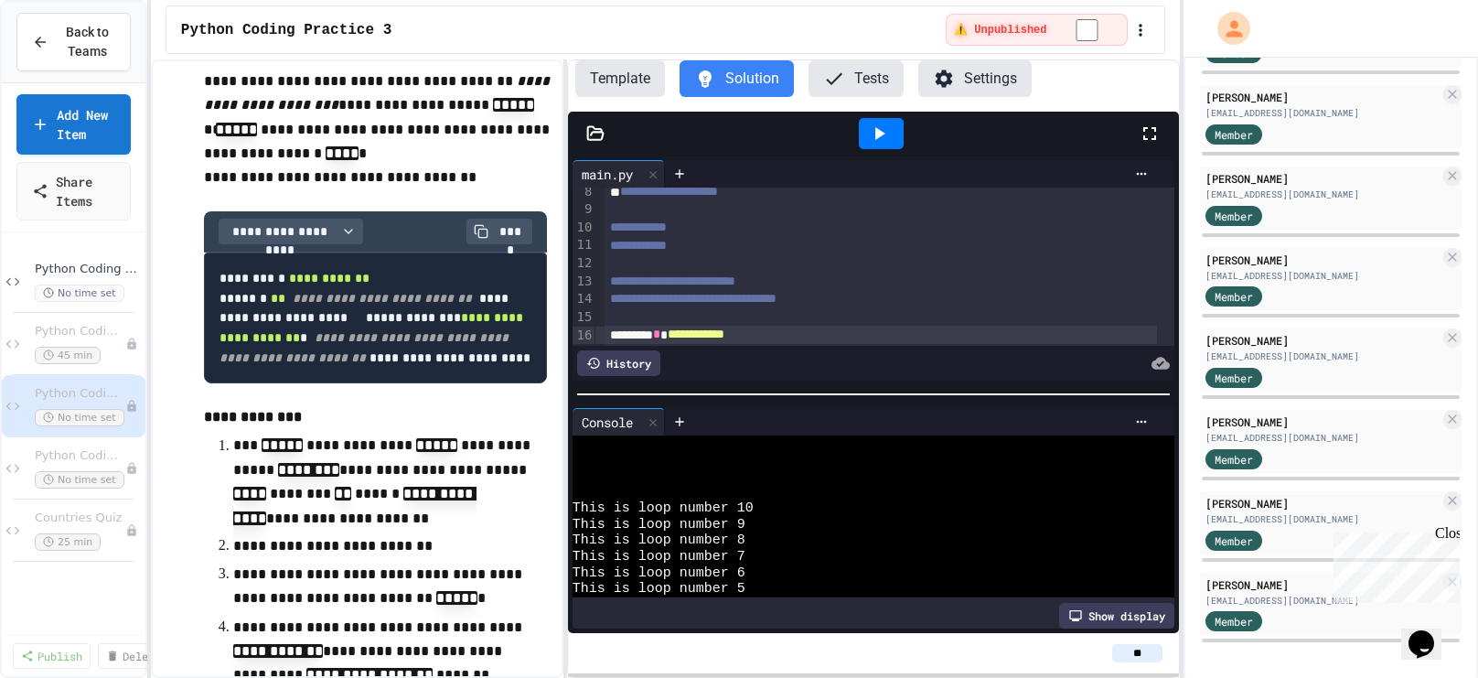
scroll to position [1431, 0]
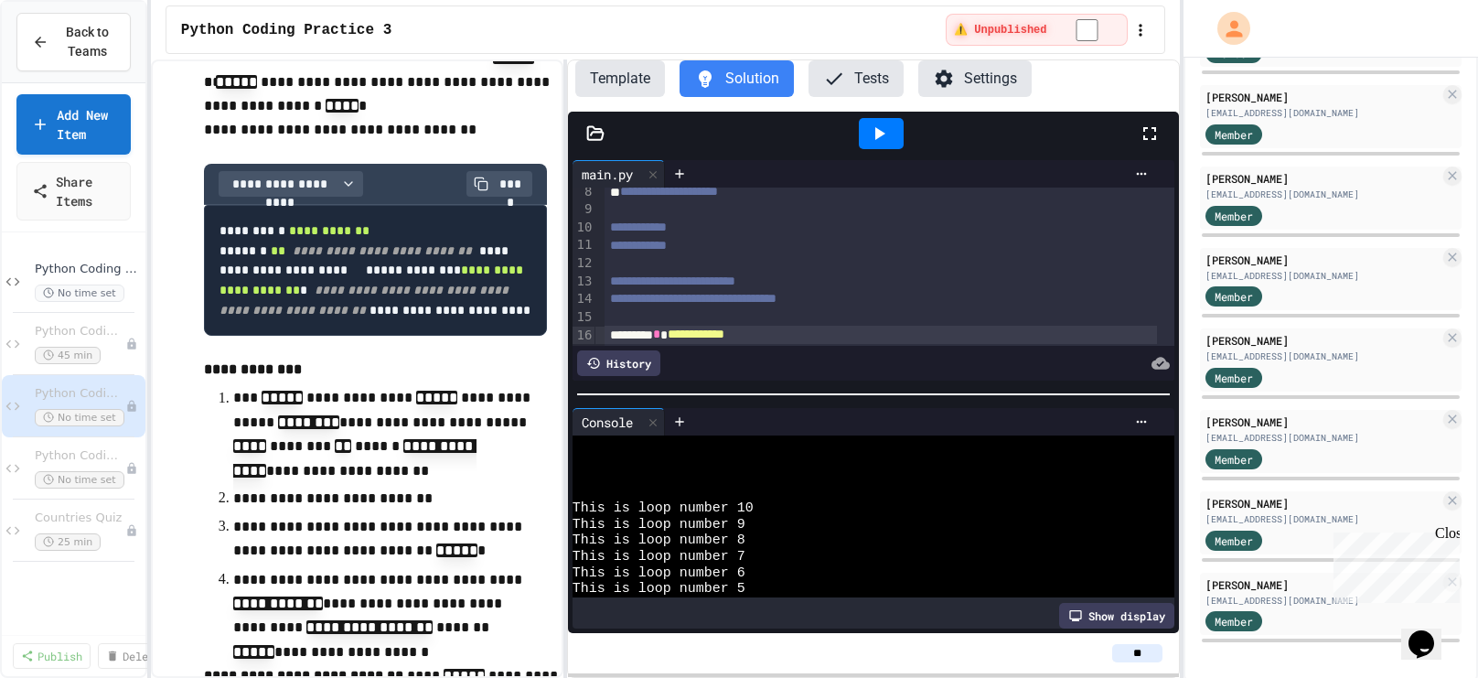
click at [564, 241] on div "**********" at bounding box center [666, 368] width 1030 height 618
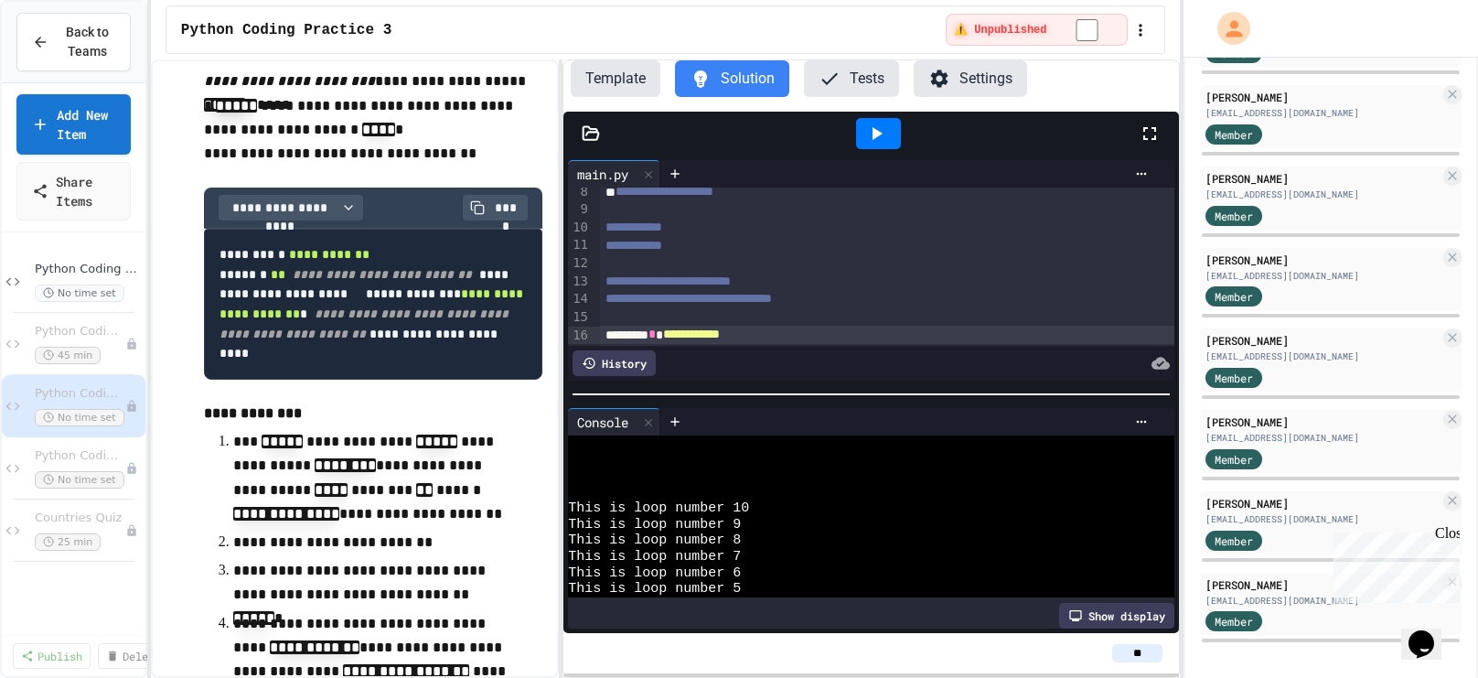
click at [874, 138] on icon at bounding box center [876, 134] width 22 height 22
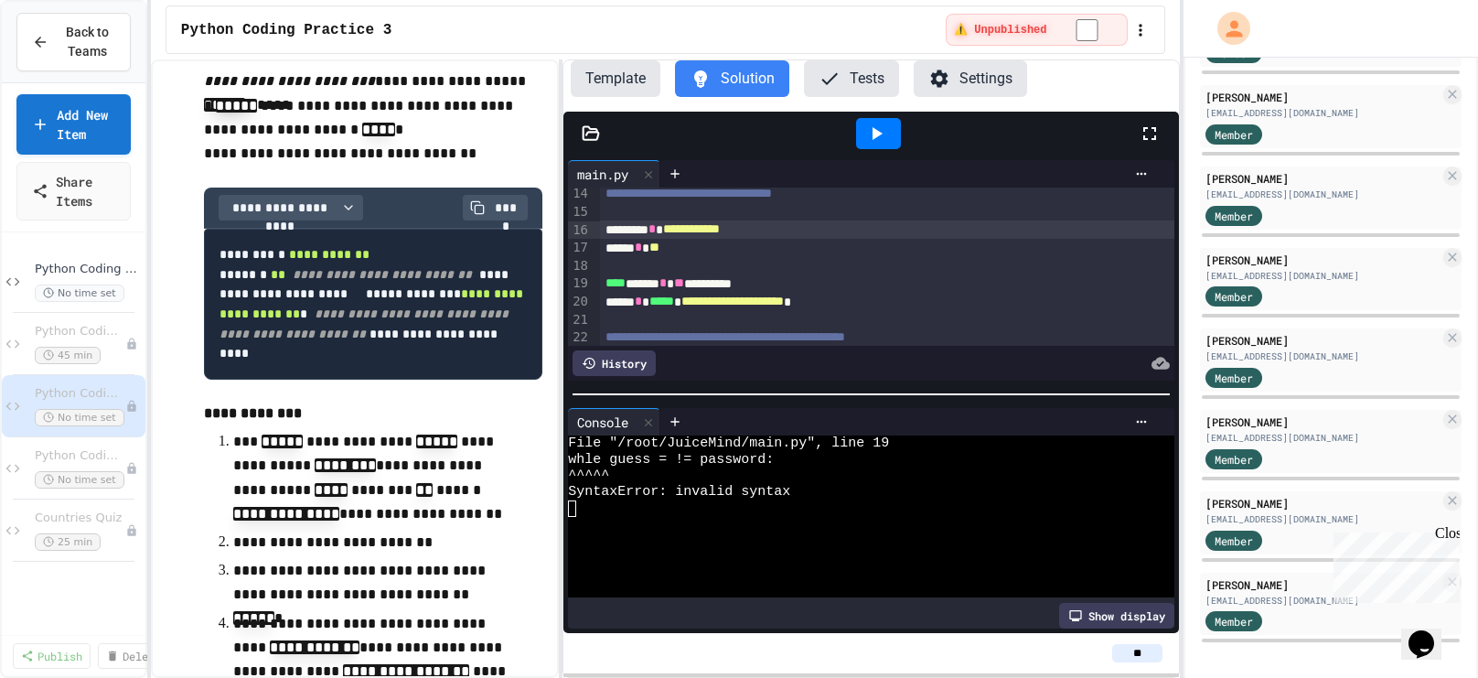
scroll to position [244, 0]
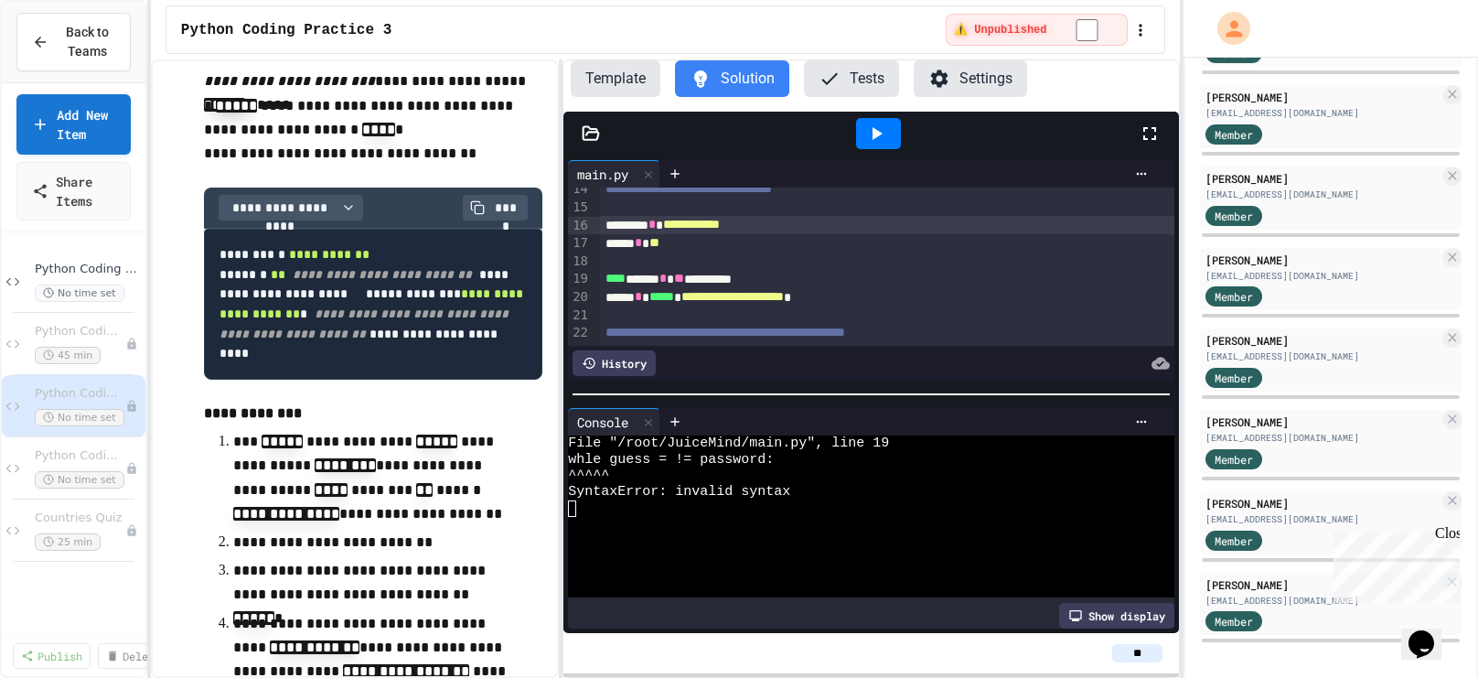
click at [703, 276] on div "**** ***** * ** *********" at bounding box center [887, 279] width 574 height 18
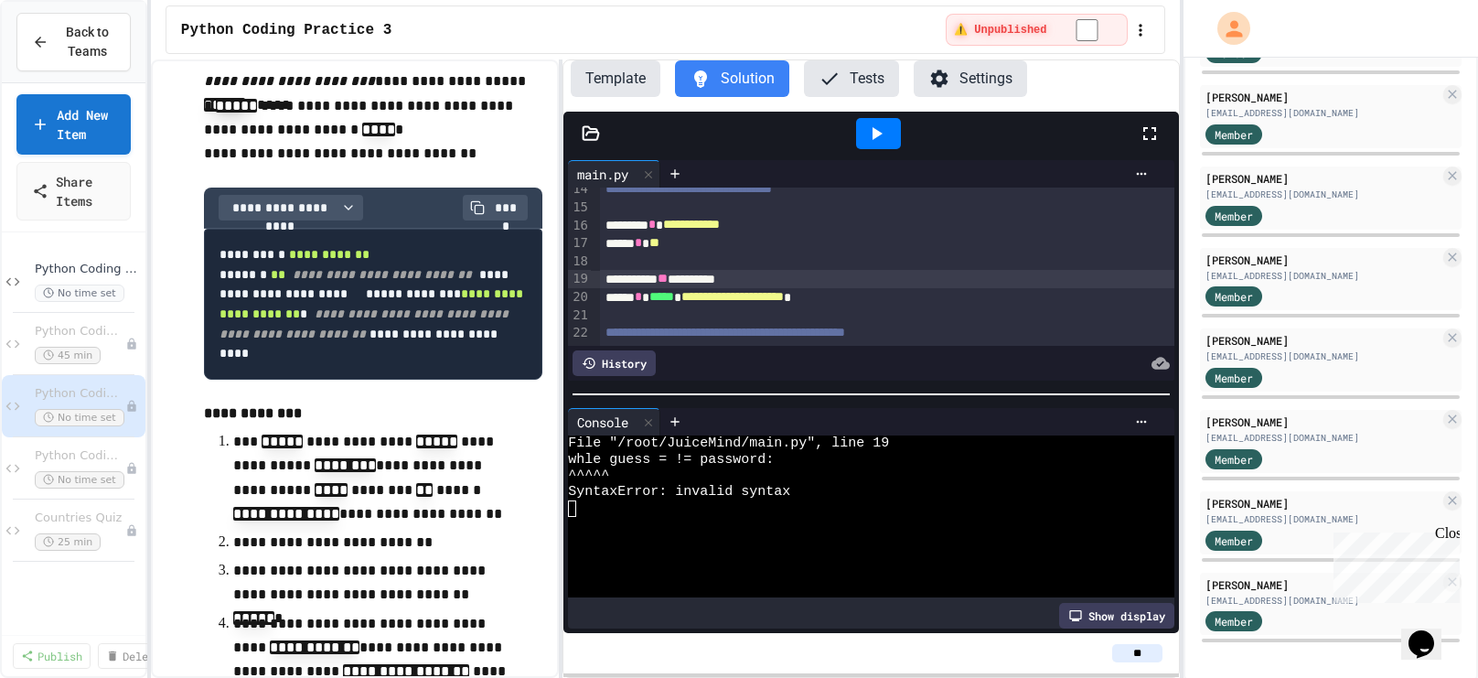
click at [884, 129] on icon at bounding box center [876, 134] width 22 height 22
click at [622, 273] on div "**********" at bounding box center [887, 279] width 574 height 18
click at [884, 130] on icon at bounding box center [876, 134] width 22 height 22
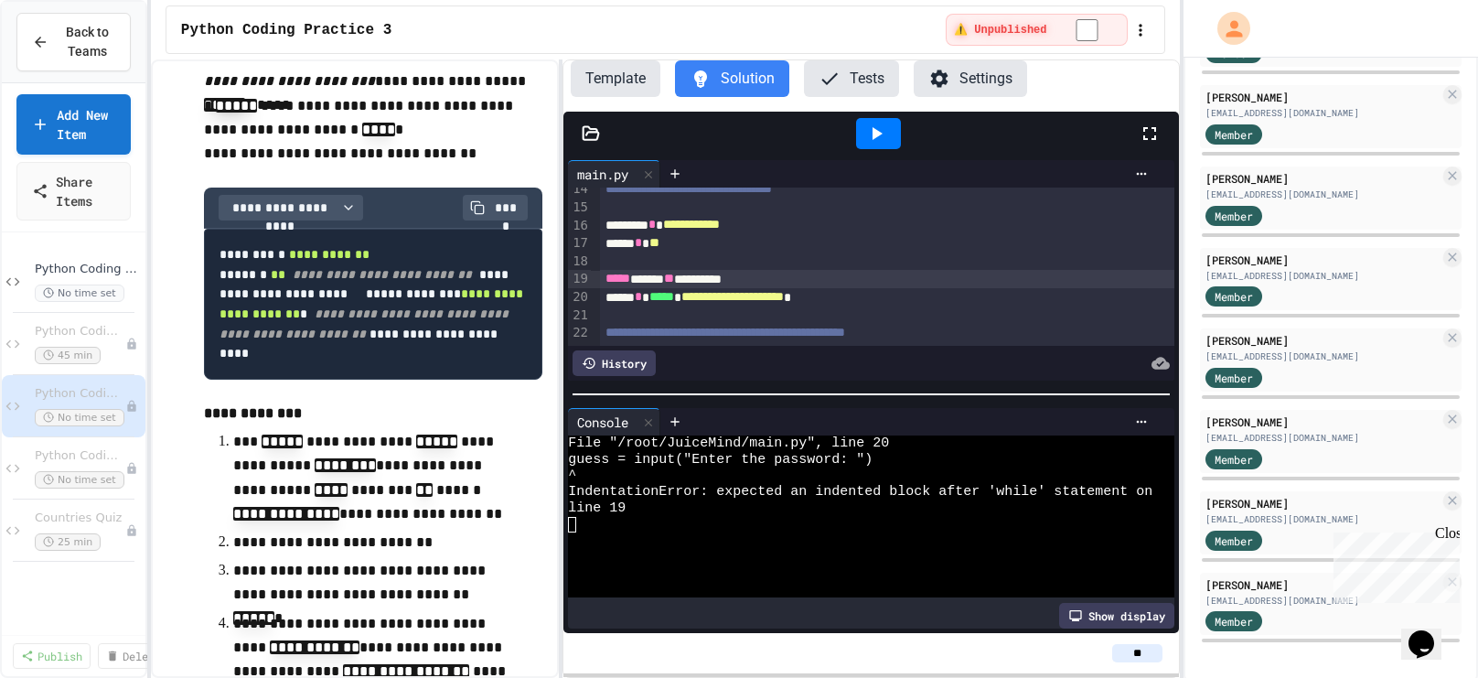
click at [606, 293] on div "**********" at bounding box center [887, 297] width 574 height 18
click at [872, 138] on icon at bounding box center [876, 134] width 22 height 22
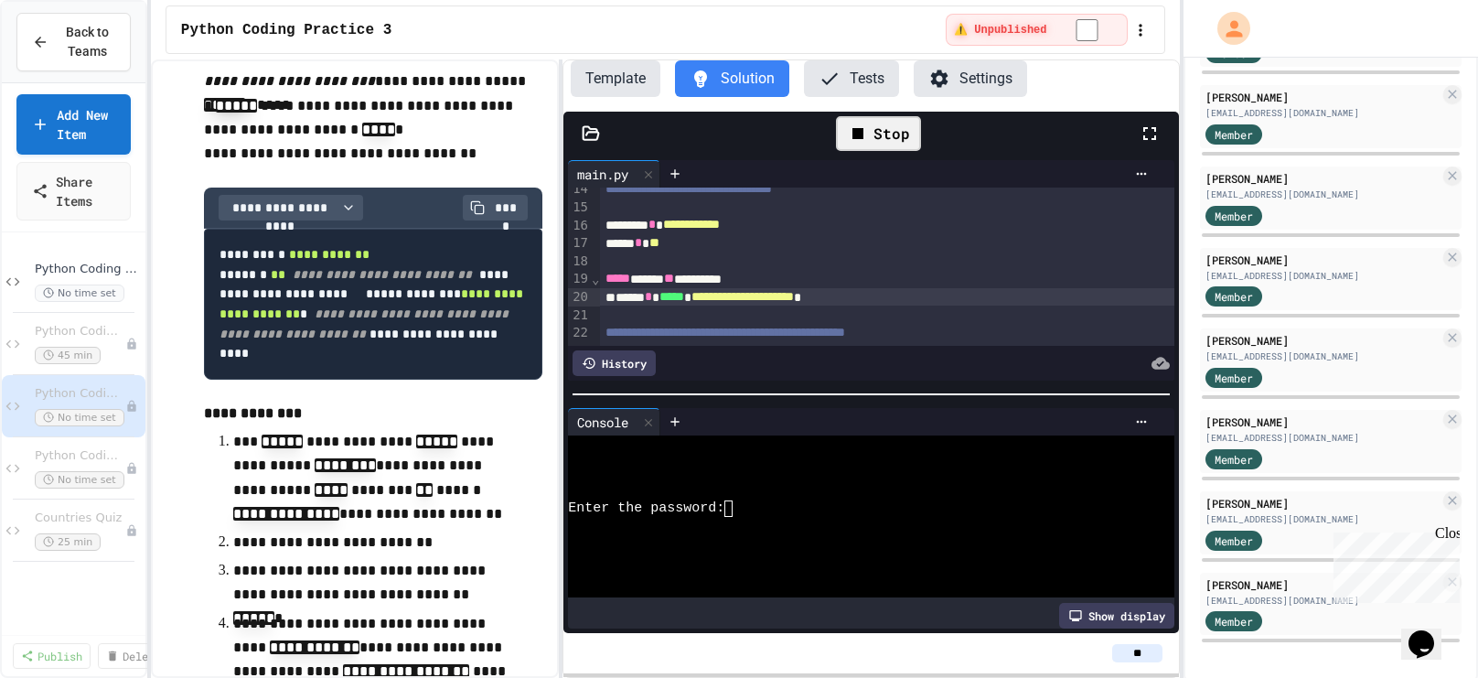
click at [733, 507] on textarea "Terminal input" at bounding box center [737, 508] width 8 height 16
type textarea "***"
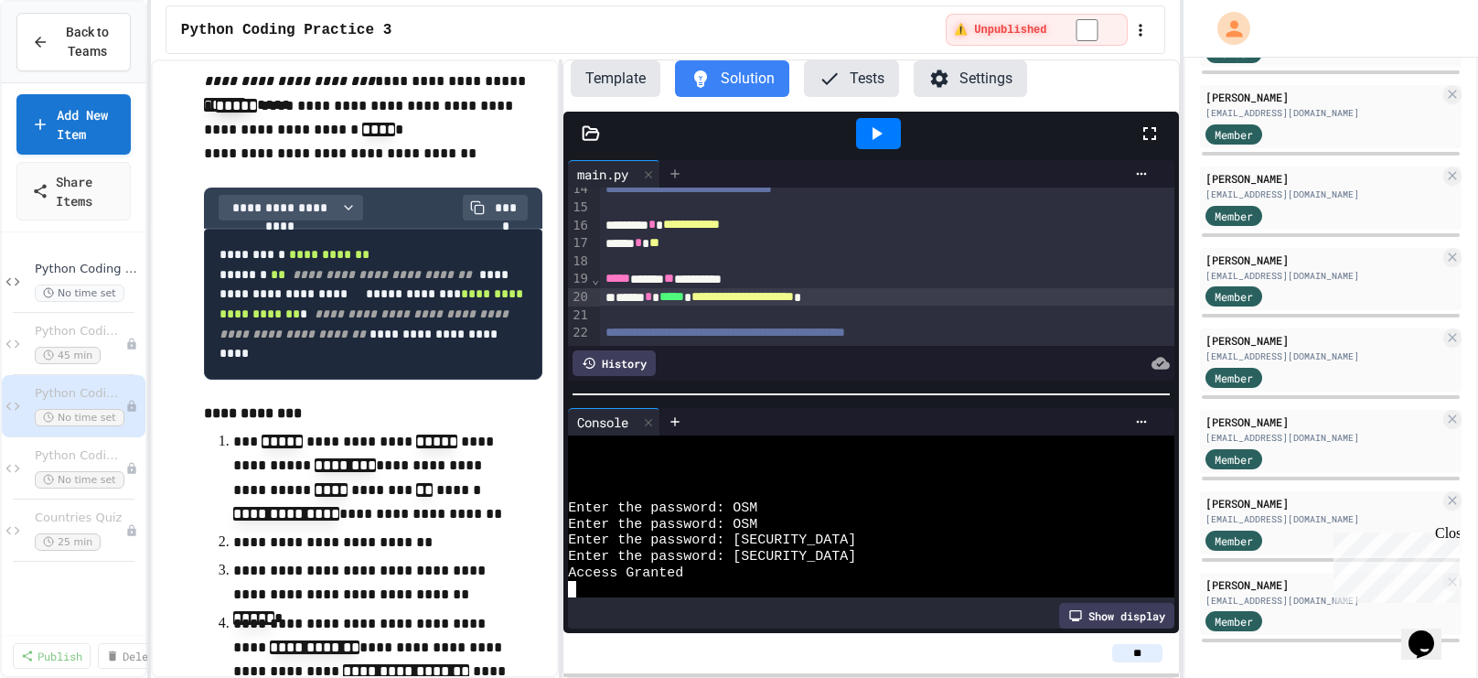
click at [678, 179] on div at bounding box center [674, 173] width 29 height 27
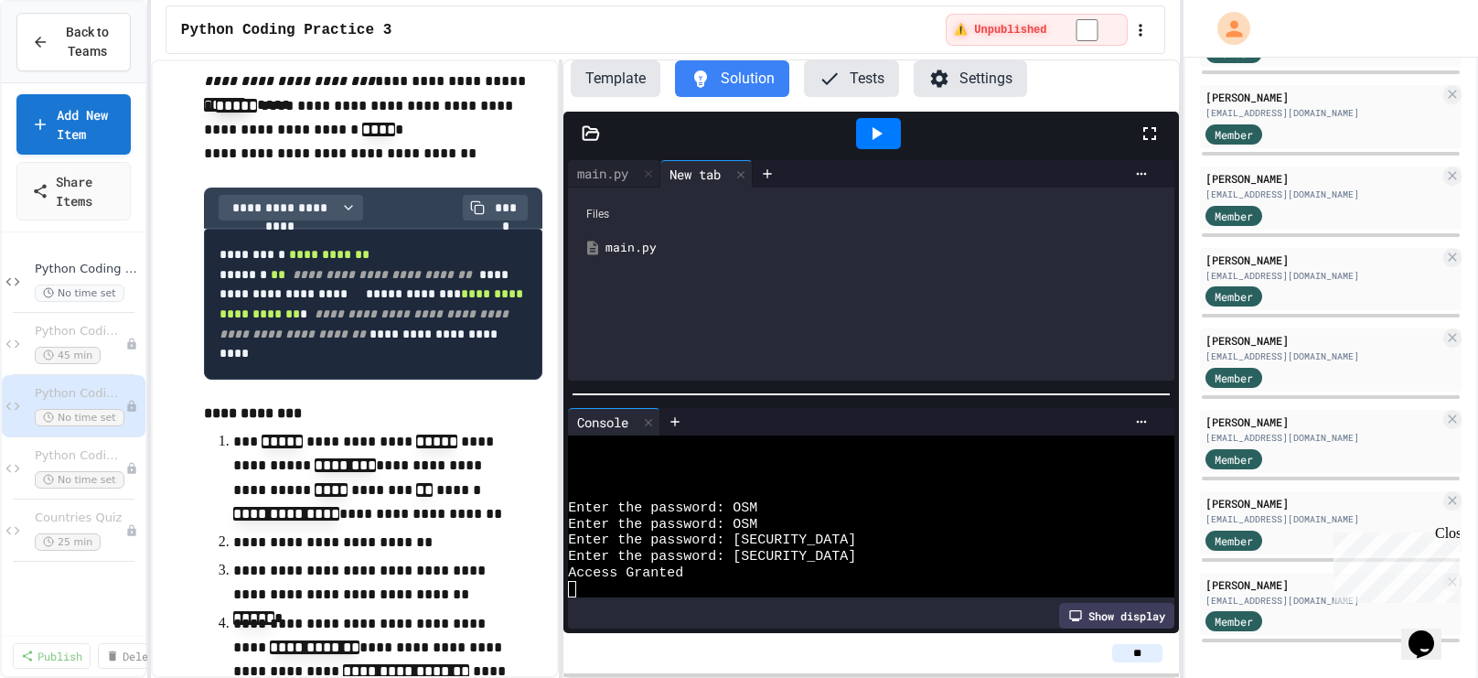
click at [637, 248] on div "main.py" at bounding box center [885, 248] width 558 height 18
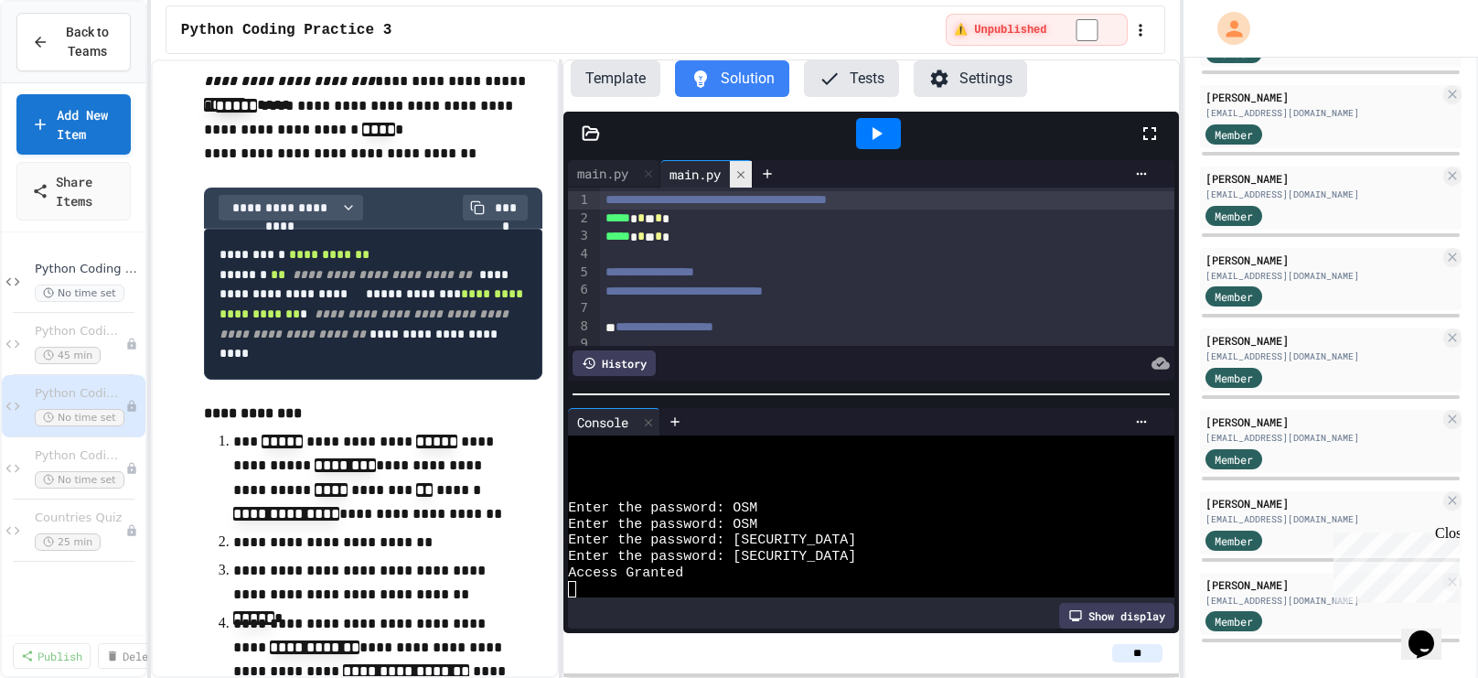
click at [747, 173] on icon at bounding box center [740, 174] width 13 height 13
click at [678, 177] on icon at bounding box center [675, 173] width 15 height 15
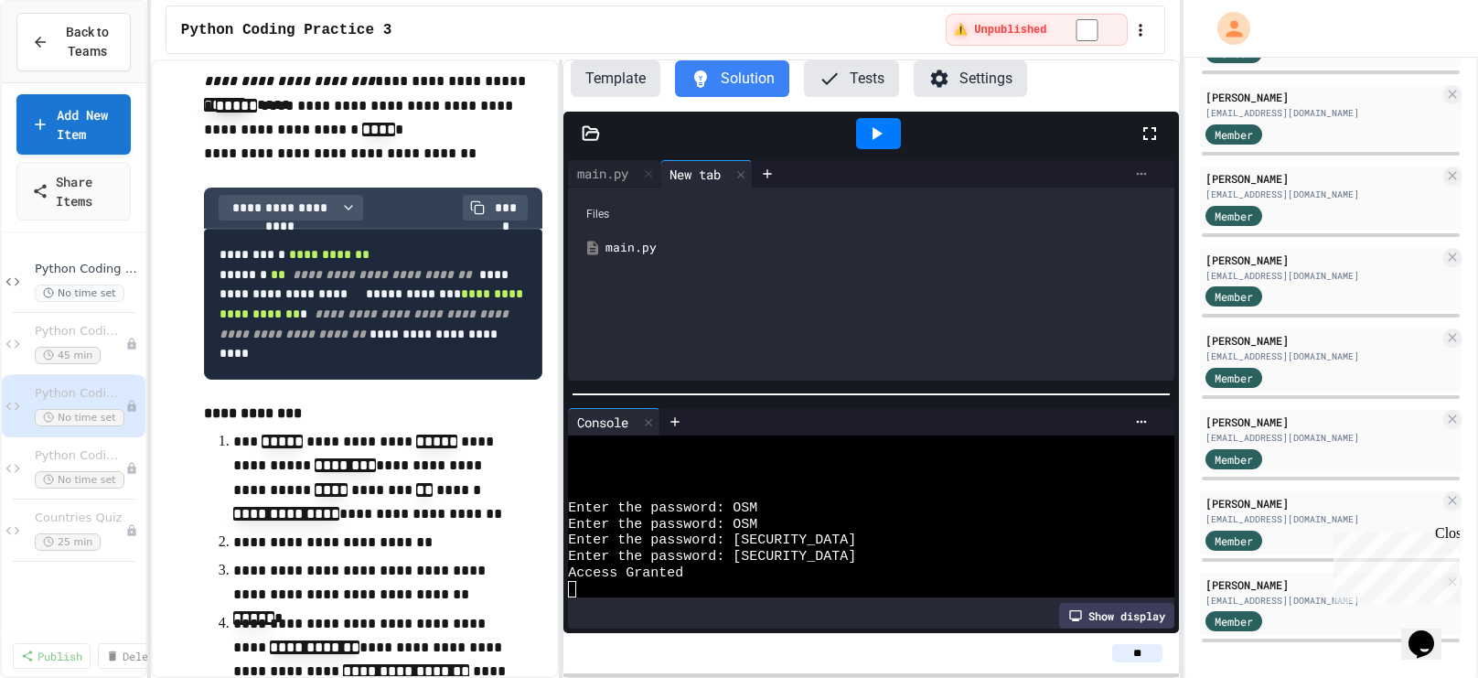
click at [1140, 171] on icon at bounding box center [1141, 173] width 15 height 15
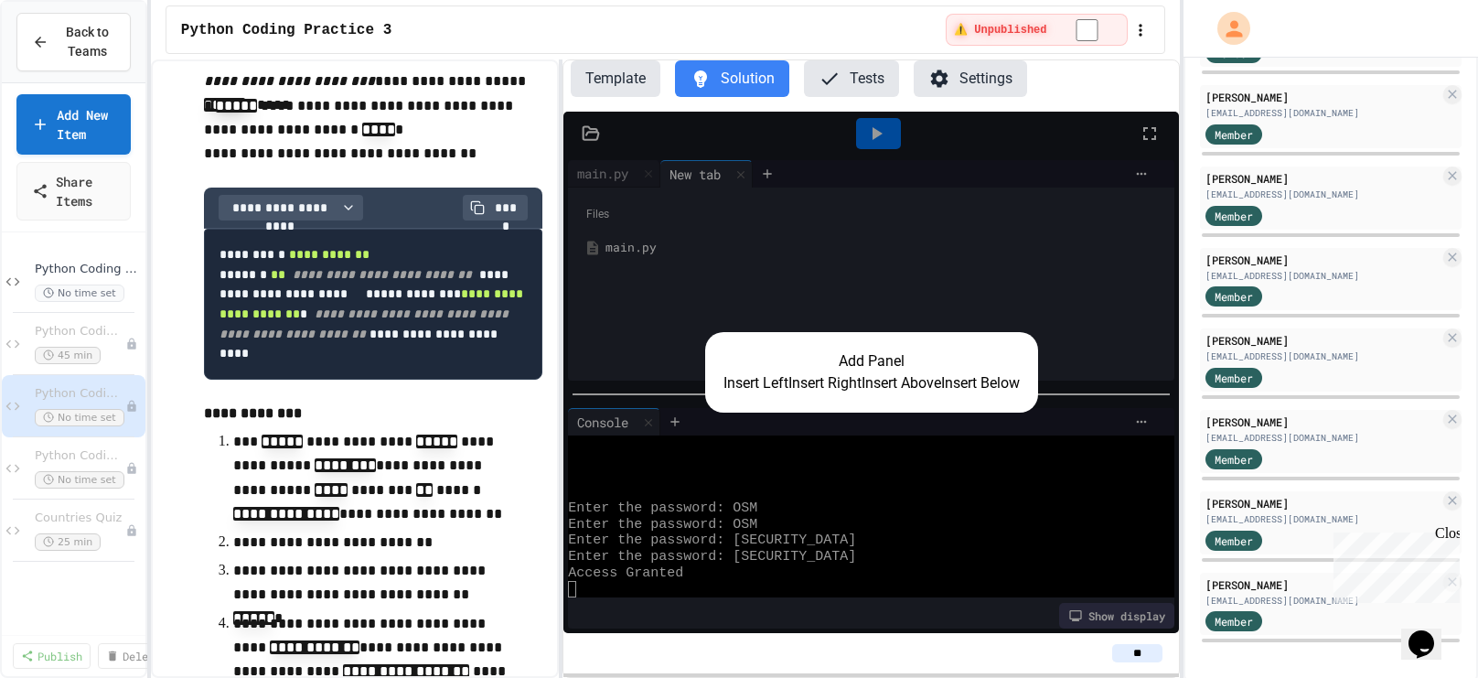
click at [742, 381] on button "Insert Left" at bounding box center [756, 383] width 65 height 22
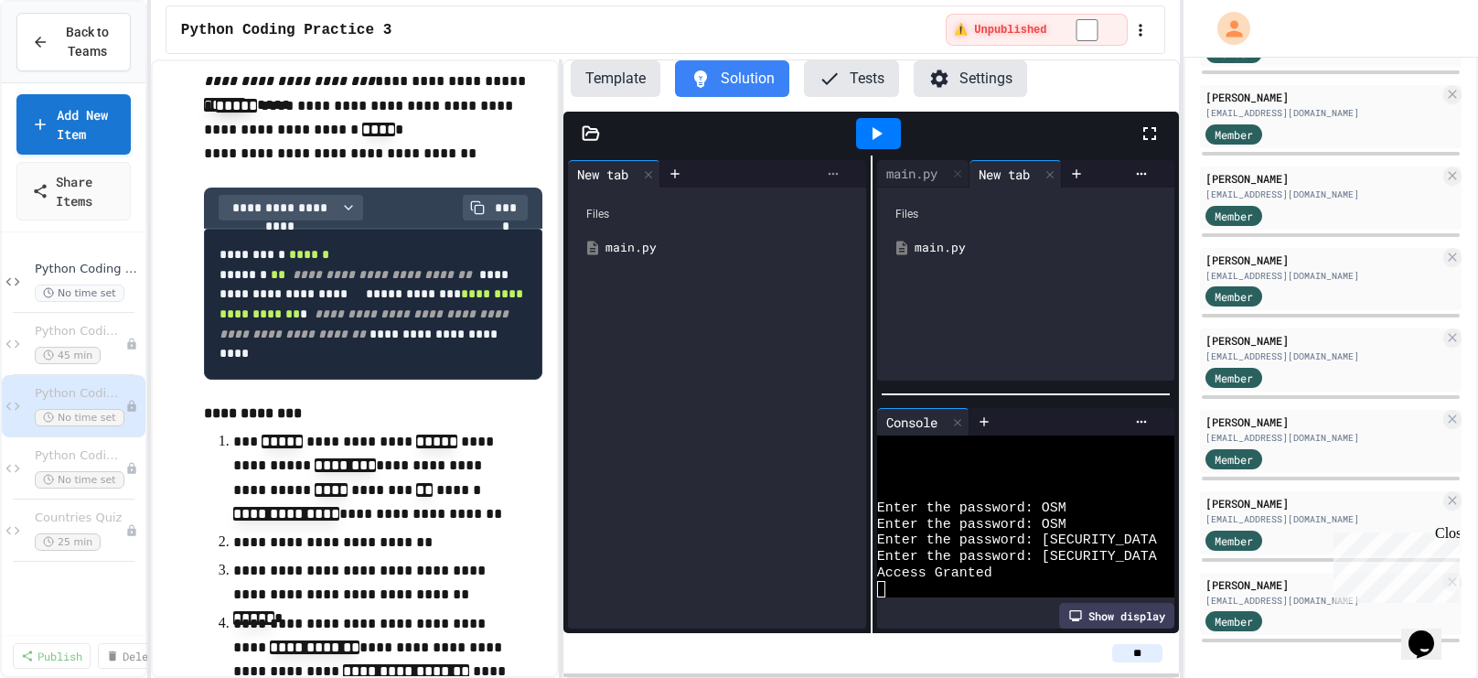
click at [831, 166] on icon at bounding box center [833, 173] width 15 height 15
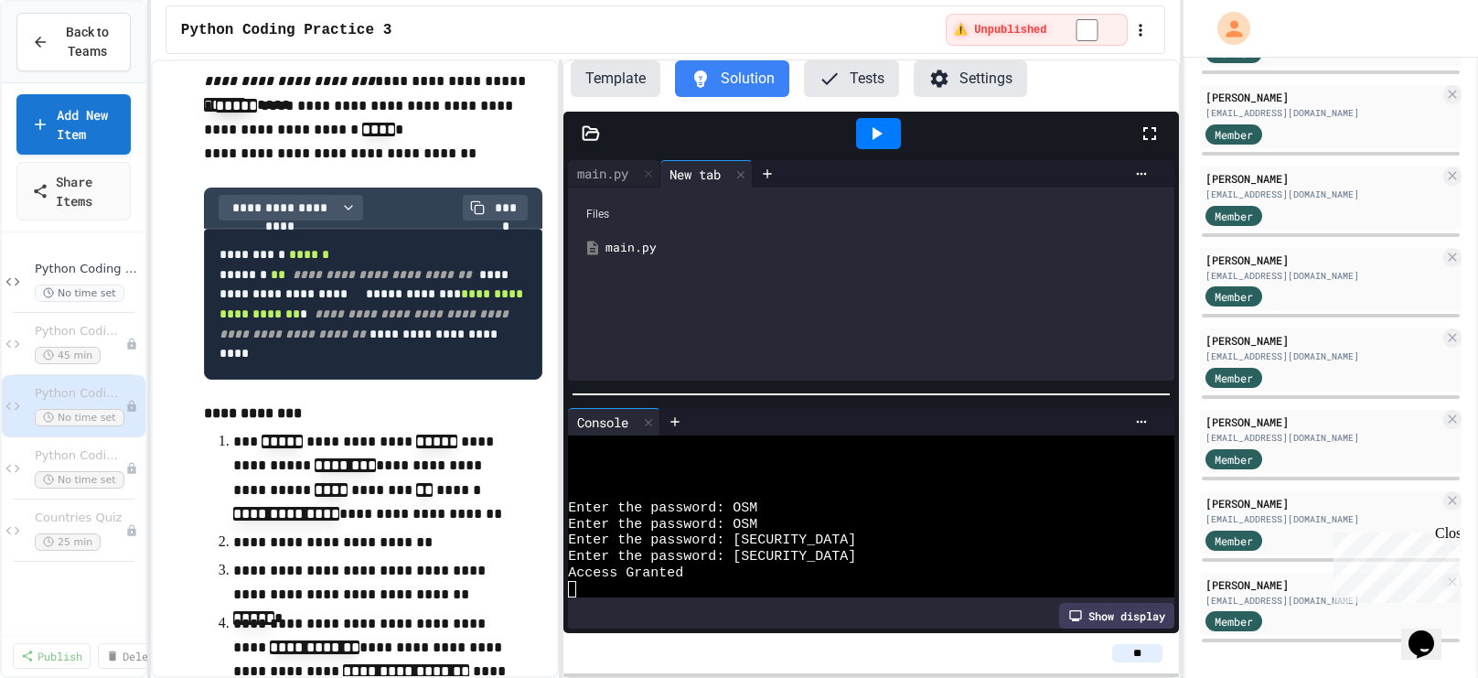
click at [599, 295] on div "Files main.py" at bounding box center [871, 284] width 606 height 193
click at [601, 291] on div "Files main.py" at bounding box center [871, 284] width 606 height 193
click at [1138, 173] on icon at bounding box center [1142, 174] width 10 height 3
click at [909, 271] on div at bounding box center [739, 339] width 1478 height 678
click at [590, 129] on icon at bounding box center [592, 133] width 16 height 13
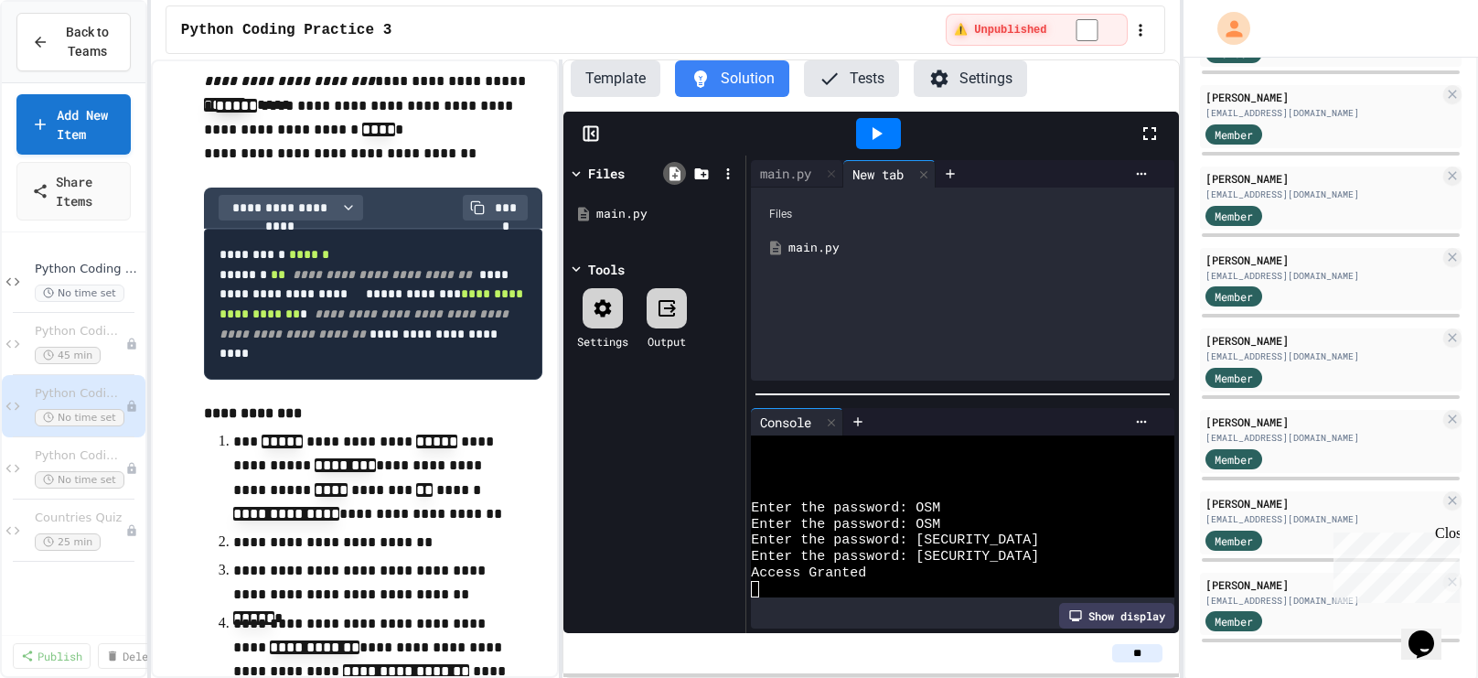
click at [681, 174] on icon at bounding box center [675, 174] width 16 height 16
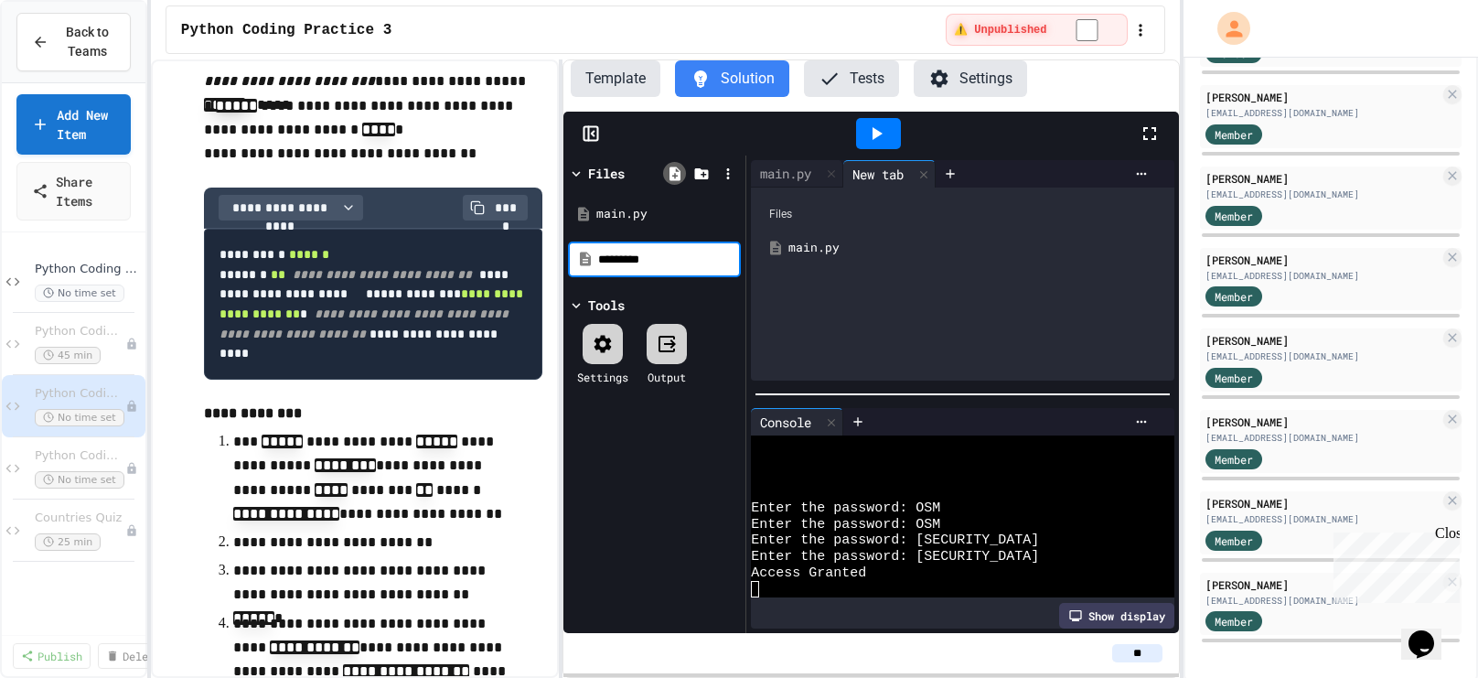
type input "**********"
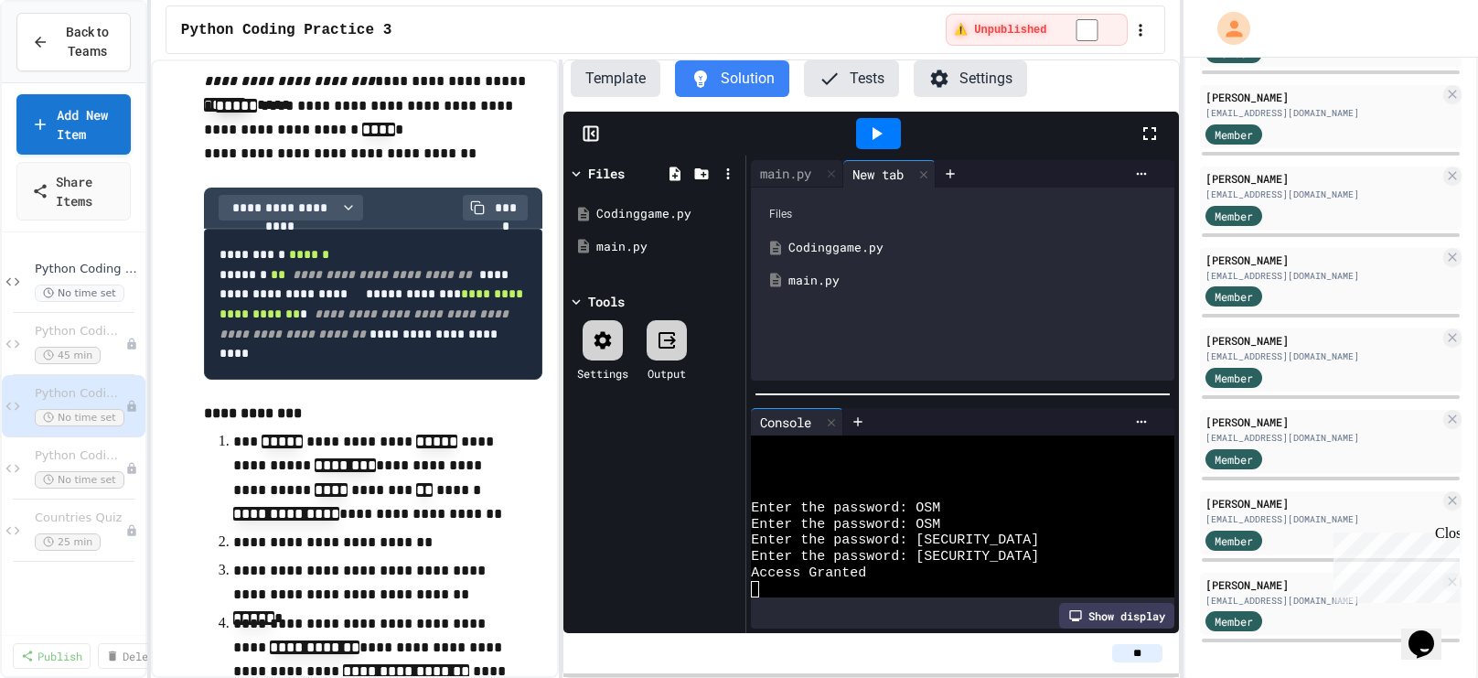
click at [832, 244] on div "Codinggame.py" at bounding box center [975, 248] width 375 height 18
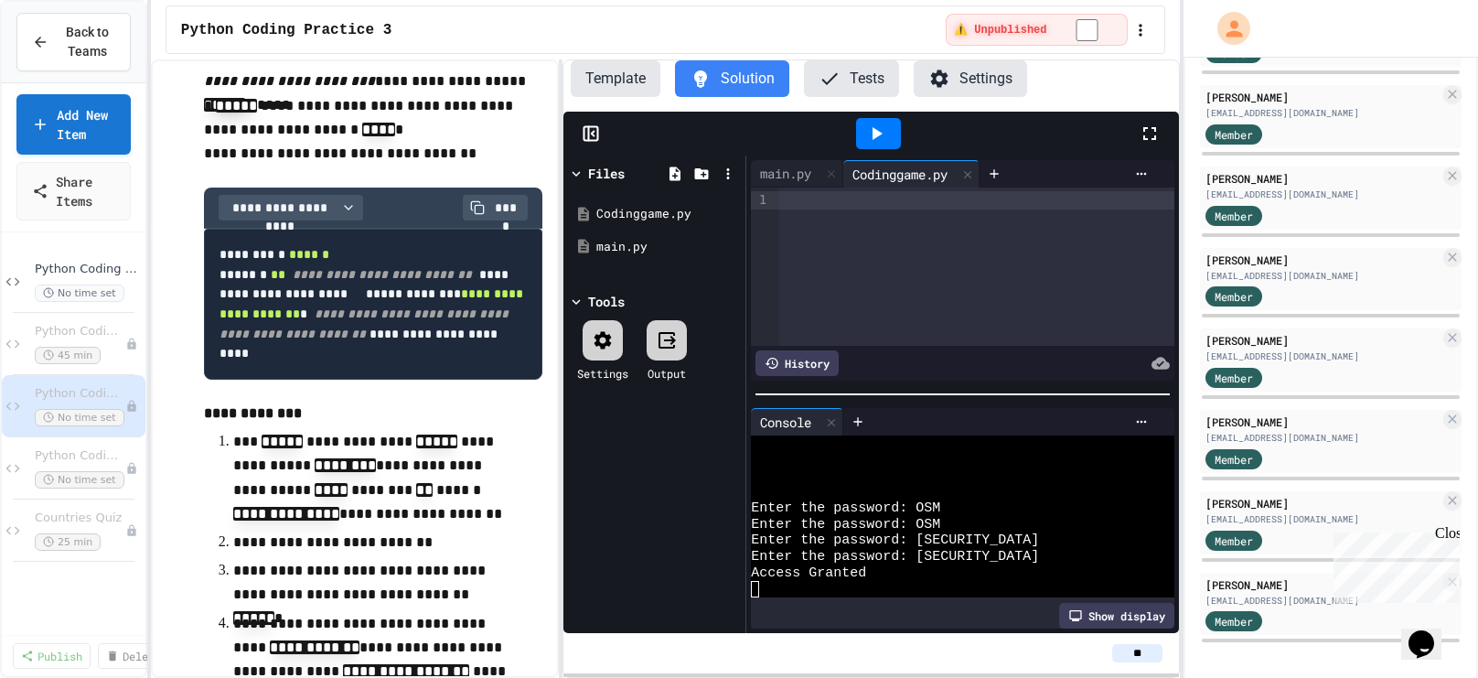
click at [821, 206] on div at bounding box center [977, 200] width 396 height 18
click at [84, 332] on span "Python Coding Practice 2" at bounding box center [71, 332] width 72 height 16
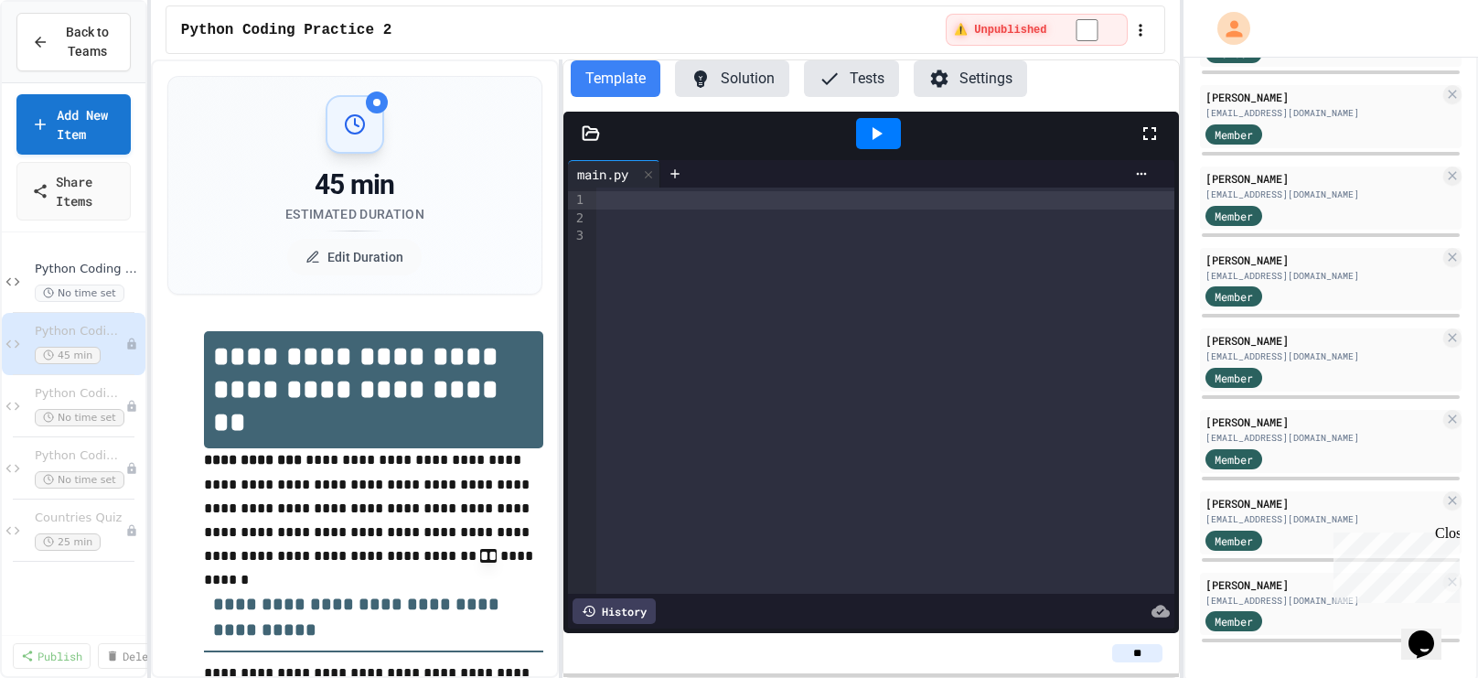
click at [741, 80] on button "Solution" at bounding box center [732, 78] width 114 height 37
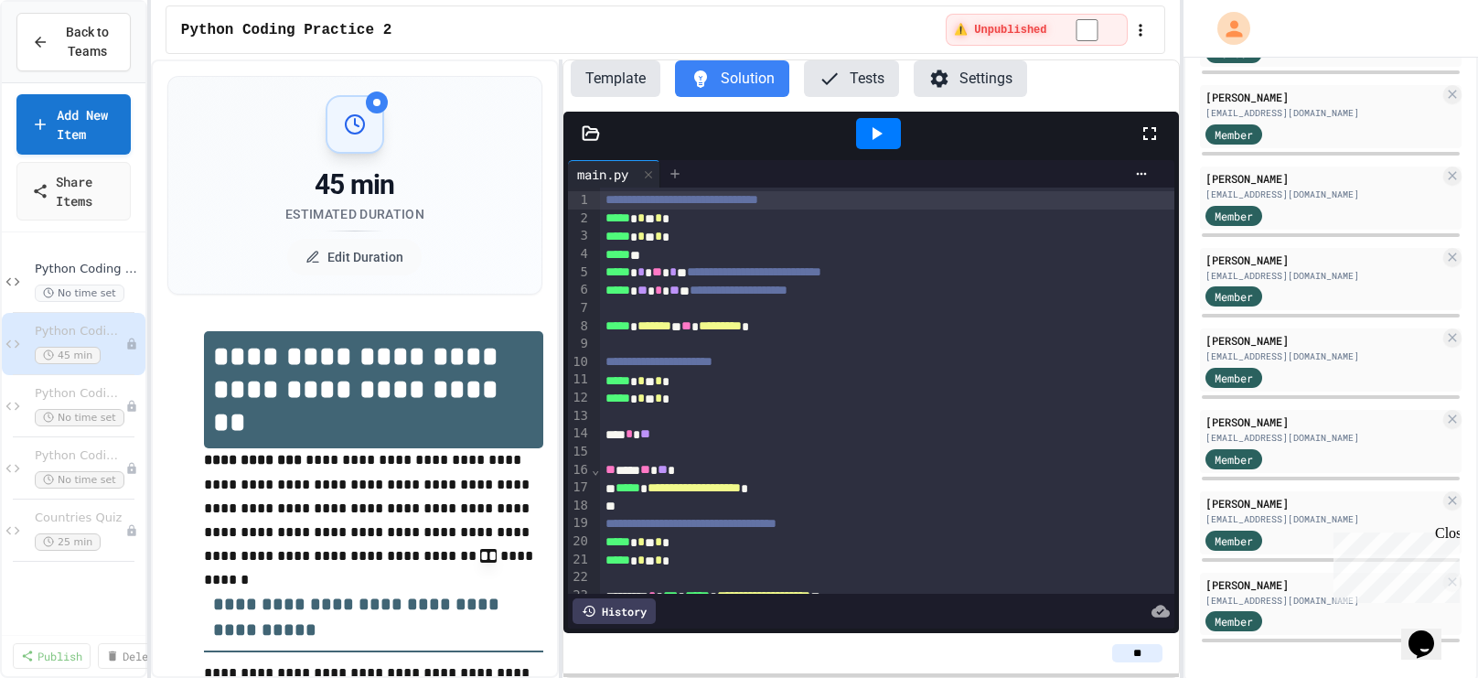
click at [679, 172] on icon at bounding box center [675, 173] width 8 height 8
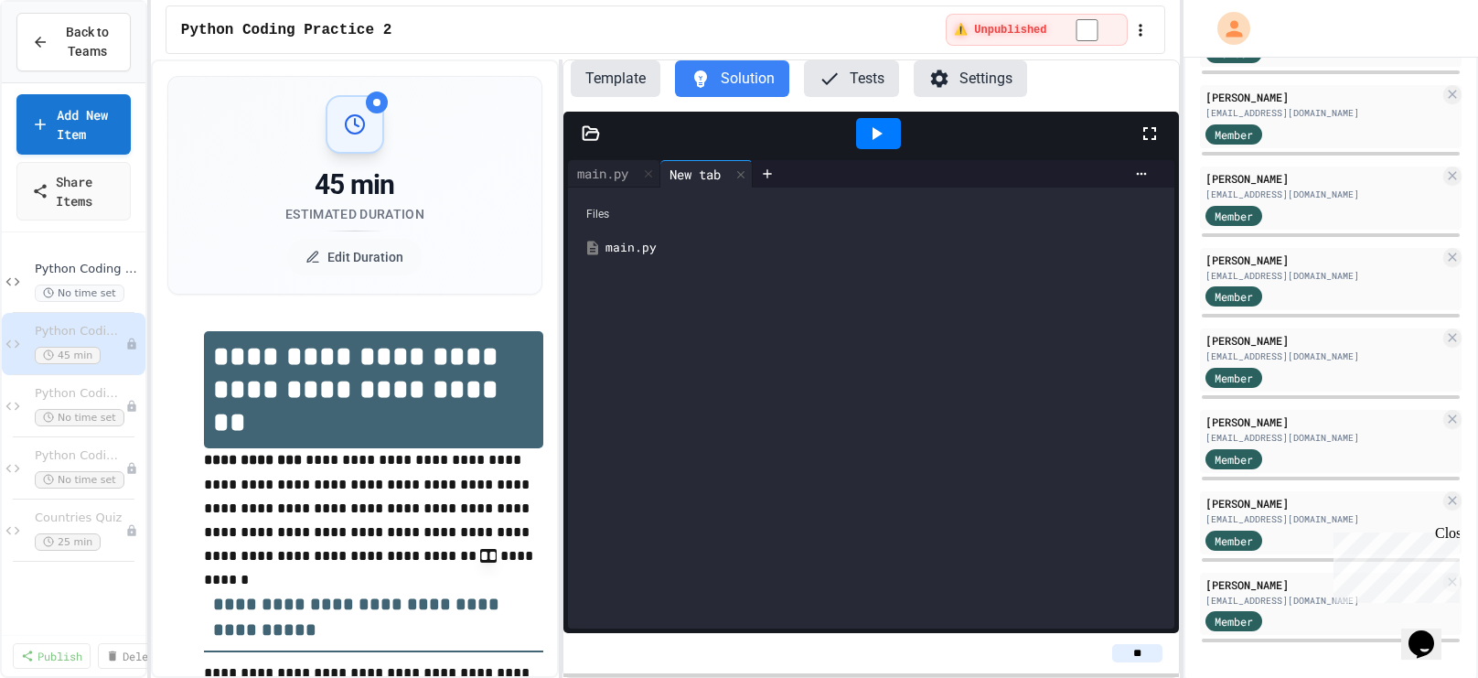
click at [597, 138] on icon at bounding box center [591, 133] width 18 height 18
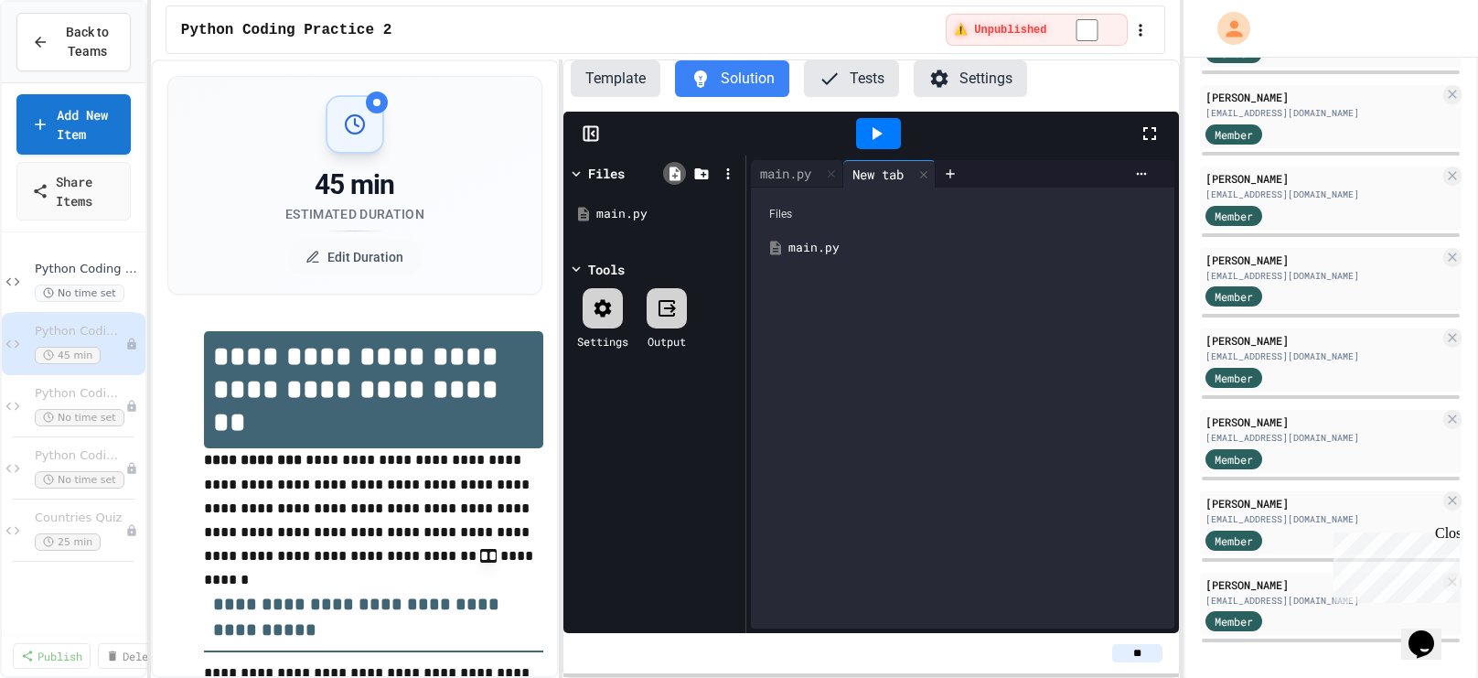
click at [672, 174] on icon at bounding box center [675, 173] width 11 height 14
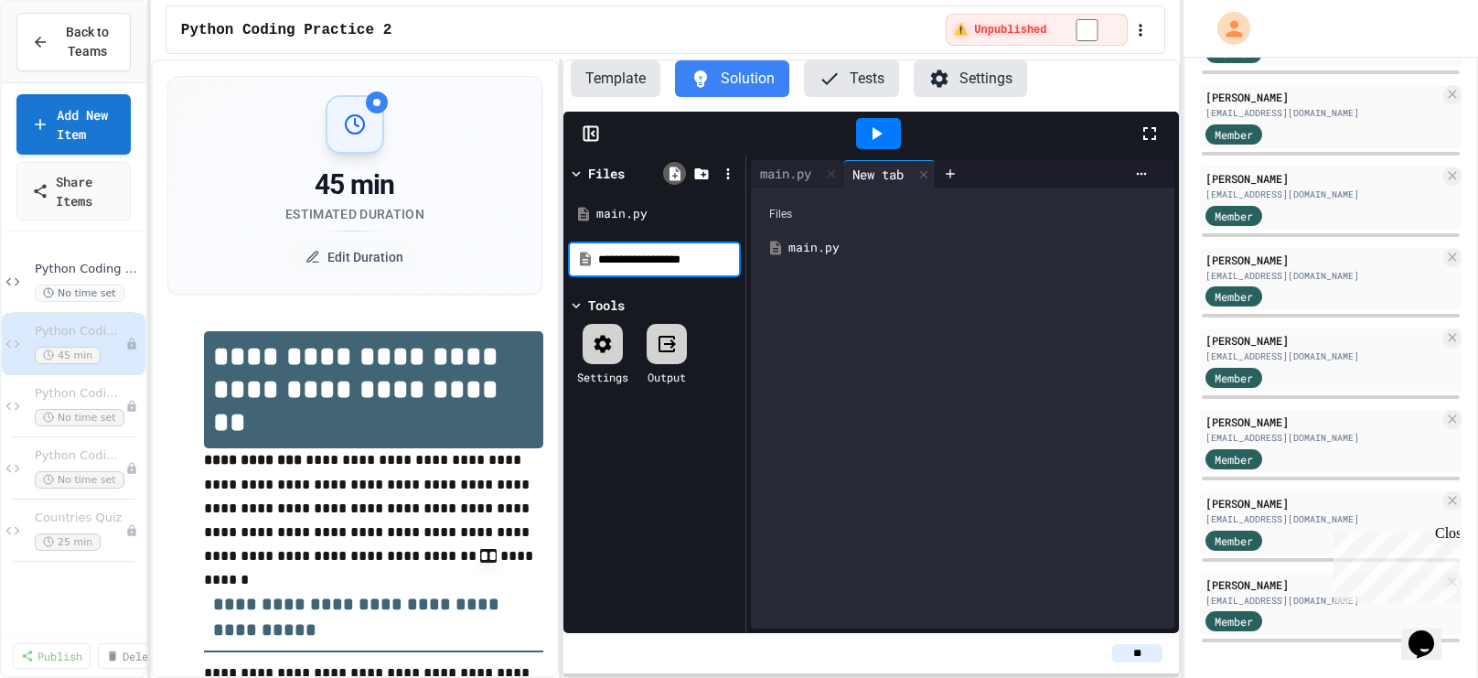
type input "**********"
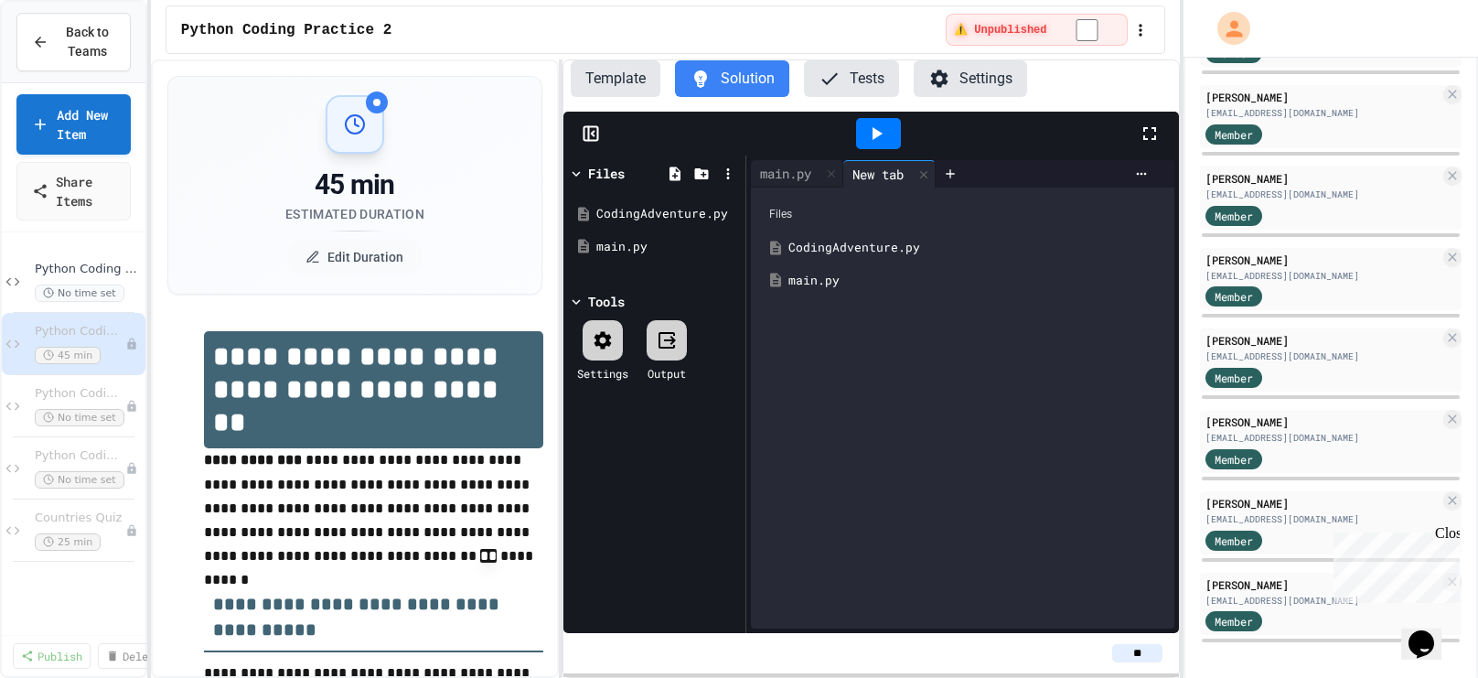
click at [817, 244] on div "CodingAdventure.py" at bounding box center [975, 248] width 375 height 18
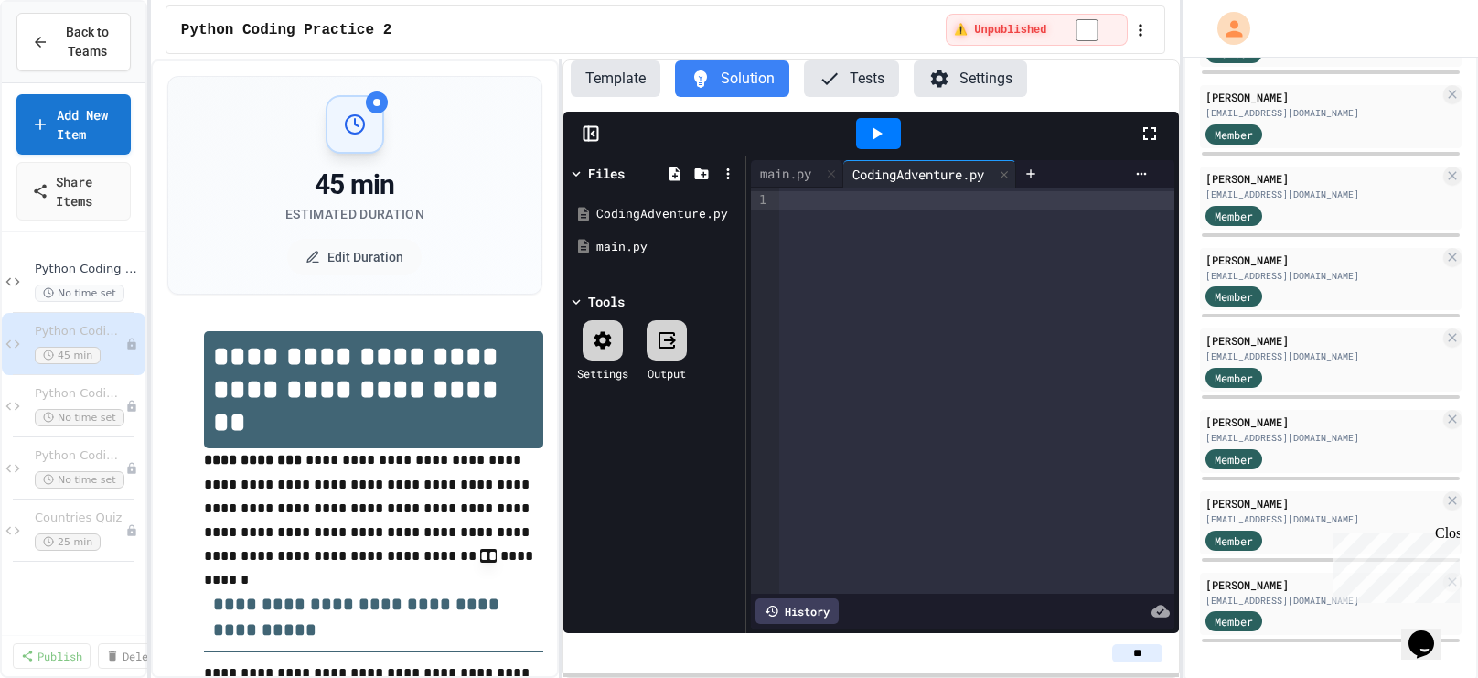
click at [819, 226] on div at bounding box center [977, 391] width 396 height 406
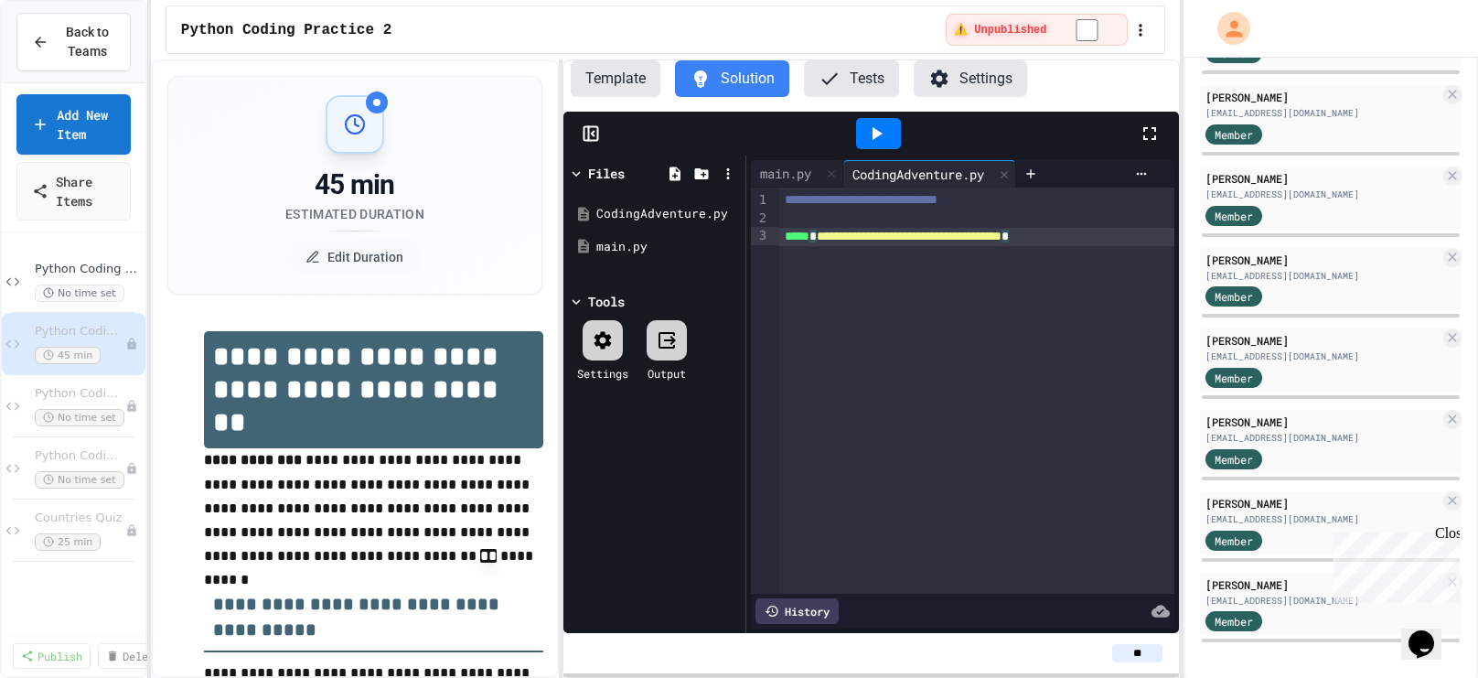
click at [876, 131] on icon at bounding box center [878, 133] width 10 height 13
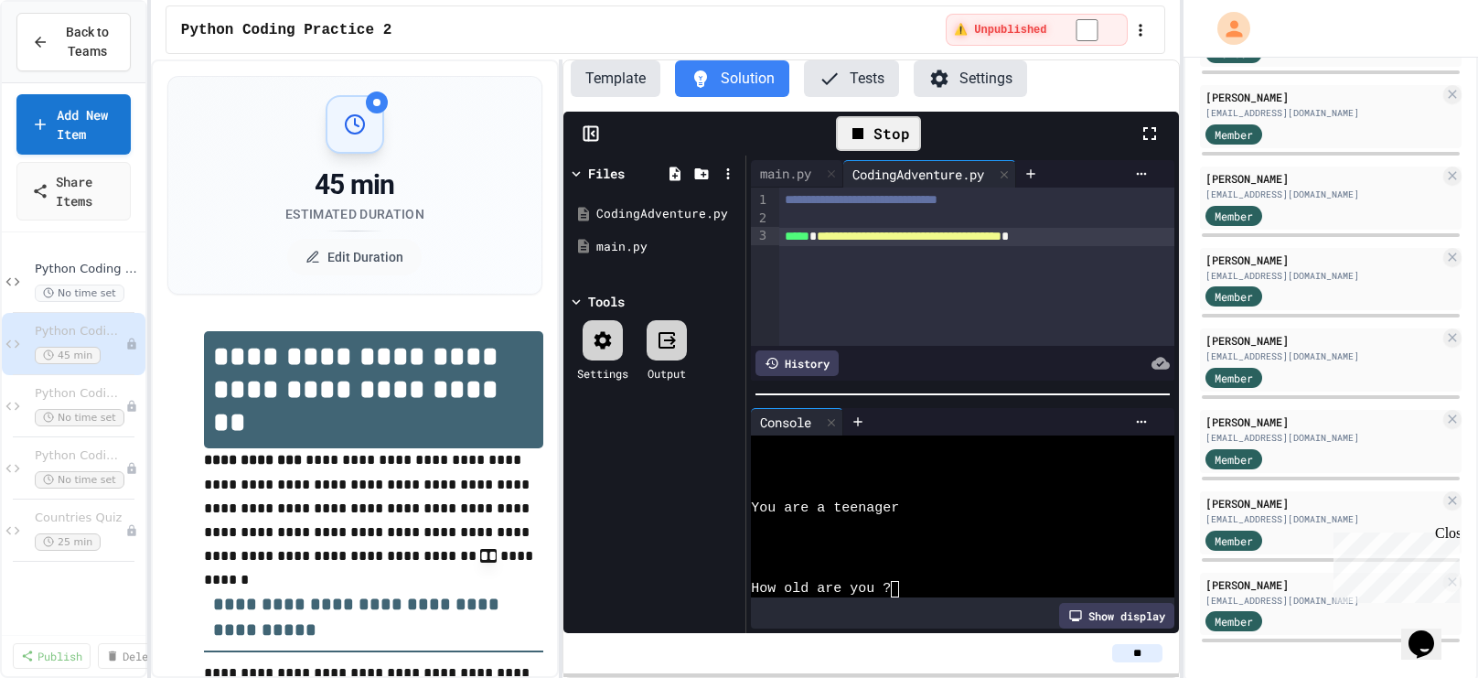
scroll to position [129, 0]
click at [930, 166] on div "CodingAdventure.py" at bounding box center [918, 174] width 150 height 19
click at [670, 207] on div "CodingAdventure.py" at bounding box center [657, 214] width 123 height 18
click at [670, 210] on div "CodingAdventure.py" at bounding box center [657, 214] width 123 height 18
click at [940, 228] on div "**********" at bounding box center [977, 237] width 396 height 18
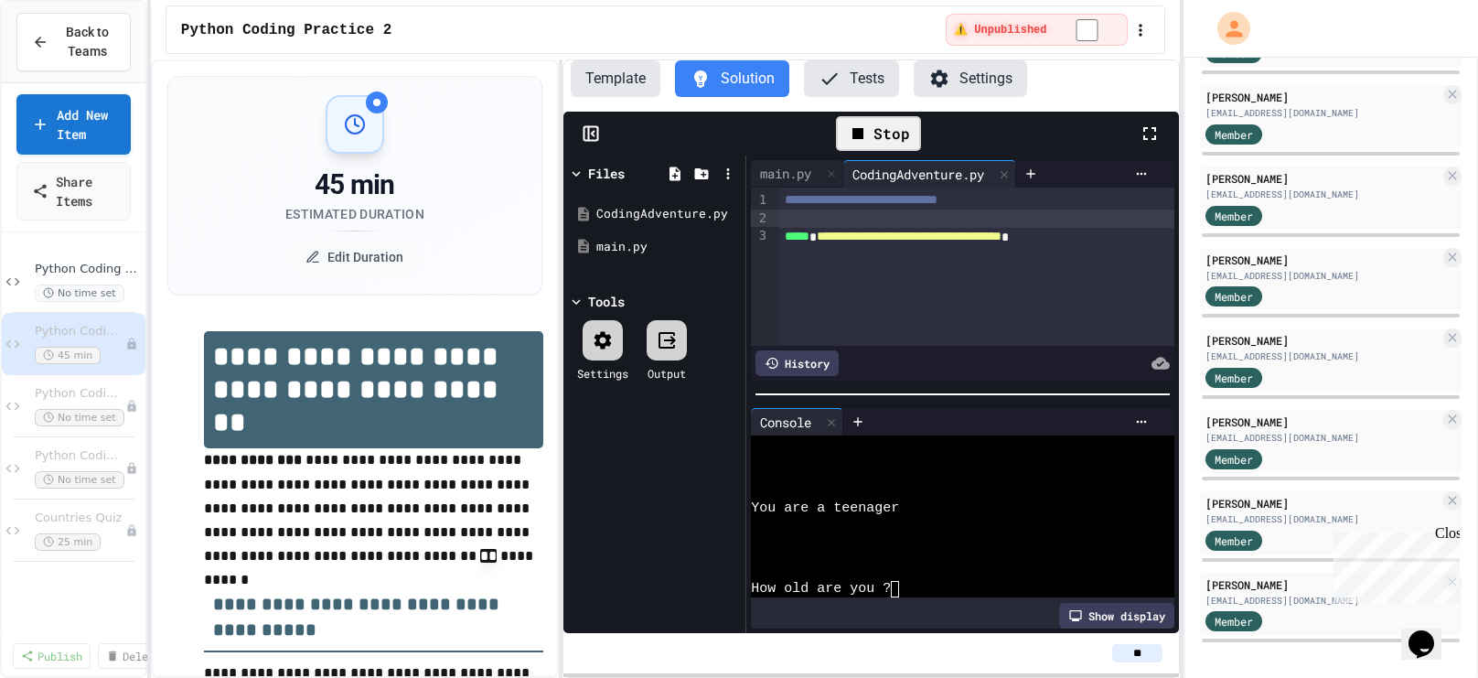
click at [902, 133] on div "Stop" at bounding box center [878, 133] width 85 height 35
click at [884, 132] on icon at bounding box center [876, 134] width 22 height 22
click at [1142, 177] on icon at bounding box center [1141, 173] width 15 height 15
click at [1053, 247] on div at bounding box center [739, 339] width 1478 height 678
click at [674, 342] on icon at bounding box center [667, 340] width 22 height 22
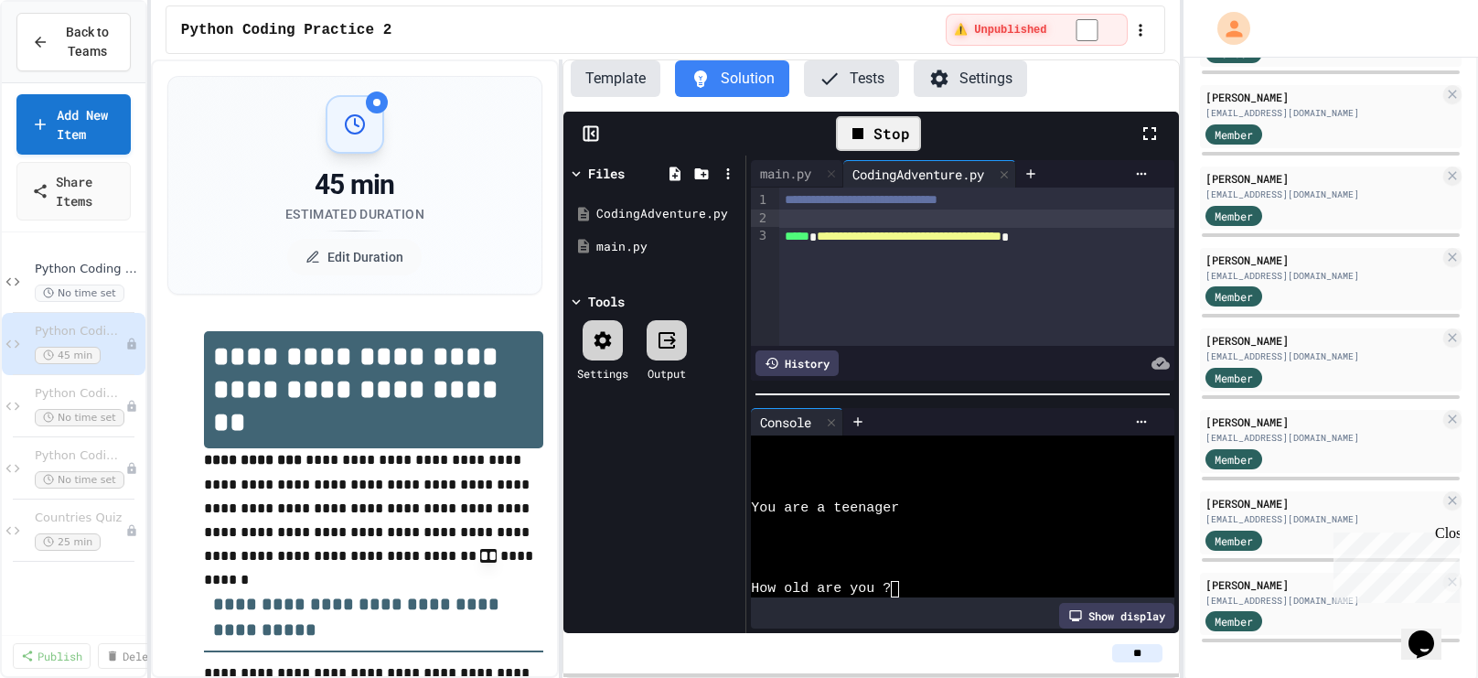
click at [674, 342] on icon at bounding box center [667, 340] width 22 height 22
click at [1109, 616] on div "Show display" at bounding box center [1116, 616] width 115 height 26
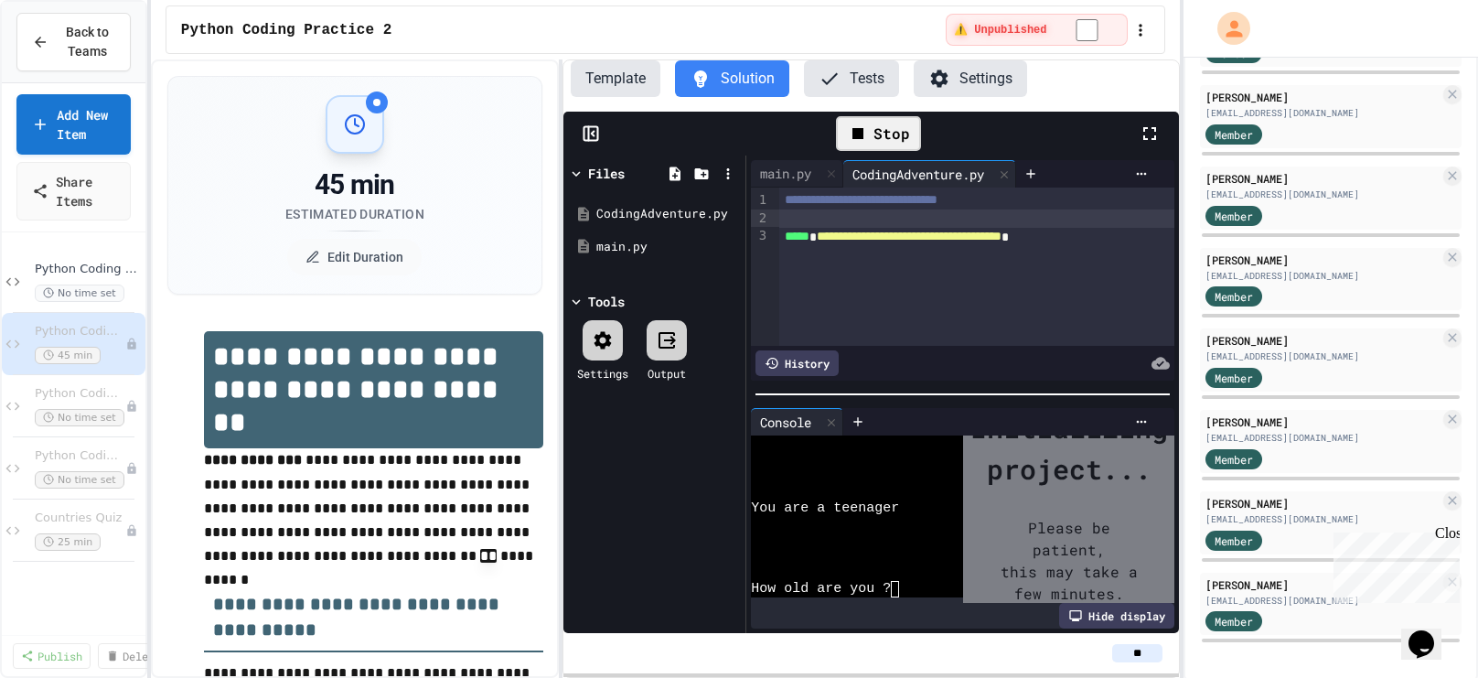
click at [1103, 615] on div "Hide display" at bounding box center [1116, 616] width 115 height 26
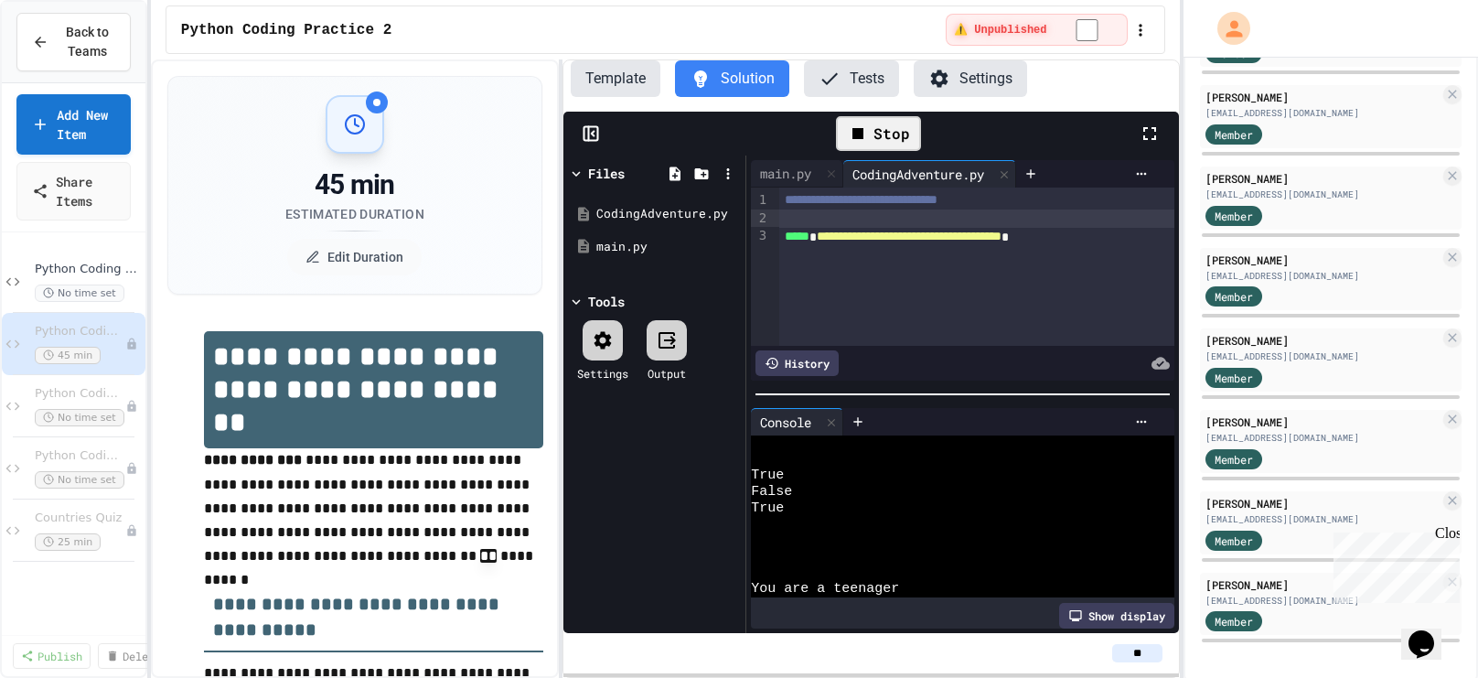
scroll to position [0, 0]
click at [1148, 237] on div "**********" at bounding box center [977, 237] width 396 height 18
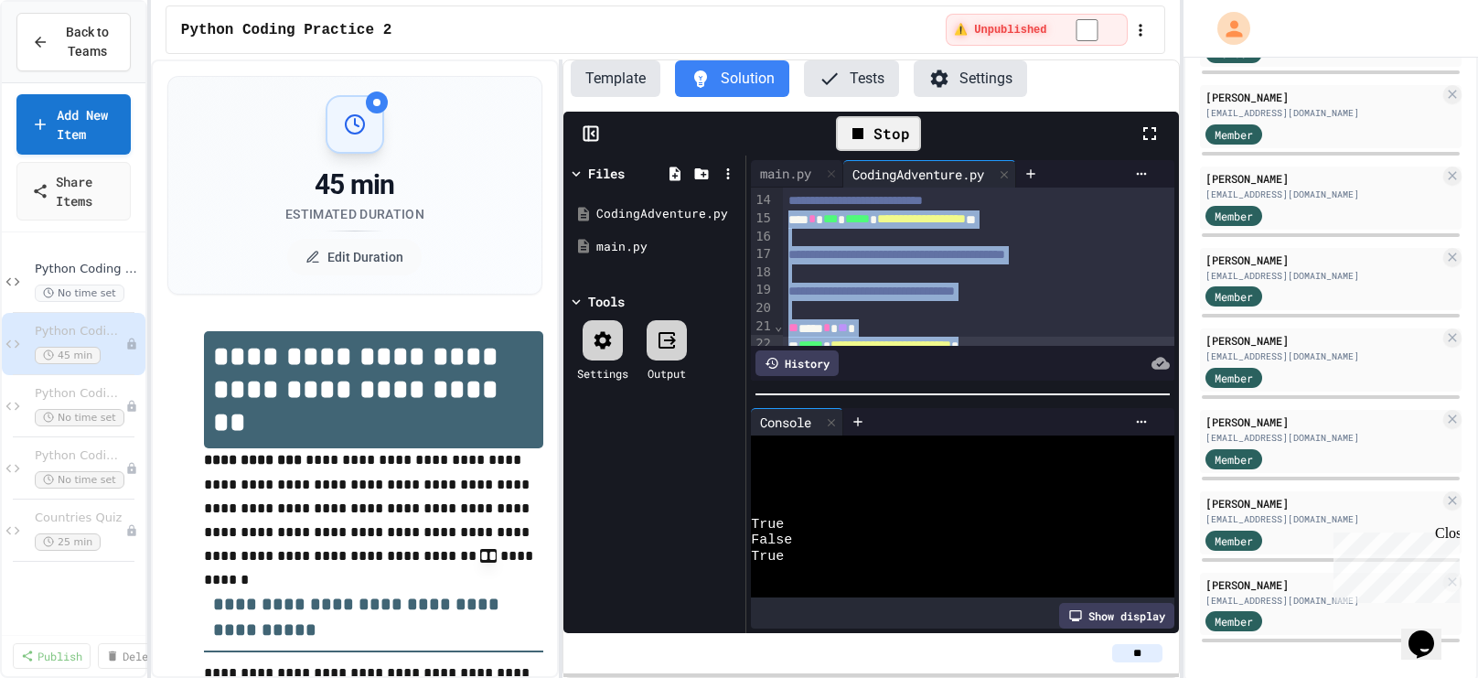
scroll to position [242, 0]
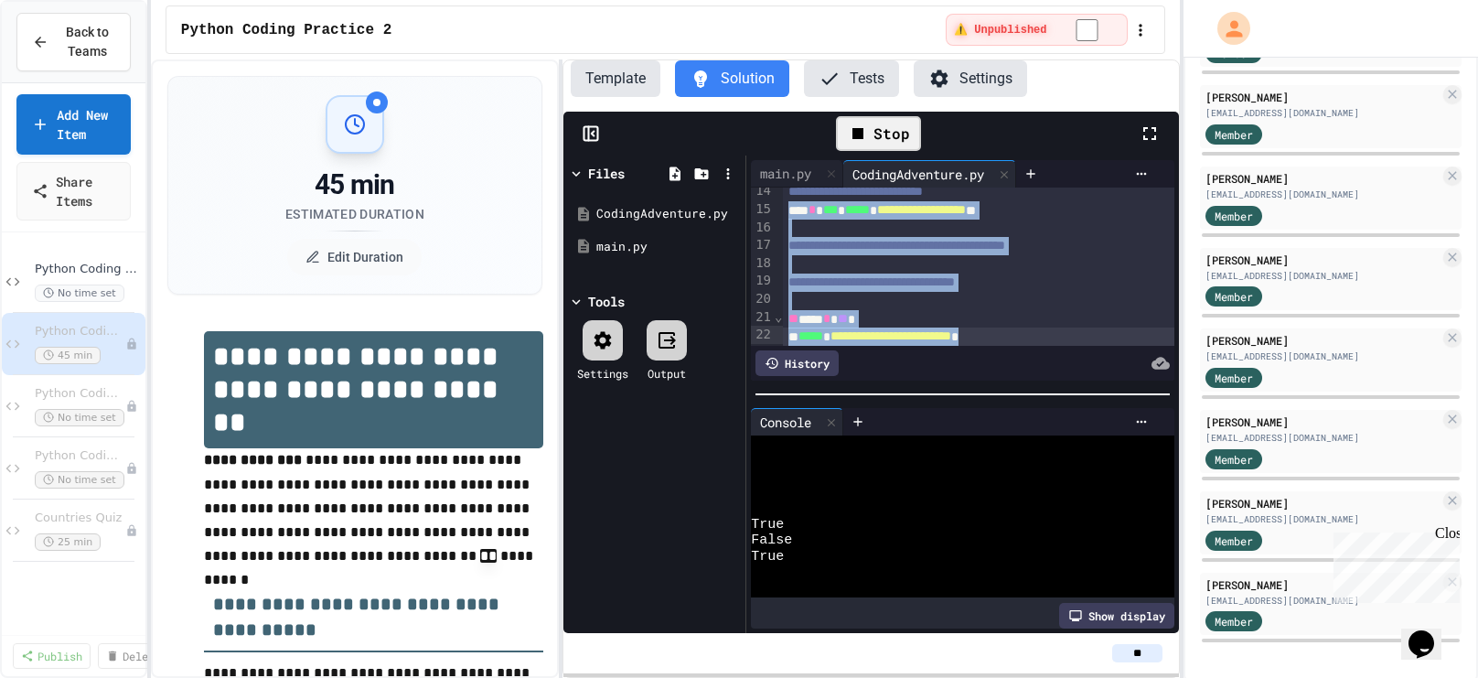
copy div "**********"
click at [874, 134] on div "Stop" at bounding box center [878, 133] width 85 height 35
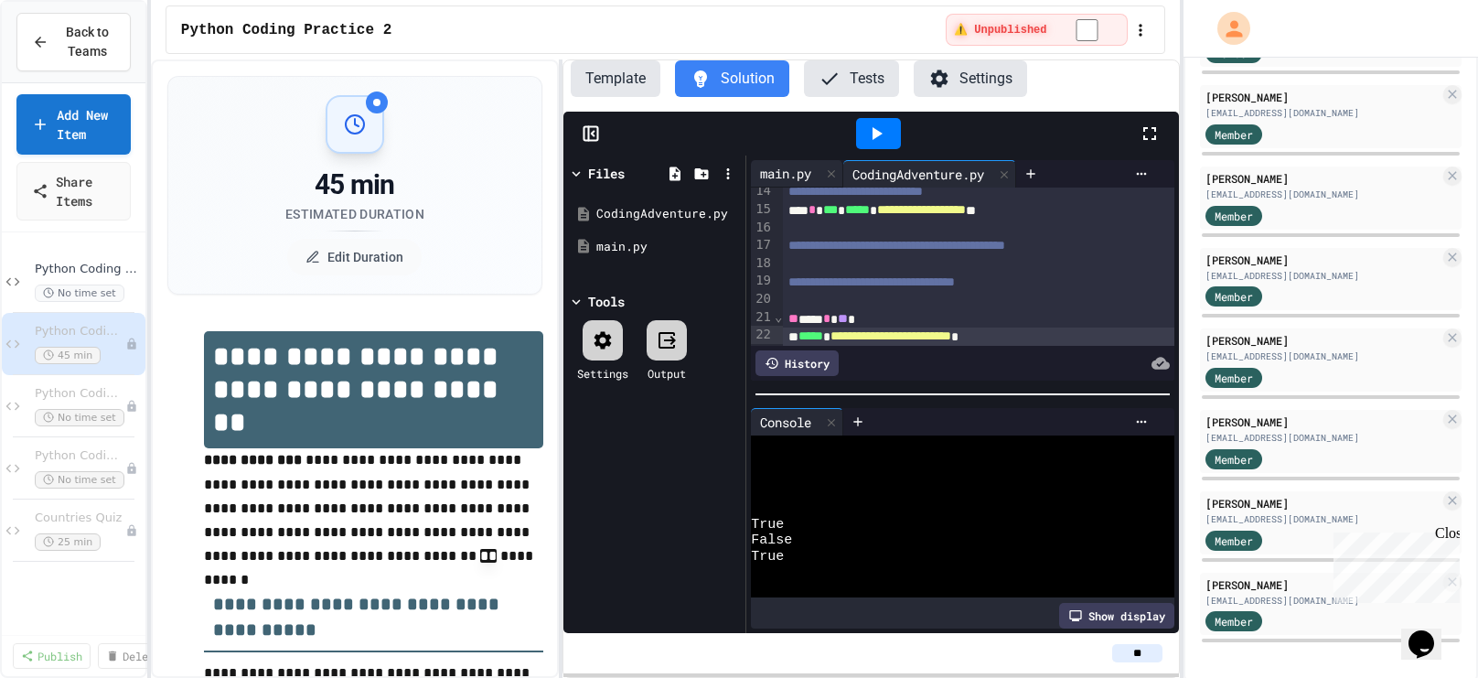
click at [793, 174] on div "main.py" at bounding box center [786, 173] width 70 height 19
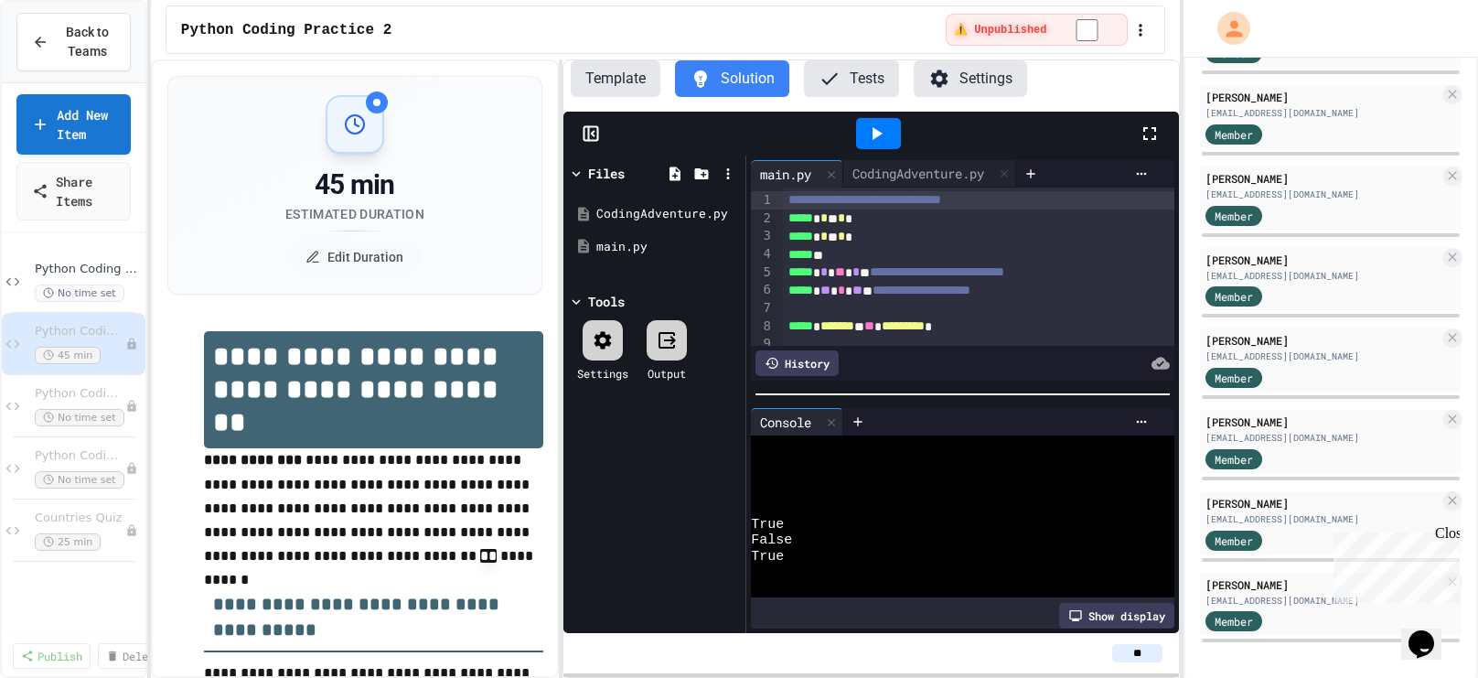
click at [787, 328] on div "***** * ******* ** ********* *" at bounding box center [978, 326] width 391 height 18
copy span "*"
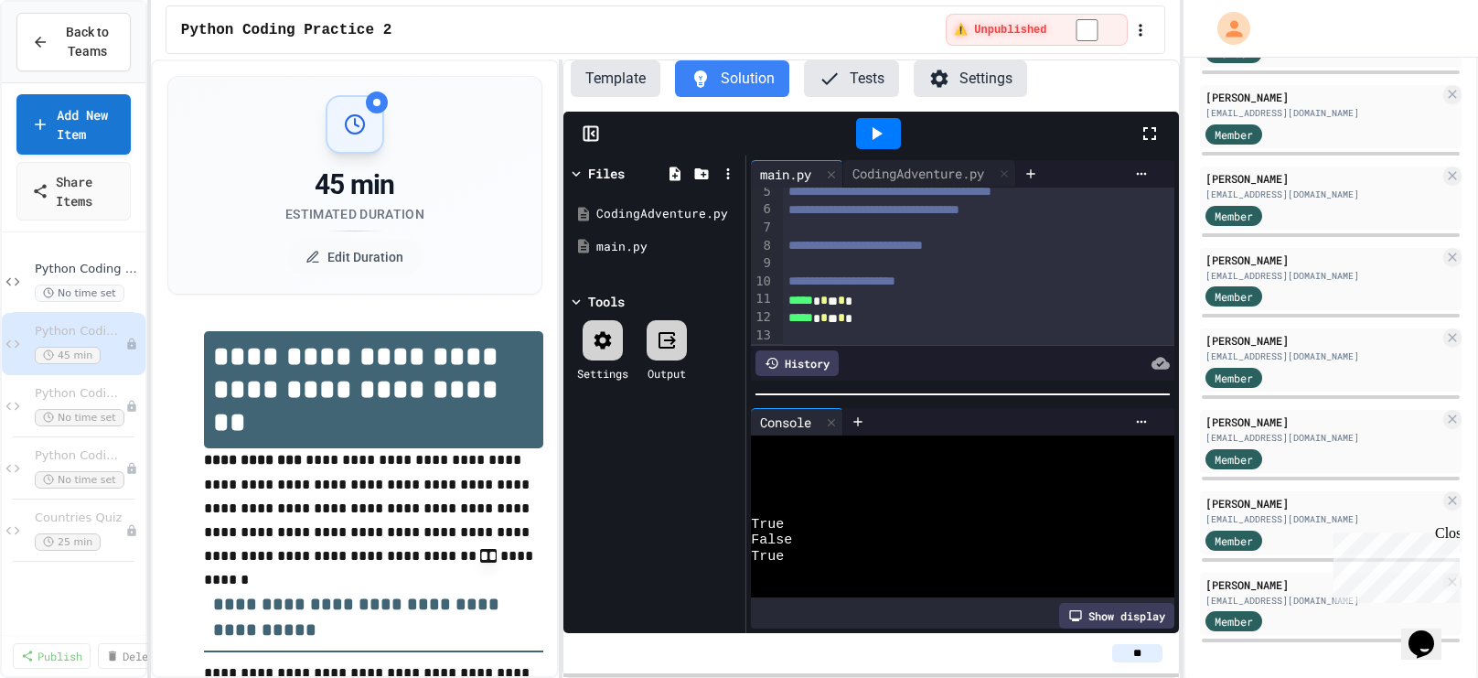
scroll to position [98, 0]
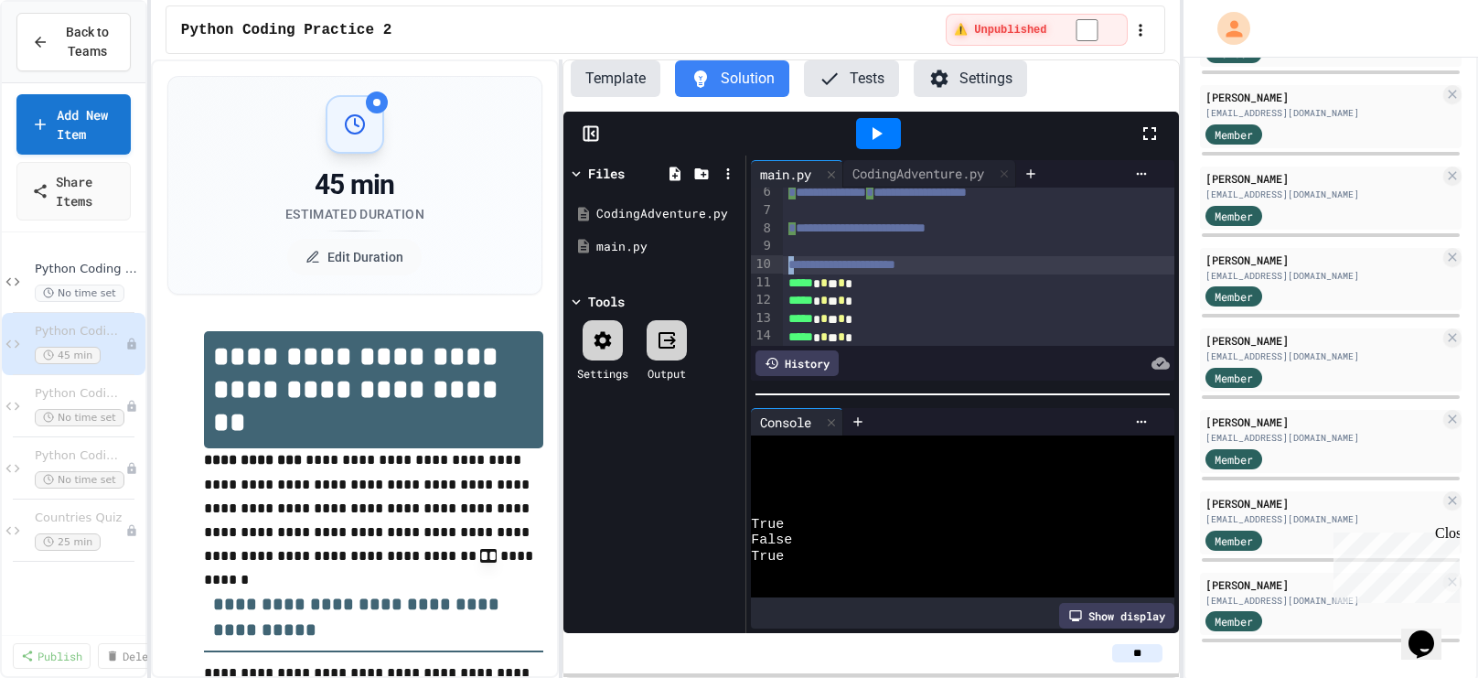
copy span "*"
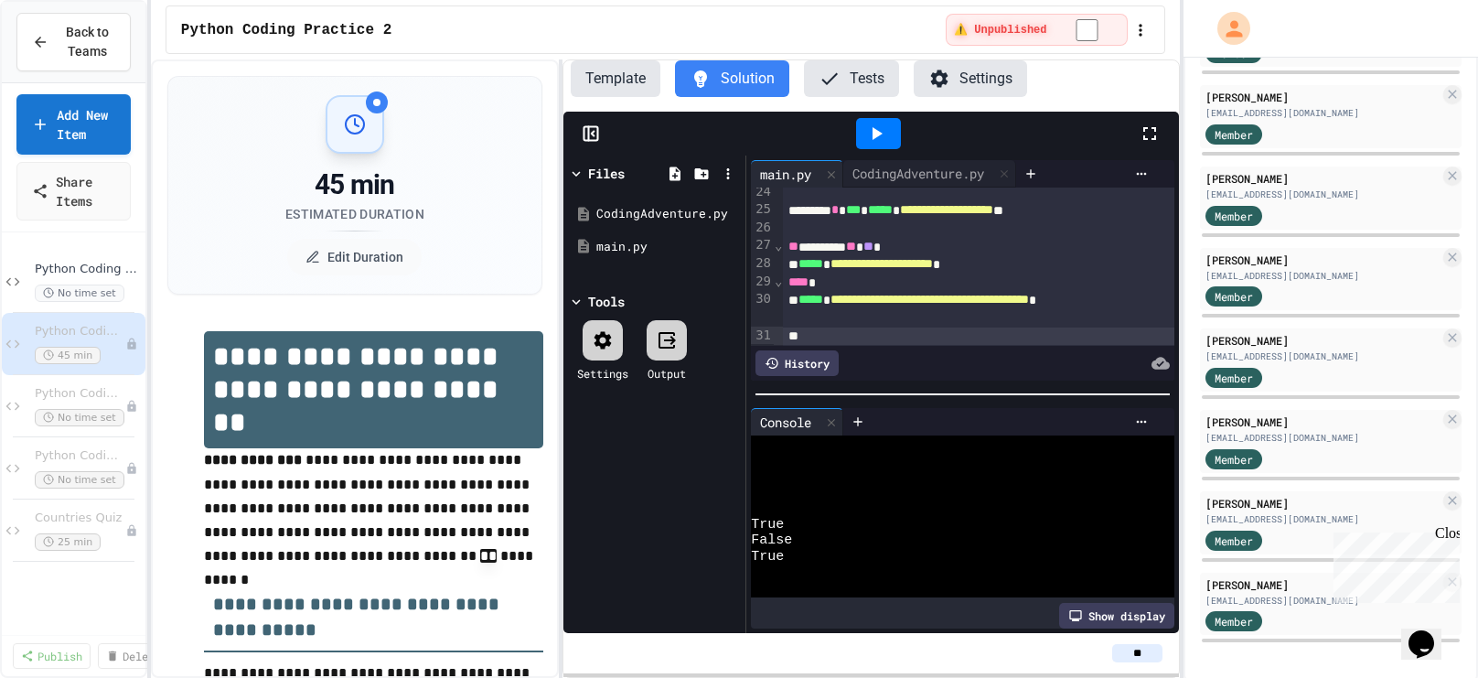
scroll to position [440, 0]
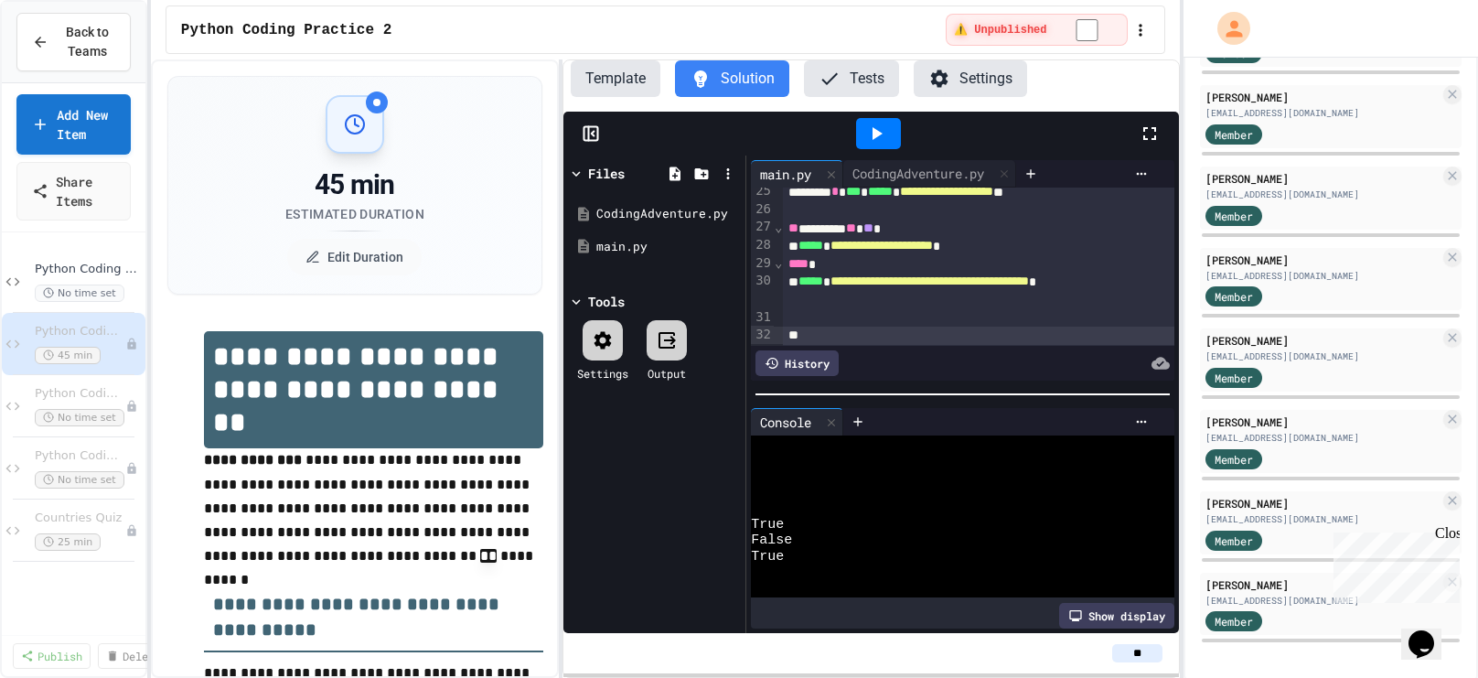
click at [879, 129] on icon at bounding box center [876, 134] width 22 height 22
click at [907, 510] on div "How old are you ?" at bounding box center [952, 508] width 403 height 16
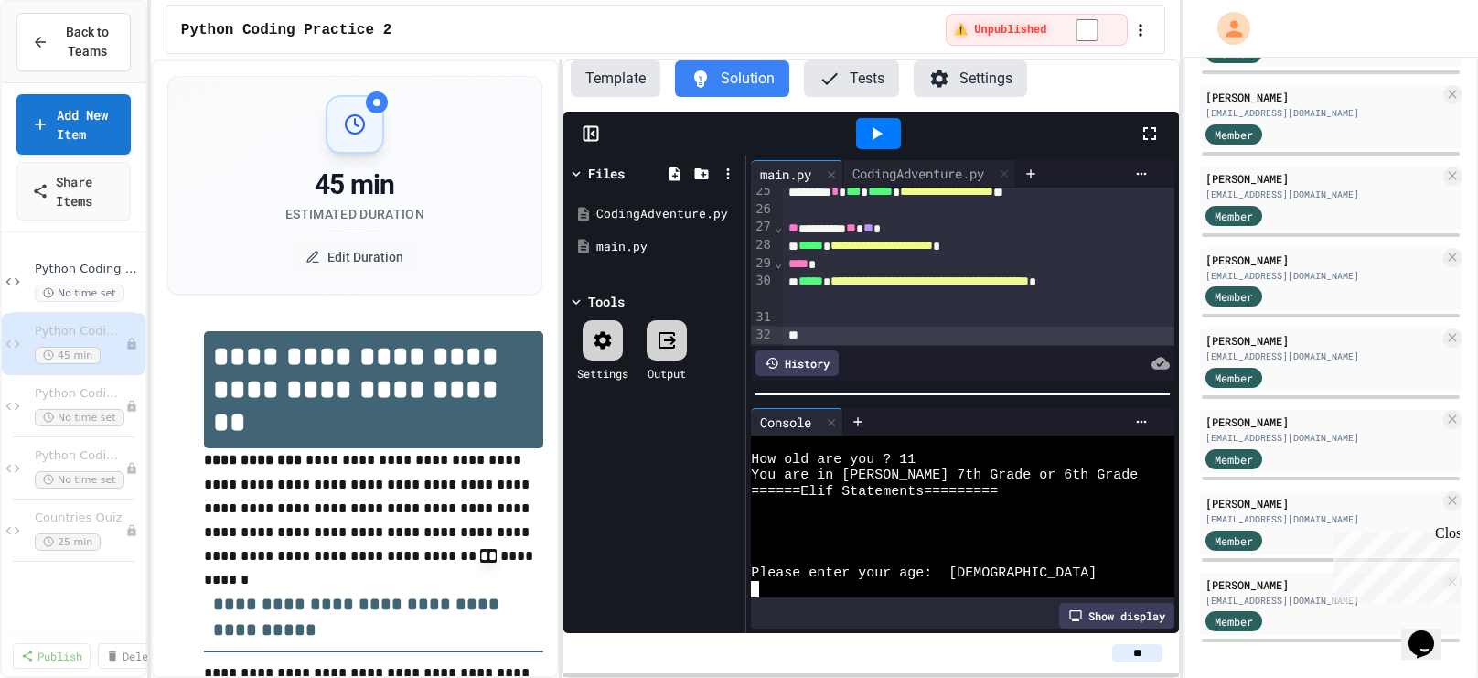
scroll to position [63, 0]
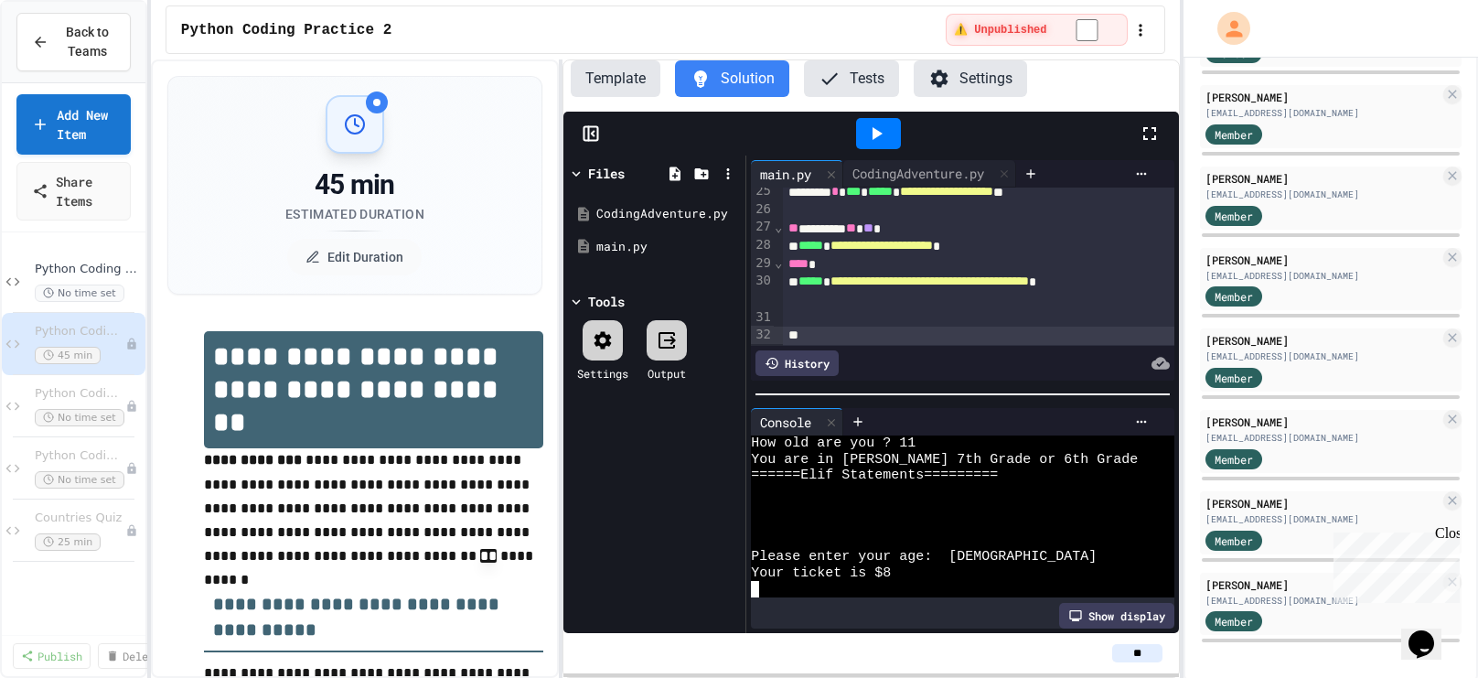
click at [849, 318] on div at bounding box center [978, 318] width 391 height 18
